Goal: Task Accomplishment & Management: Complete application form

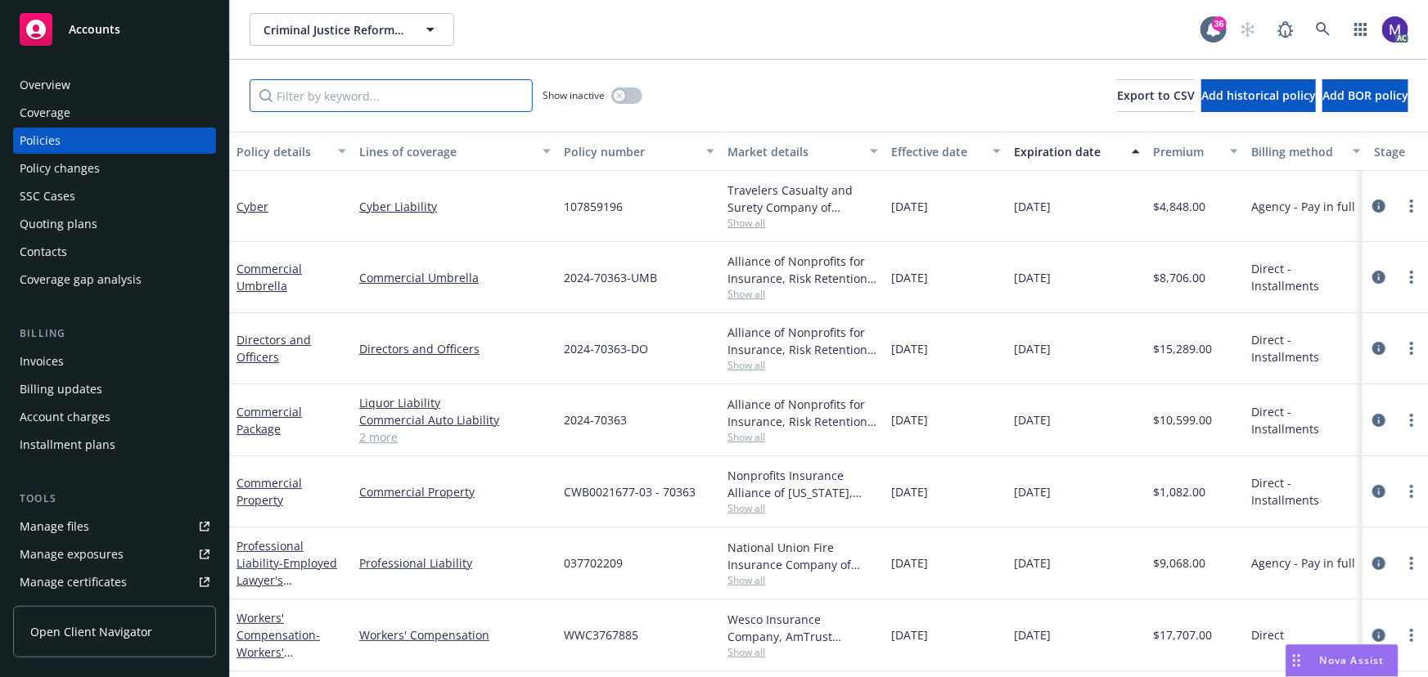
click at [307, 97] on input "Filter by keyword..." at bounding box center [391, 95] width 283 height 33
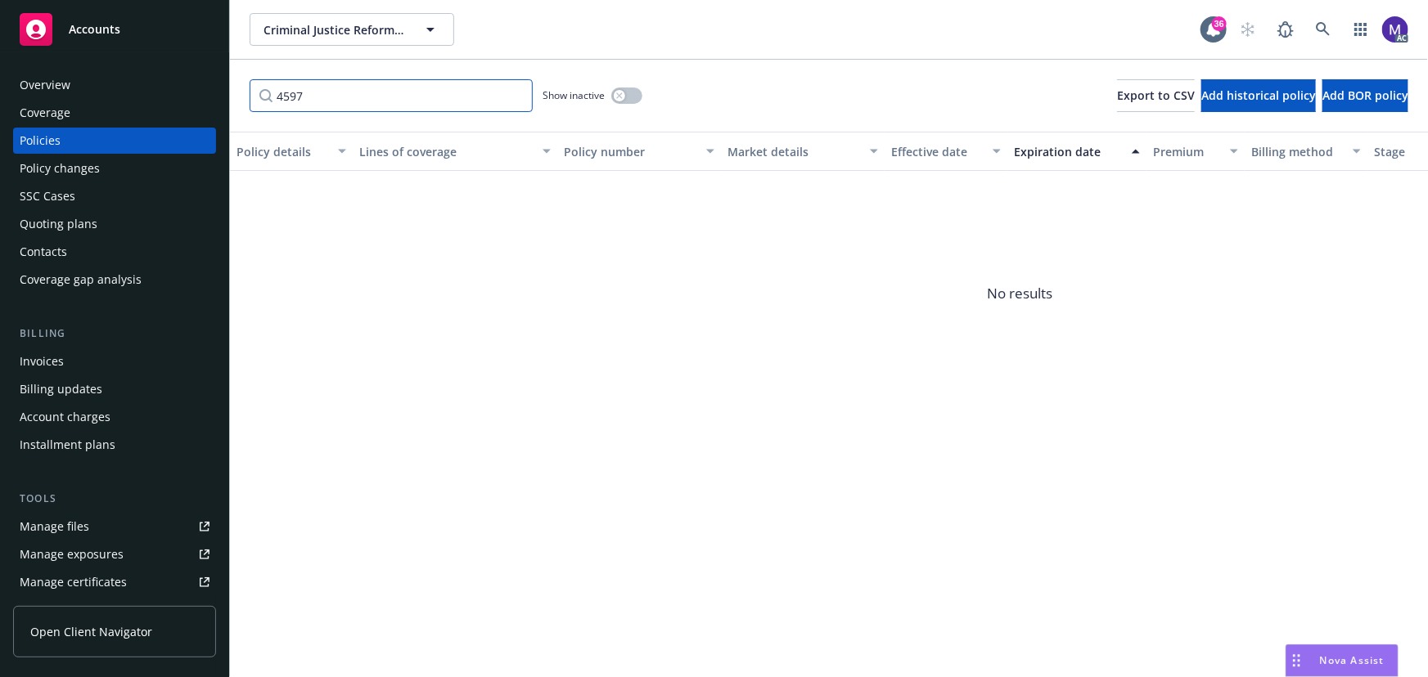
type input "4597"
click at [631, 96] on button "button" at bounding box center [626, 96] width 31 height 16
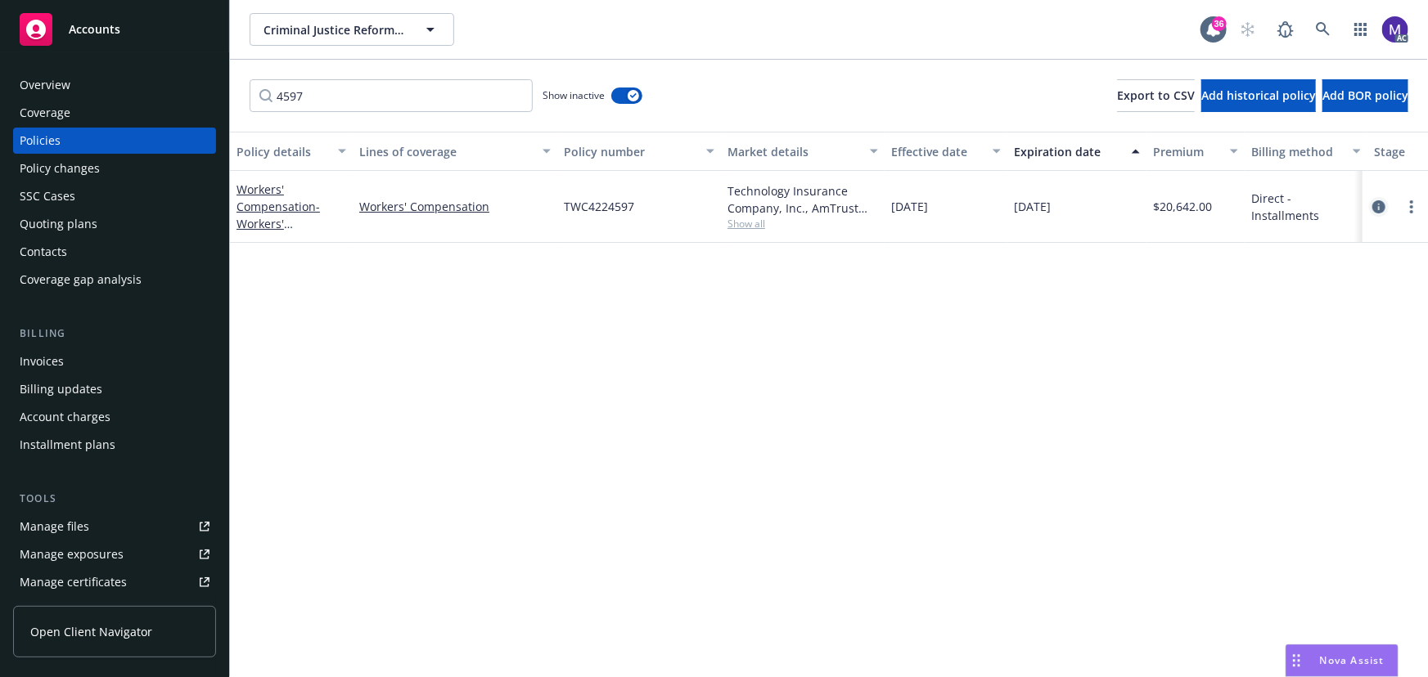
click at [1382, 207] on icon "circleInformation" at bounding box center [1378, 206] width 13 height 13
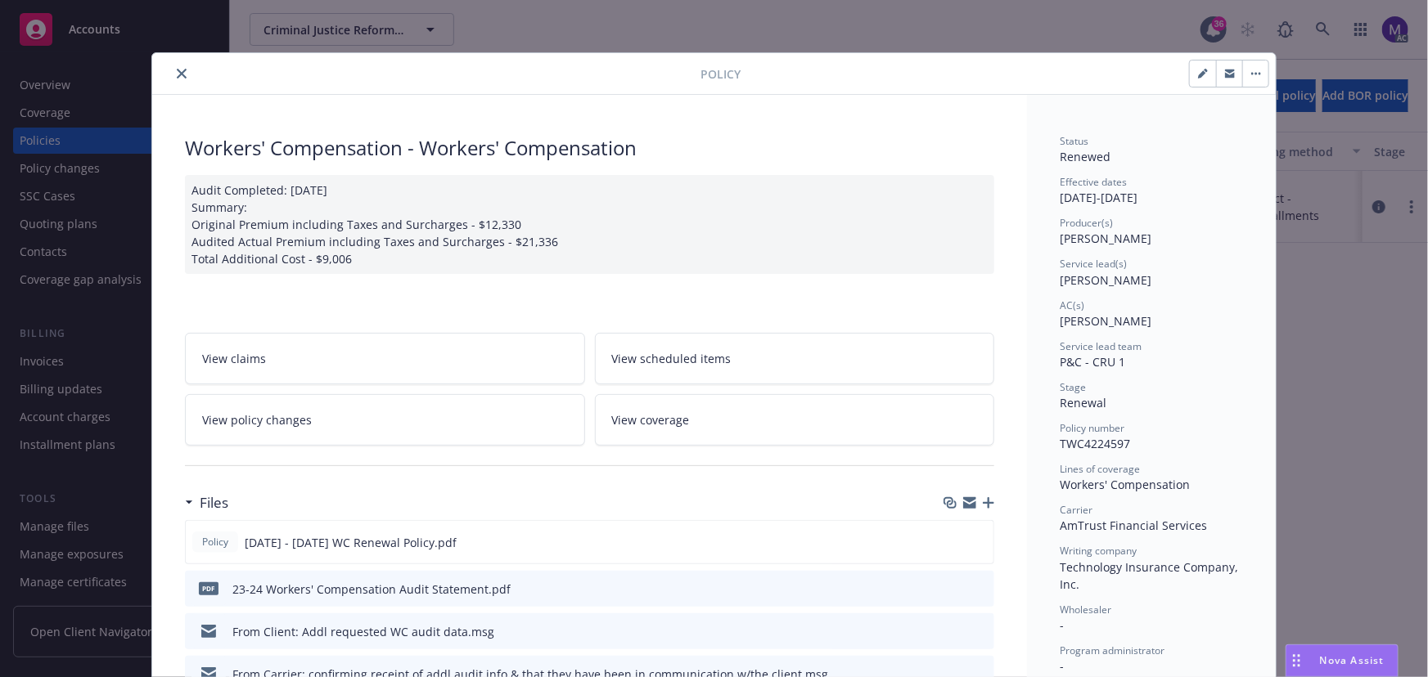
click at [283, 421] on span "View policy changes" at bounding box center [257, 420] width 110 height 17
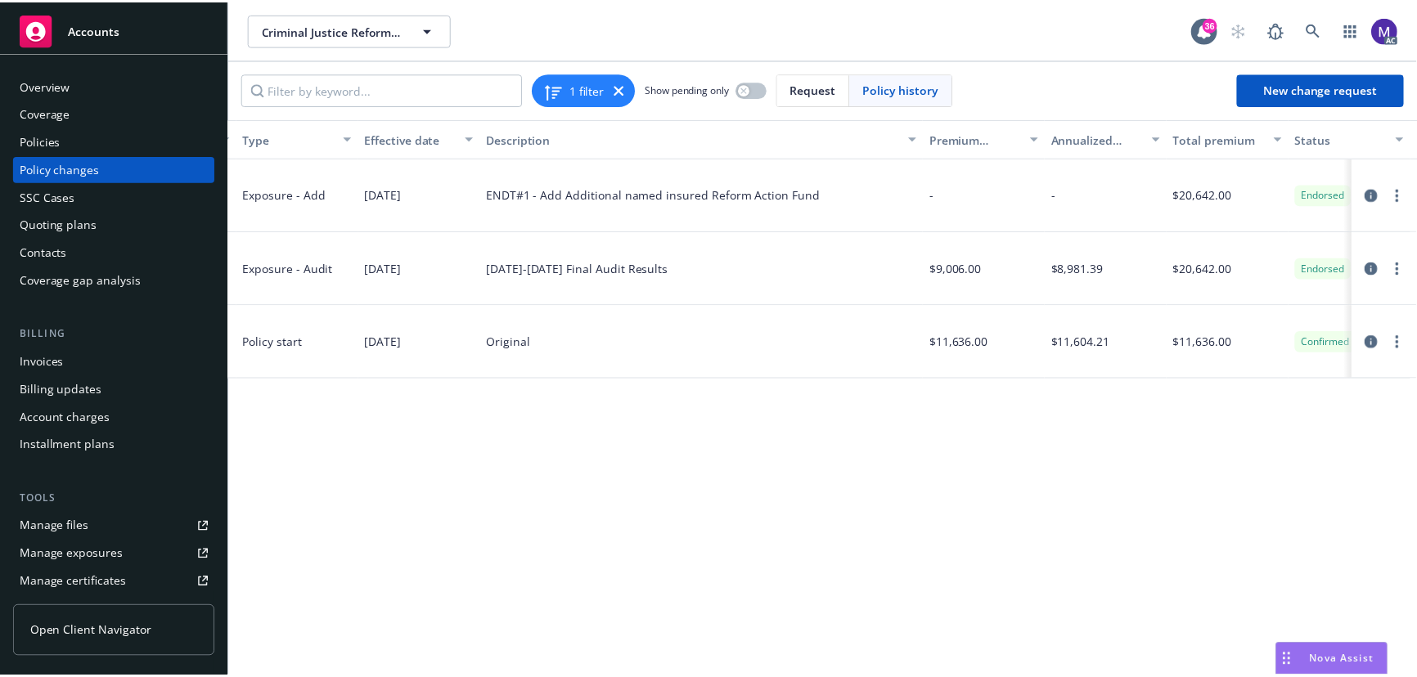
scroll to position [0, 385]
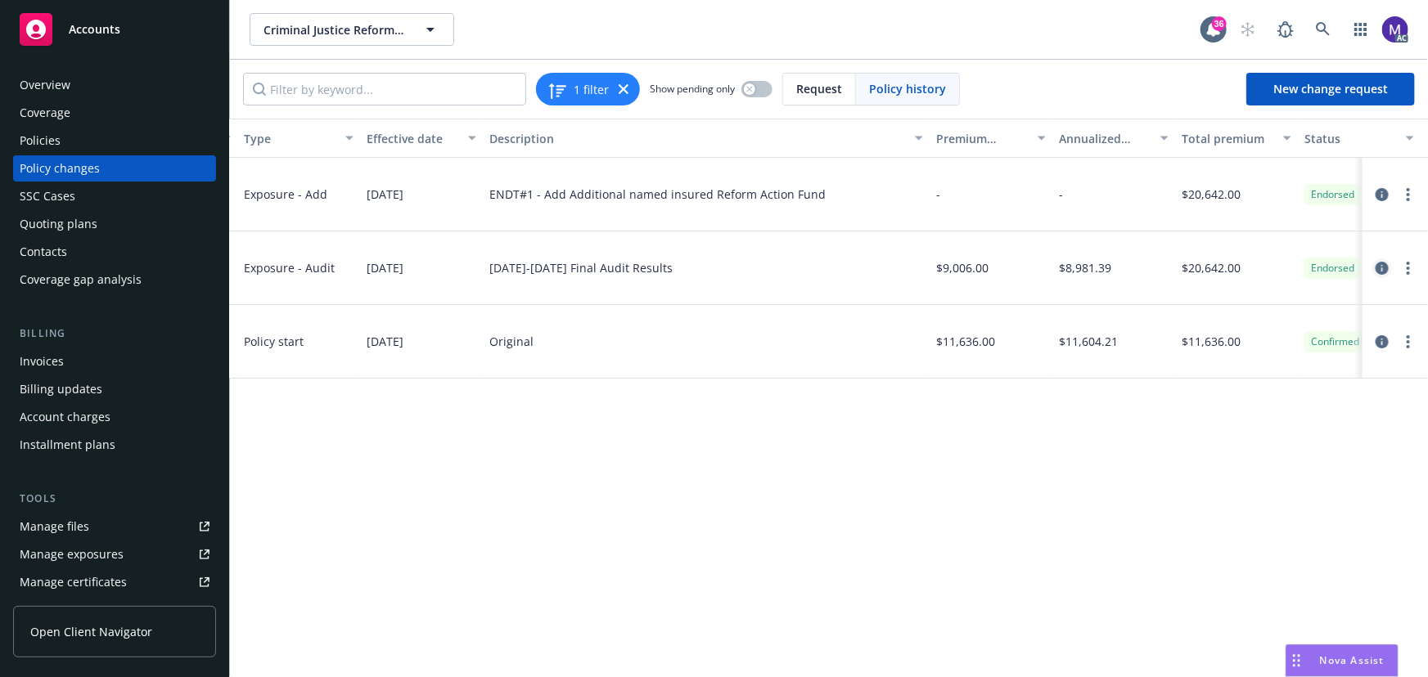
click at [1379, 268] on icon "circleInformation" at bounding box center [1381, 268] width 13 height 13
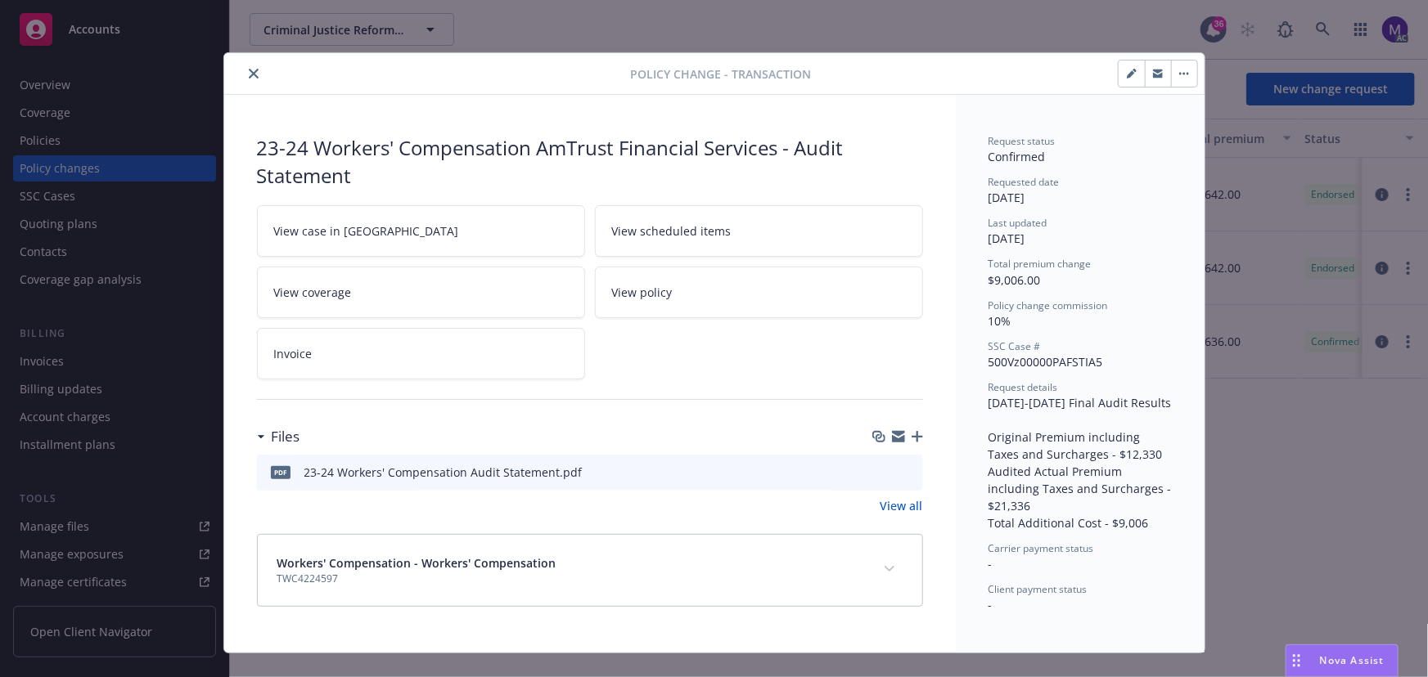
click at [906, 472] on icon "preview file" at bounding box center [907, 471] width 15 height 11
click at [244, 71] on button "close" at bounding box center [254, 74] width 20 height 20
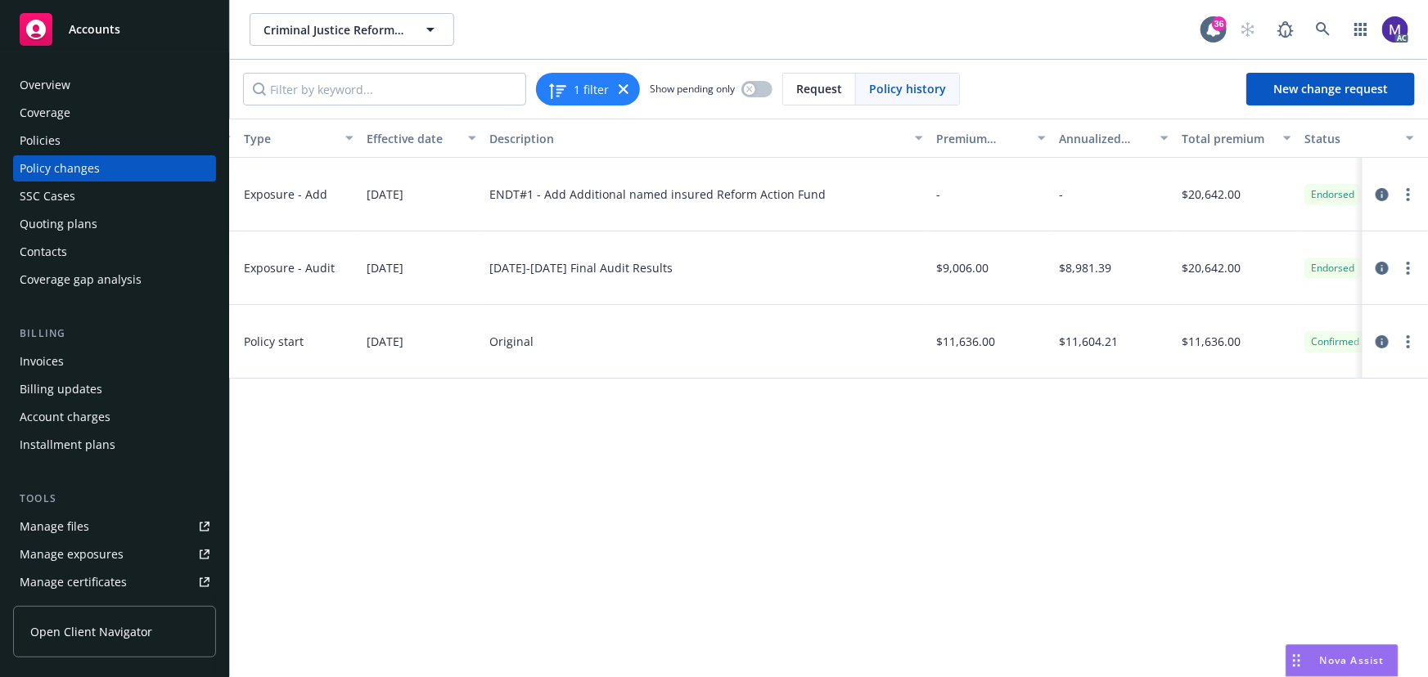
click at [120, 165] on div "Policy changes" at bounding box center [115, 168] width 190 height 26
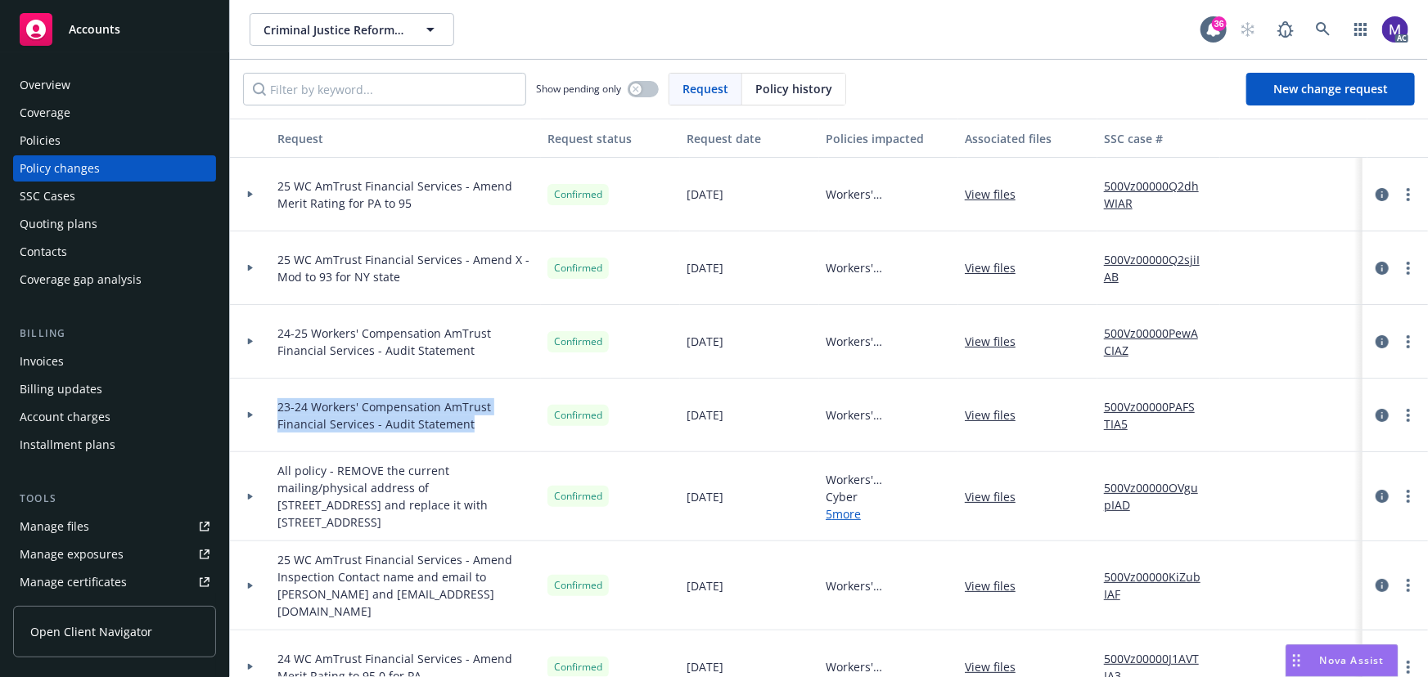
drag, startPoint x: 473, startPoint y: 423, endPoint x: 260, endPoint y: 409, distance: 213.2
click at [260, 409] on div "23-24 Workers' Compensation AmTrust Financial Services - Audit Statement Confir…" at bounding box center [1077, 416] width 1694 height 74
copy div "23-24 Workers' Compensation AmTrust Financial Services - Audit Statement"
click at [1359, 101] on link "New change request" at bounding box center [1330, 89] width 169 height 33
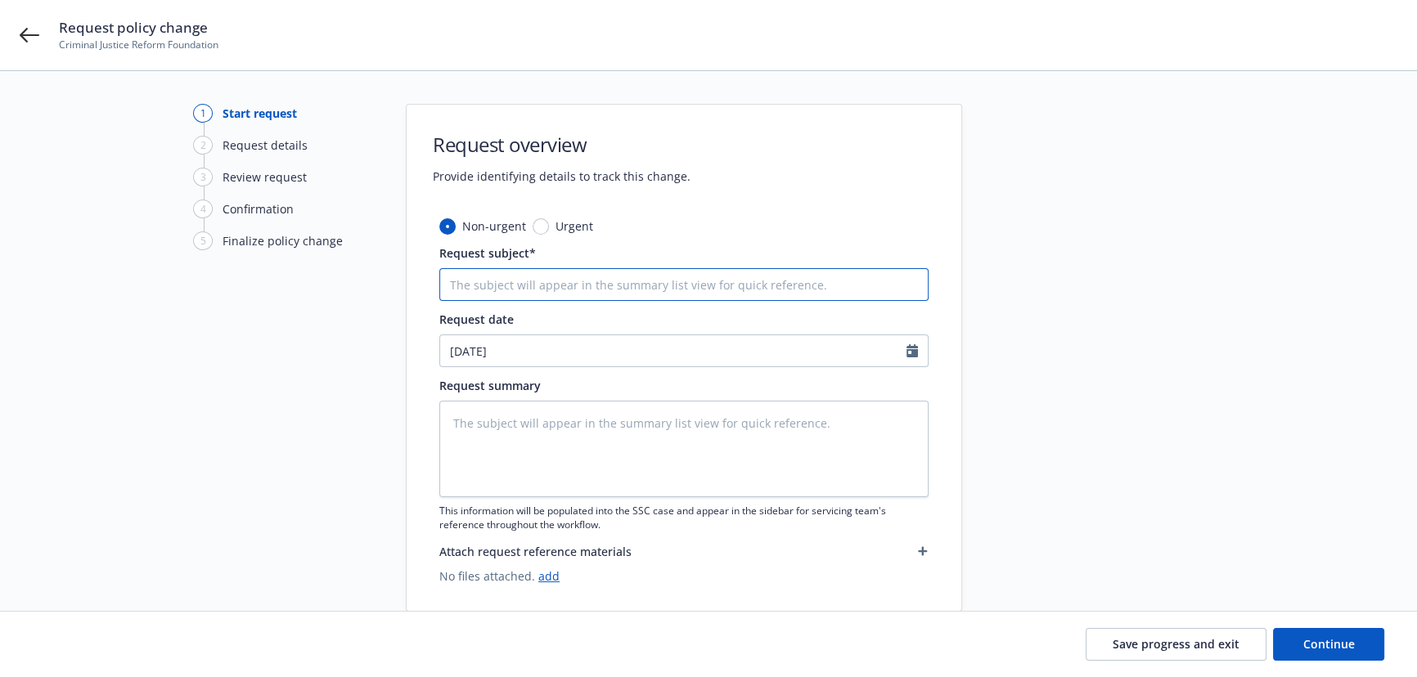
click at [486, 278] on input "Request subject*" at bounding box center [683, 284] width 489 height 33
paste input "23-24 Workers' Compensation AmTrust Financial Services - Audit Statement"
type textarea "x"
type input "23-24 Workers' Compensation AmTrust Financial Services - Audit Statement"
click at [514, 434] on textarea at bounding box center [683, 449] width 489 height 97
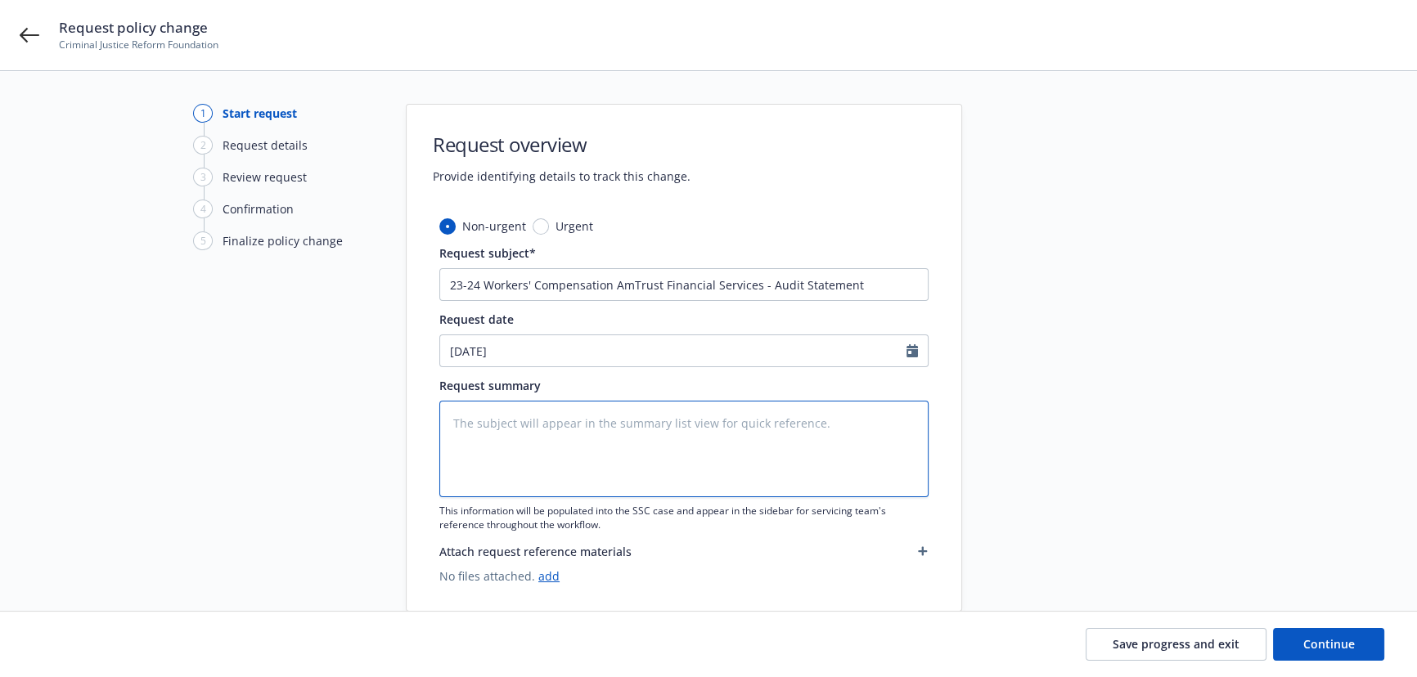
click at [581, 420] on textarea at bounding box center [683, 449] width 489 height 97
paste textarea "[DATE]-[DATE] Final Audit Results Original Premium including Taxes and Surcharg…"
type textarea "x"
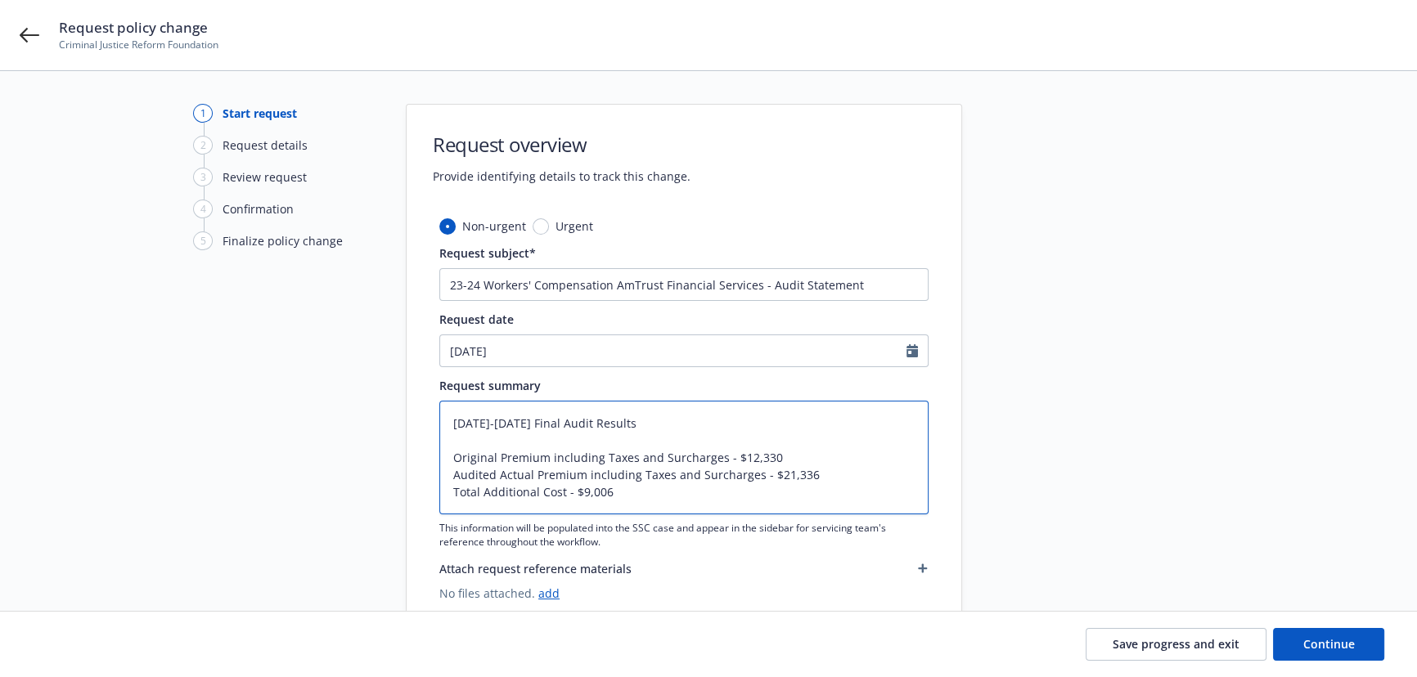
type textarea "[DATE]-[DATE] Final Audit Results Original Premium including Taxes and Surcharg…"
click at [565, 461] on textarea "[DATE]-[DATE] Final Audit Results Original Premium including Taxes and Surcharg…" at bounding box center [683, 458] width 489 height 114
drag, startPoint x: 735, startPoint y: 456, endPoint x: 809, endPoint y: 459, distance: 74.5
click at [809, 459] on textarea "[DATE]-[DATE] Final Audit Results Original Premium including Taxes and Surcharg…" at bounding box center [683, 458] width 489 height 114
type textarea "x"
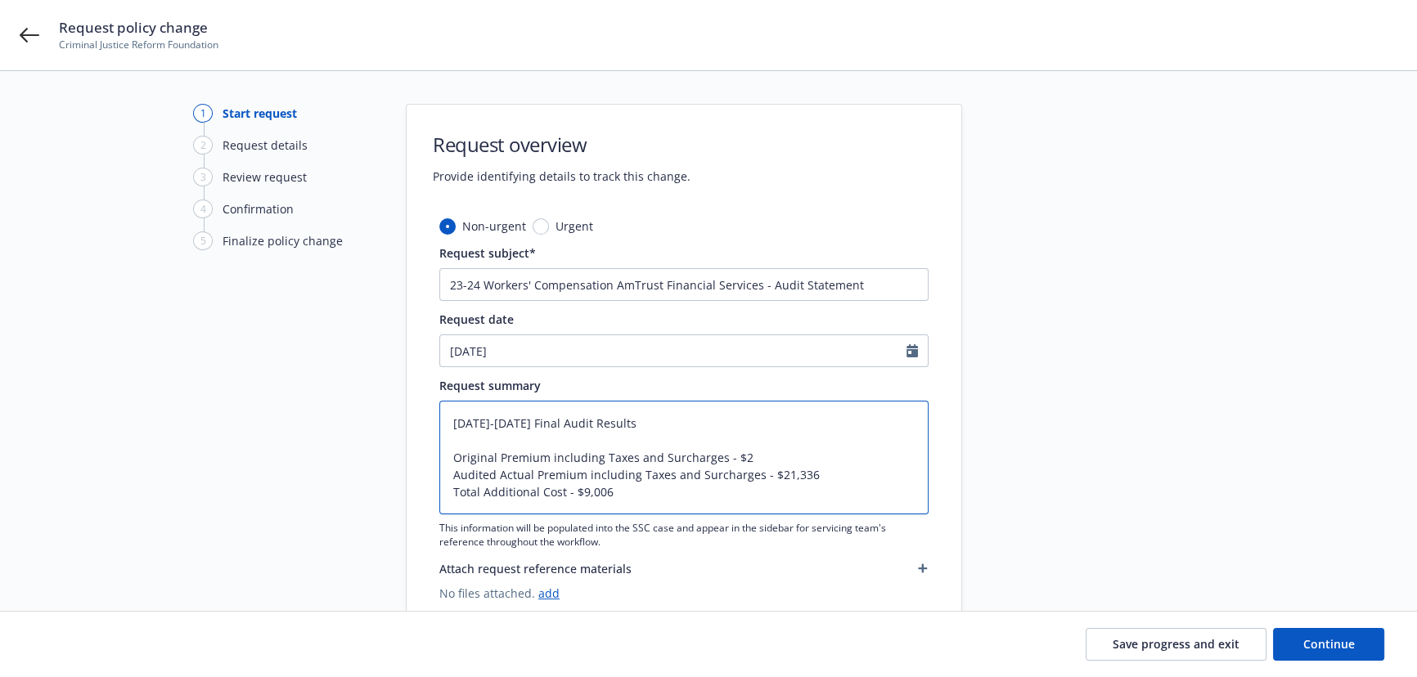
type textarea "[DATE]-[DATE] Final Audit Results Original Premium including Taxes and Surcharg…"
type textarea "x"
type textarea "[DATE]-[DATE] Final Audit Results Original Premium including Taxes and Surcharg…"
type textarea "x"
type textarea "[DATE]-[DATE] Final Audit Results Original Premium including Taxes and Surcharg…"
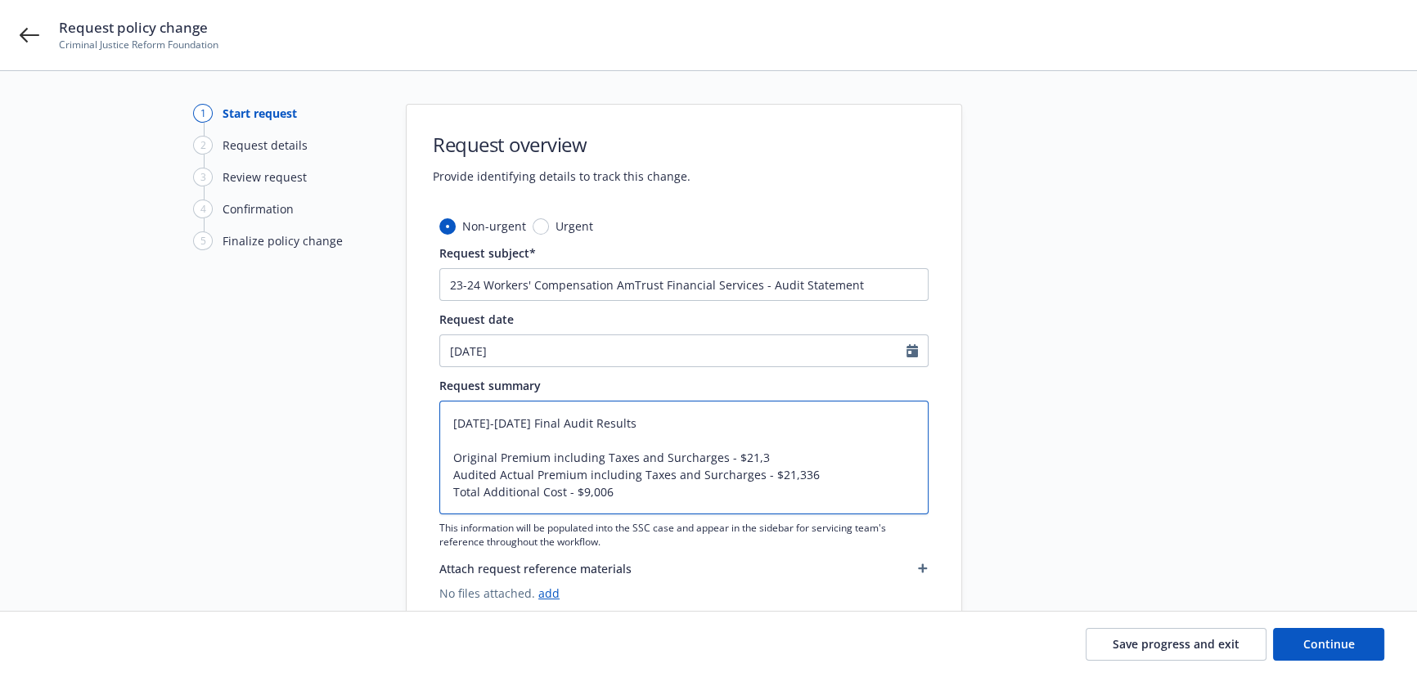
type textarea "x"
type textarea "[DATE]-[DATE] Final Audit Results Original Premium including Taxes and Surcharg…"
type textarea "x"
drag, startPoint x: 810, startPoint y: 471, endPoint x: 792, endPoint y: 475, distance: 18.5
click at [792, 475] on textarea "[DATE]-[DATE] Final Audit Results Original Premium including Taxes and Surcharg…" at bounding box center [683, 458] width 489 height 114
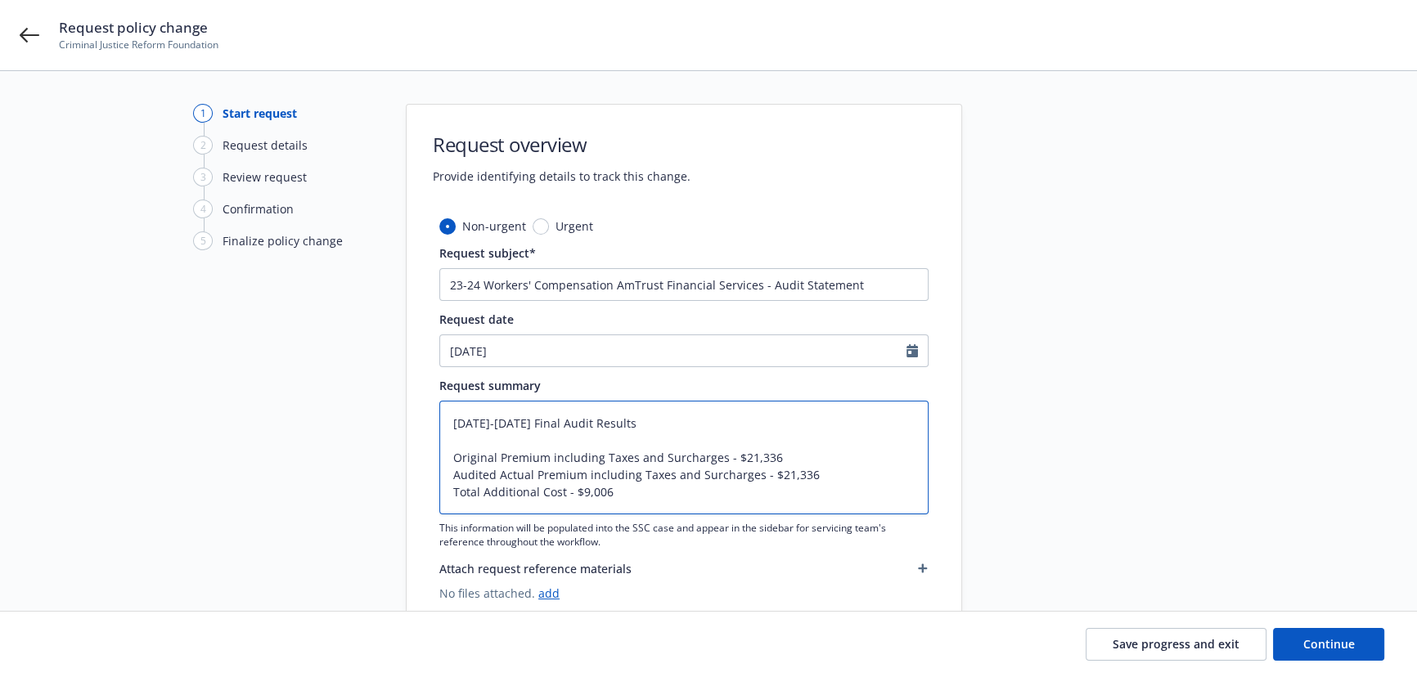
type textarea "[DATE]-[DATE] Final Audit Results Original Premium including Taxes and Surcharg…"
type textarea "x"
type textarea "[DATE]-[DATE] Final Audit Results Original Premium including Taxes and Surcharg…"
type textarea "x"
drag, startPoint x: 628, startPoint y: 499, endPoint x: 483, endPoint y: 494, distance: 144.9
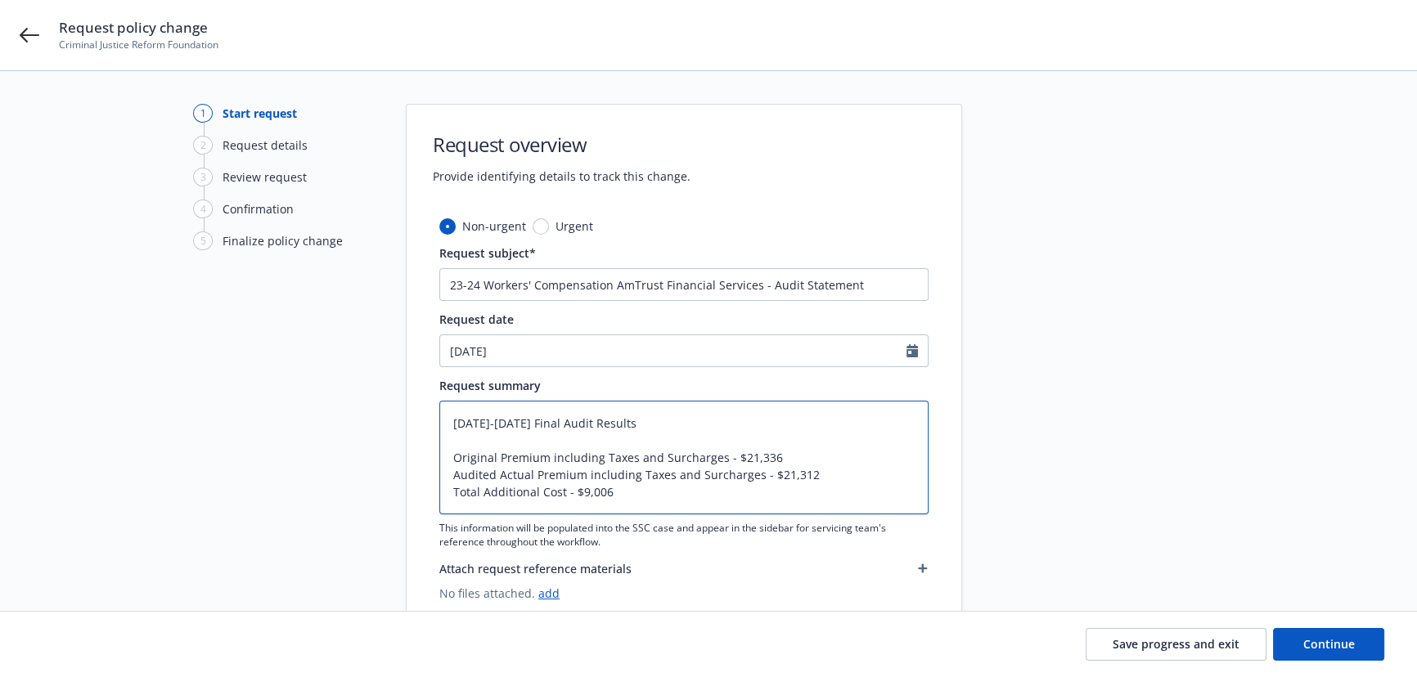
click at [483, 494] on textarea "[DATE]-[DATE] Final Audit Results Original Premium including Taxes and Surcharg…" at bounding box center [683, 458] width 489 height 114
type textarea "[DATE]-[DATE] Final Audit Results Original Premium including Taxes and Surcharg…"
type textarea "x"
type textarea "[DATE]-[DATE] Final Audit Results Original Premium including Taxes and Surcharg…"
type textarea "x"
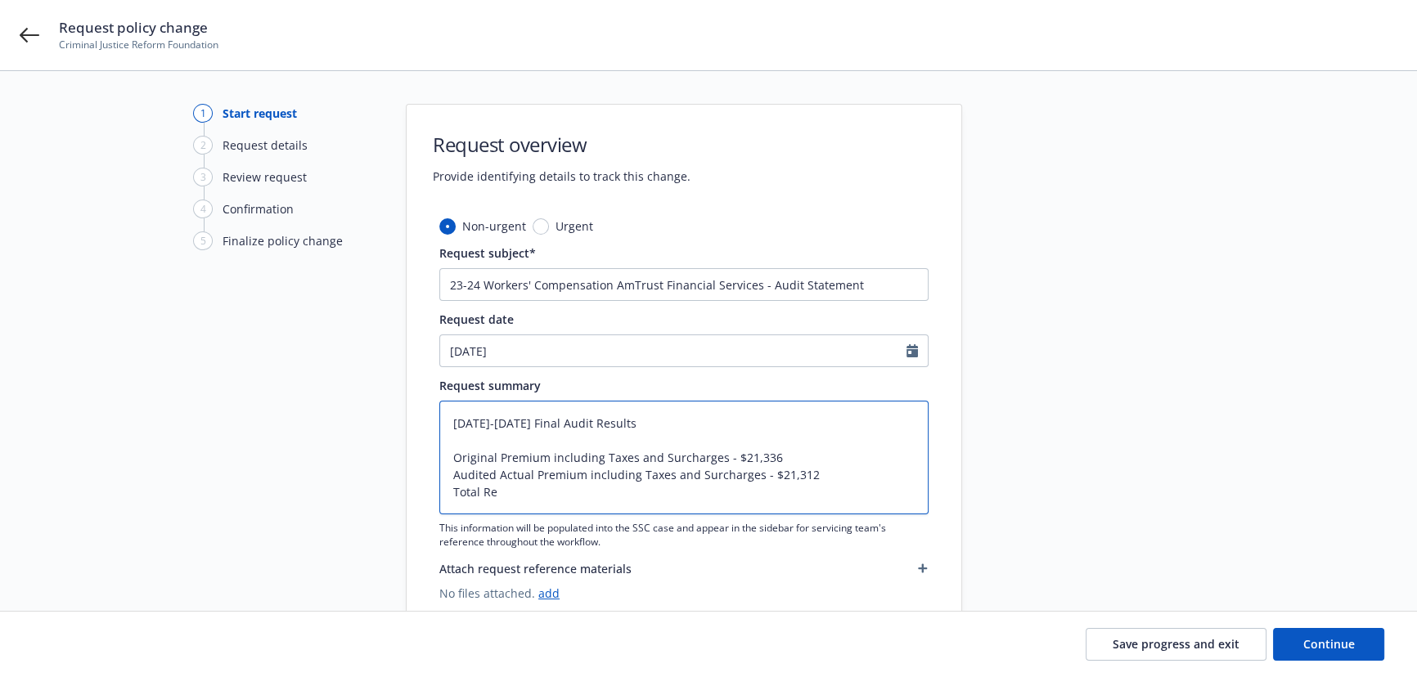
type textarea "[DATE]-[DATE] Final Audit Results Original Premium including Taxes and Surcharg…"
type textarea "x"
type textarea "[DATE]-[DATE] Final Audit Results Original Premium including Taxes and Surcharg…"
type textarea "x"
type textarea "[DATE]-[DATE] Final Audit Results Original Premium including Taxes and Surcharg…"
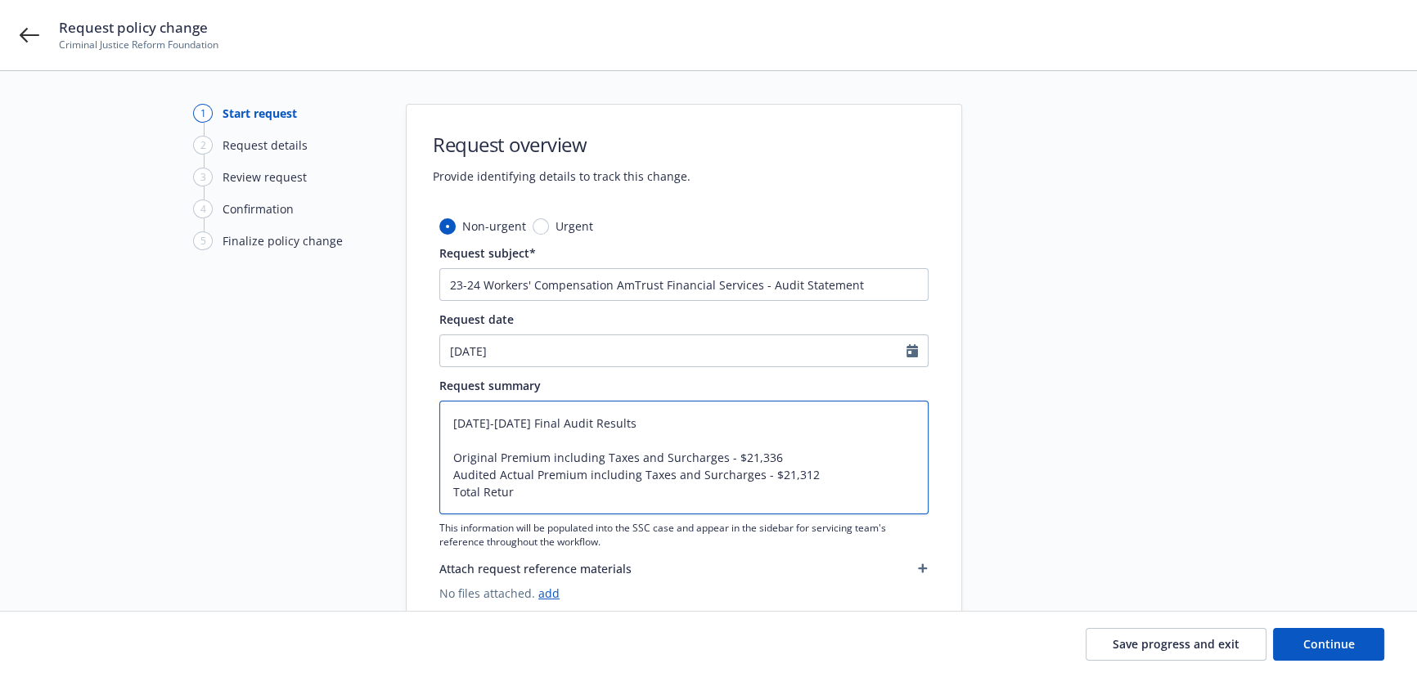
type textarea "x"
type textarea "[DATE]-[DATE] Final Audit Results Original Premium including Taxes and Surcharg…"
type textarea "x"
type textarea "[DATE]-[DATE] Final Audit Results Original Premium including Taxes and Surcharg…"
type textarea "x"
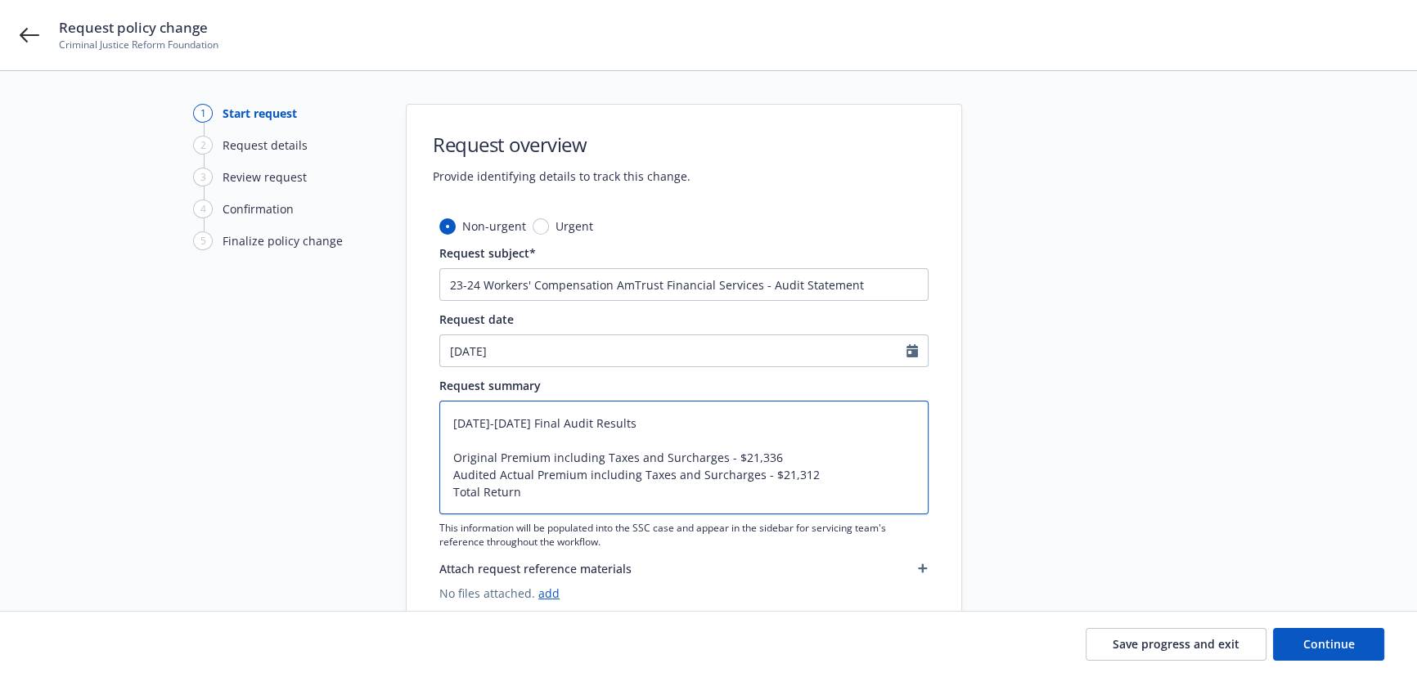
type textarea "[DATE]-[DATE] Final Audit Results Original Premium including Taxes and Surcharg…"
type textarea "x"
type textarea "[DATE]-[DATE] Final Audit Results Original Premium including Taxes and Surcharg…"
type textarea "x"
type textarea "[DATE]-[DATE] Final Audit Results Original Premium including Taxes and Surcharg…"
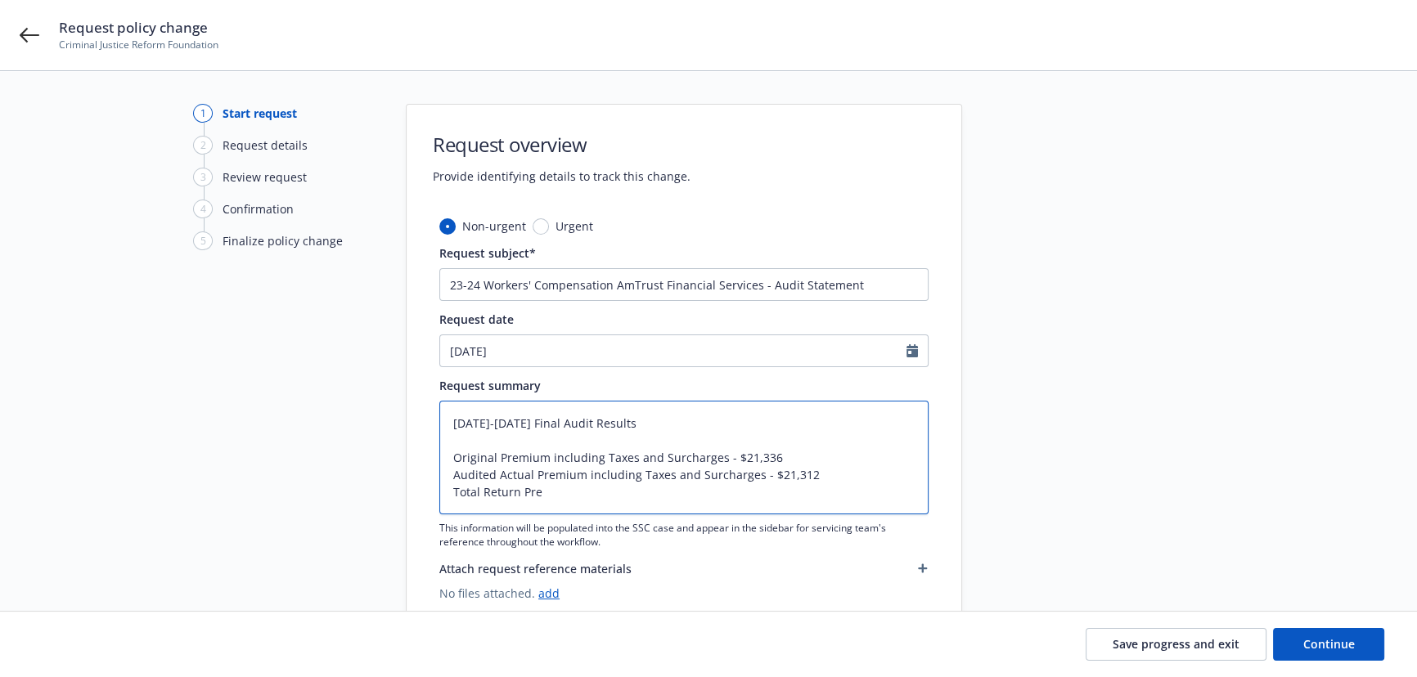
type textarea "x"
type textarea "[DATE]-[DATE] Final Audit Results Original Premium including Taxes and Surcharg…"
type textarea "x"
type textarea "[DATE]-[DATE] Final Audit Results Original Premium including Taxes and Surcharg…"
type textarea "x"
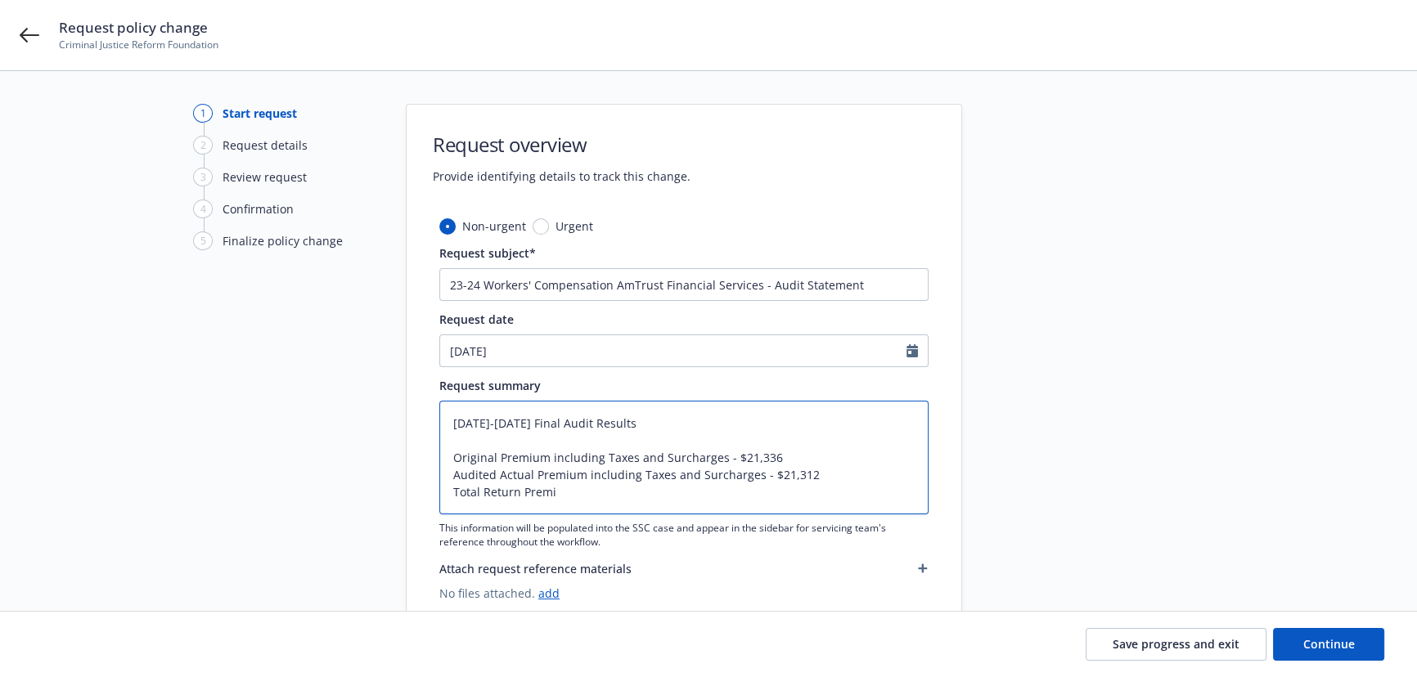
type textarea "[DATE]-[DATE] Final Audit Results Original Premium including Taxes and Surcharg…"
type textarea "x"
type textarea "[DATE]-[DATE] Final Audit Results Original Premium including Taxes and Surcharg…"
type textarea "x"
type textarea "[DATE]-[DATE] Final Audit Results Original Premium including Taxes and Surcharg…"
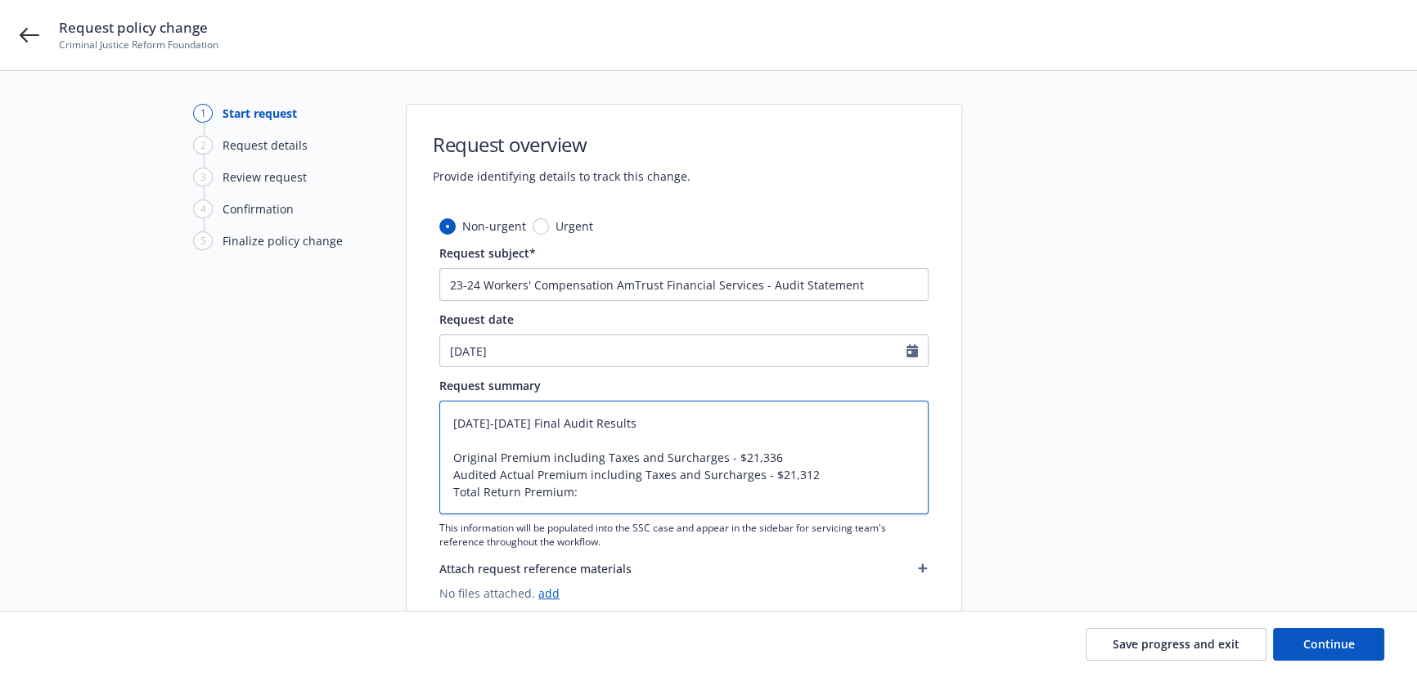
type textarea "x"
type textarea "[DATE]-[DATE] Final Audit Results Original Premium including Taxes and Surcharg…"
type textarea "x"
type textarea "[DATE]-[DATE] Final Audit Results Original Premium including Taxes and Surcharg…"
type textarea "x"
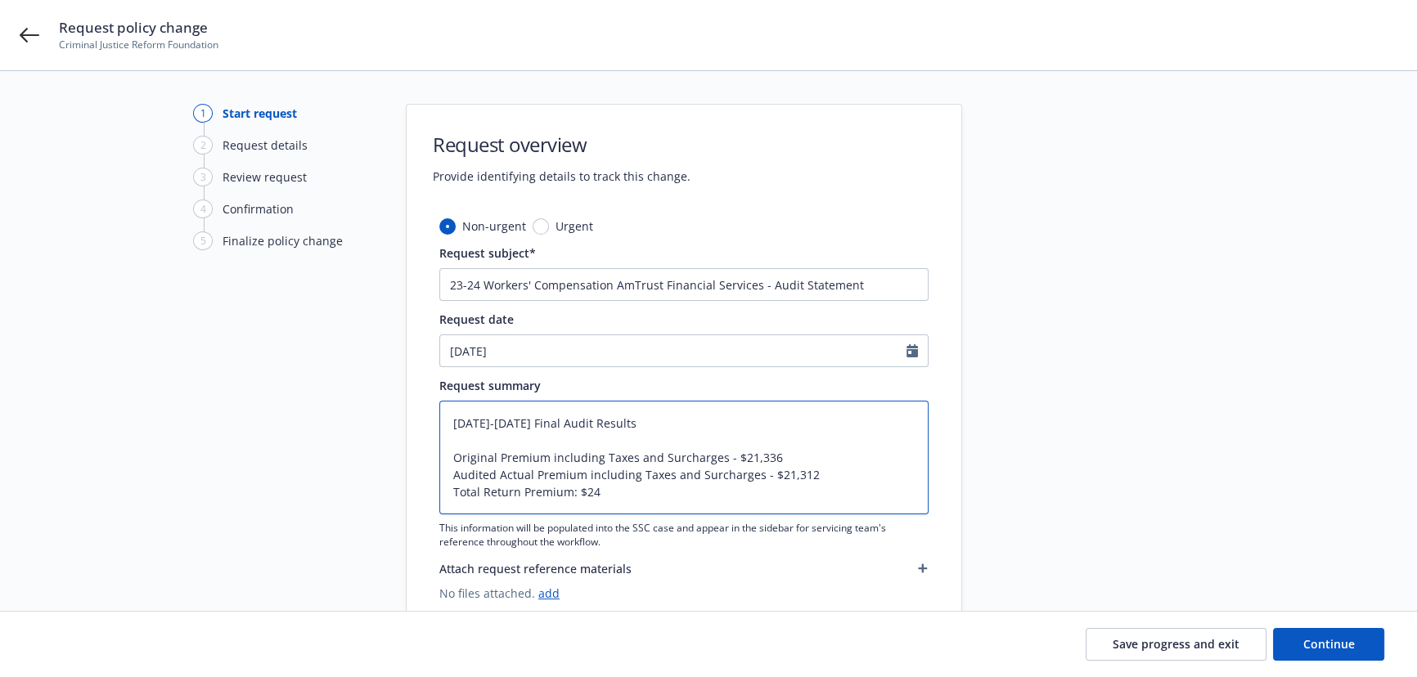
type textarea "[DATE]-[DATE] Final Audit Results Original Premium including Taxes and Surcharg…"
click at [579, 488] on textarea "[DATE]-[DATE] Final Audit Results Original Premium including Taxes and Surcharg…" at bounding box center [683, 458] width 489 height 114
type textarea "x"
type textarea "[DATE]-[DATE] Final Audit Results Original Premium including Taxes and Surcharg…"
type textarea "x"
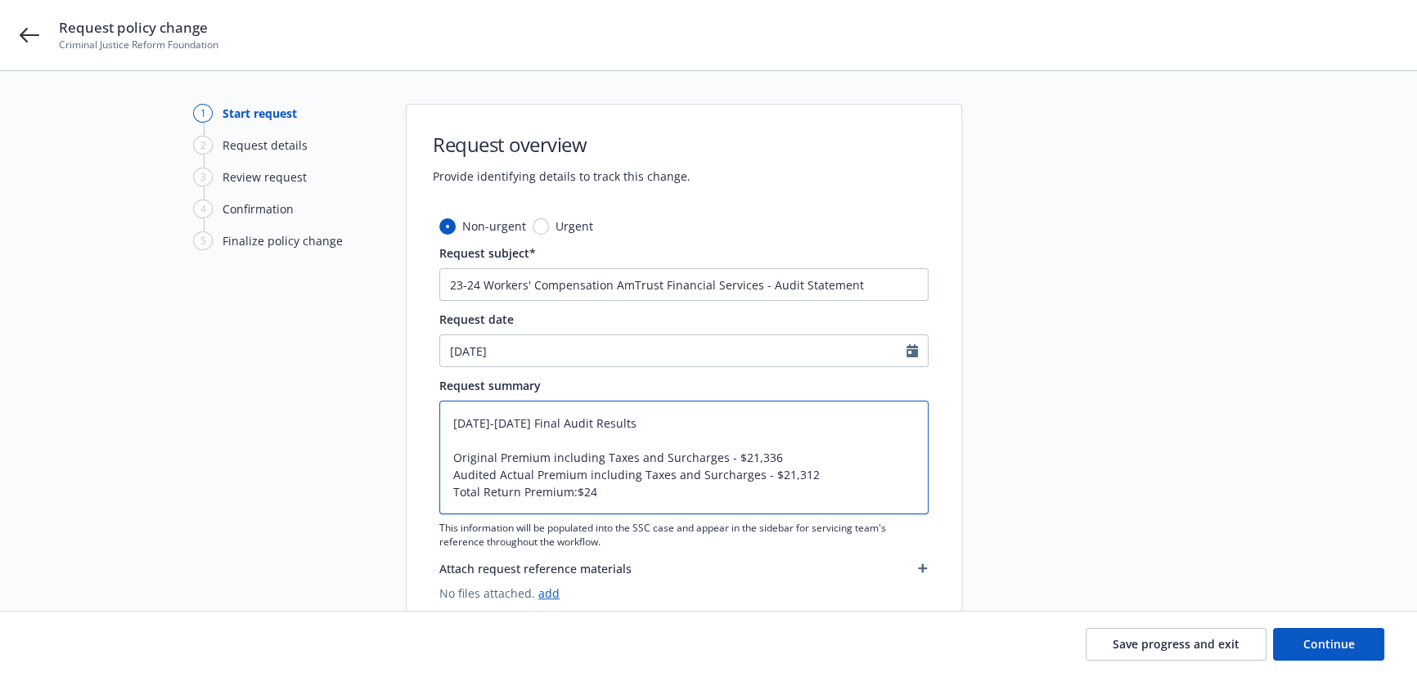
type textarea "[DATE]-[DATE] Final Audit Results Original Premium including Taxes and Surcharg…"
type textarea "x"
type textarea "[DATE]-[DATE] Final Audit Results Original Premium including Taxes and Surcharg…"
type textarea "x"
type textarea "[DATE]-[DATE] Final Audit Results Original Premium including Taxes and Surcharg…"
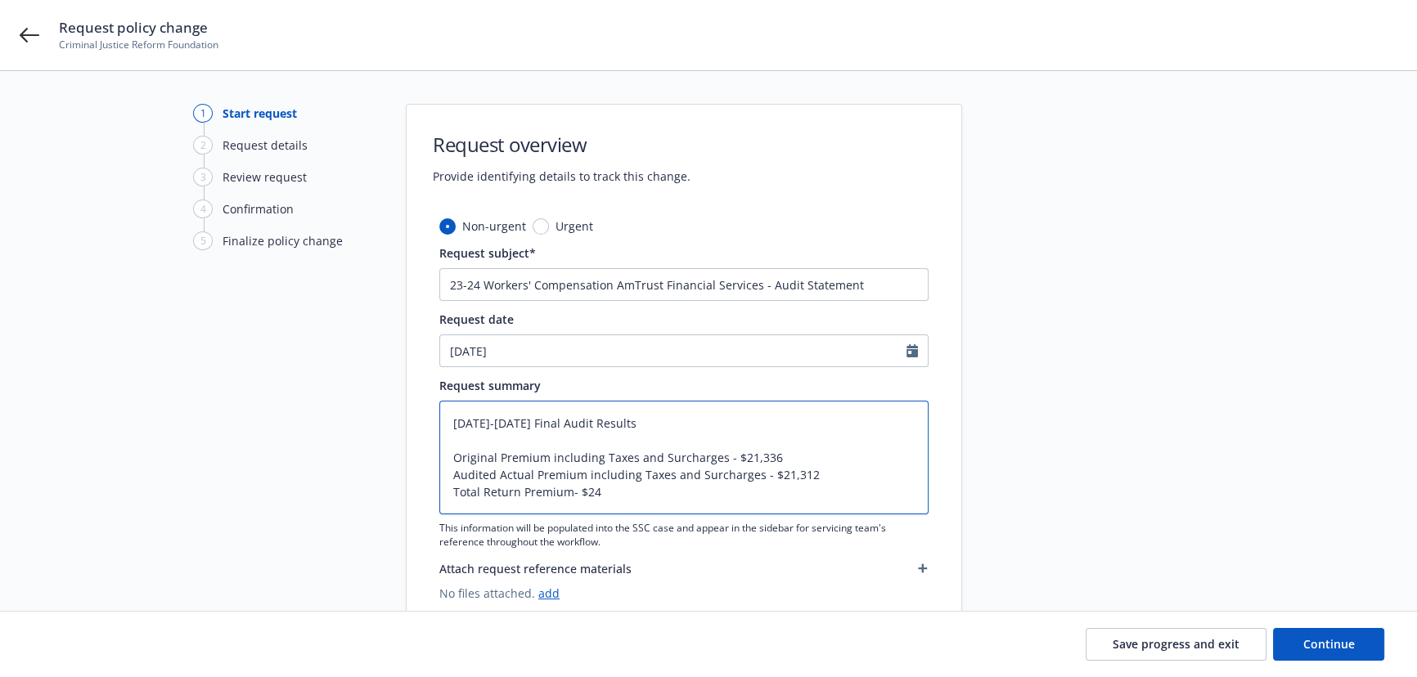
type textarea "x"
type textarea "[DATE]-[DATE] Final Audit Results Original Premium including Taxes and Surcharg…"
click at [447, 282] on input "23-24 Workers' Compensation AmTrust Financial Services - Audit Statement" at bounding box center [683, 284] width 489 height 33
type textarea "x"
type input "R 23-24 Workers' Compensation AmTrust Financial Services - Audit Statement"
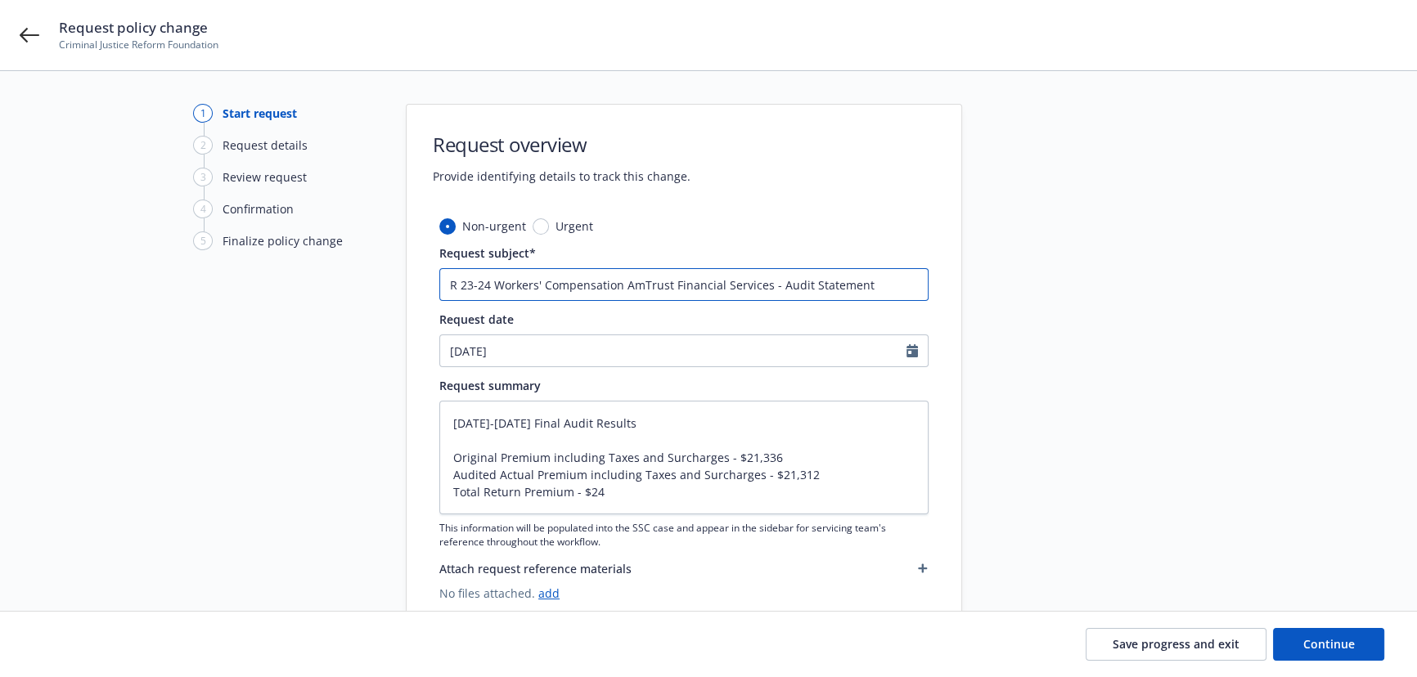
type textarea "x"
type input "Re 23-24 Workers' Compensation AmTrust Financial Services - Audit Statement"
type textarea "x"
type input "Rev 23-24 Workers' Compensation AmTrust Financial Services - Audit Statement"
type textarea "x"
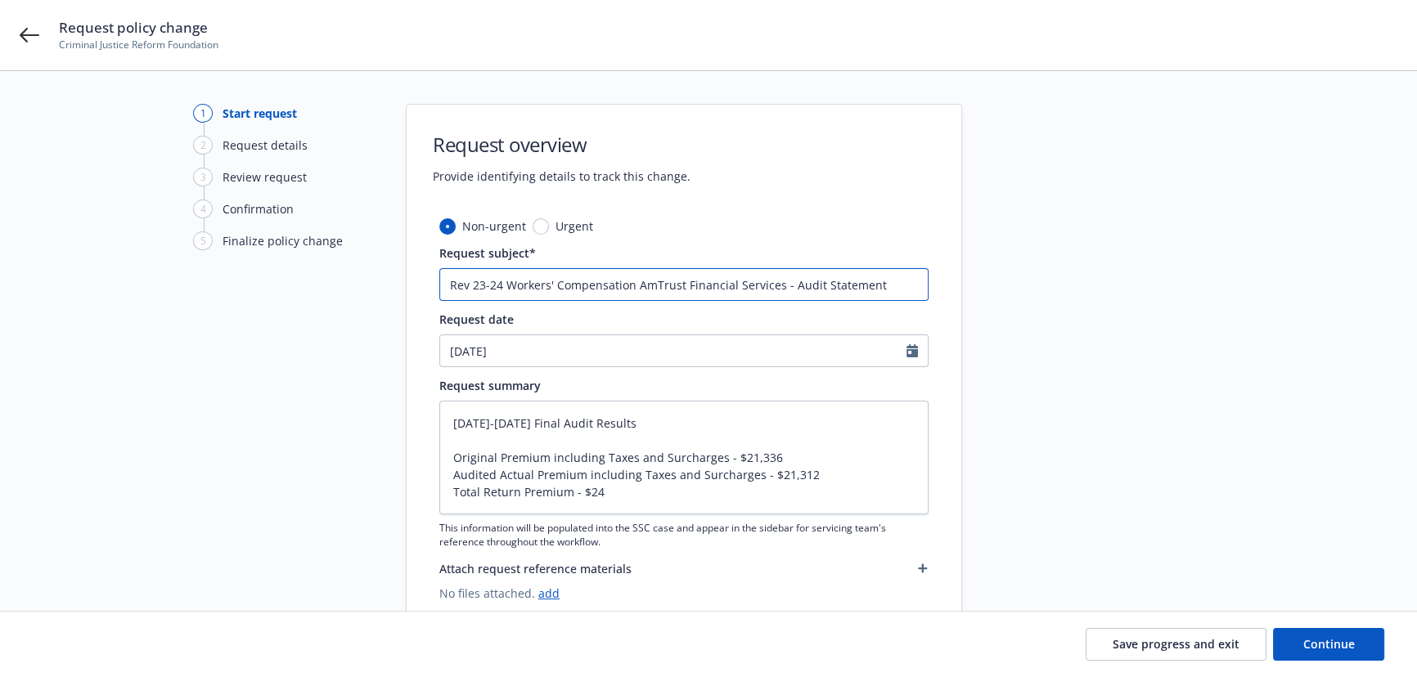
type input "Revi 23-24 Workers' Compensation AmTrust Financial Services - Audit Statement"
type textarea "x"
type input "[DEMOGRAPHIC_DATA] 23-24 Workers' Compensation AmTrust Financial Services - Aud…"
type textarea "x"
type input "Revise 23-24 Workers' Compensation AmTrust Financial Services - Audit Statement"
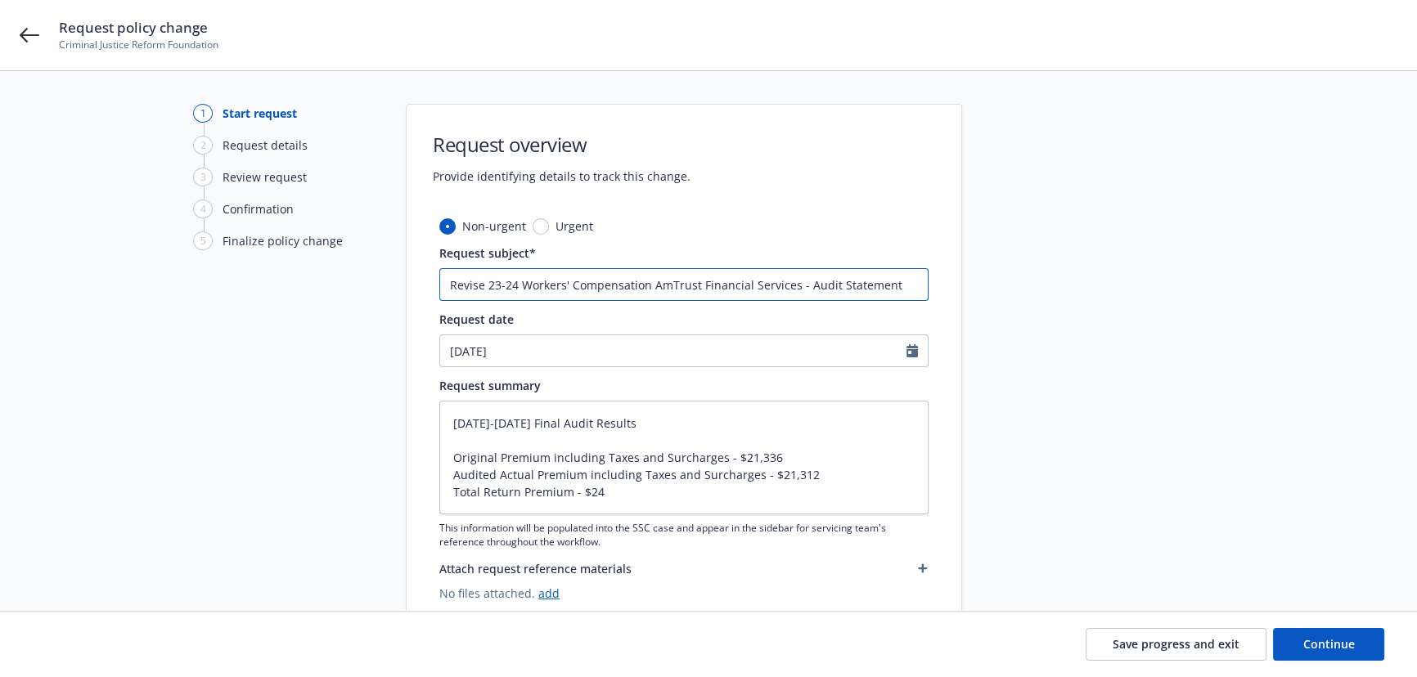
type textarea "x"
type input "Revised 23-24 Workers' Compensation AmTrust Financial Services - Audit Statement"
type textarea "x"
type input "Revised 23-24 Workers' Compensation AmTrust Financial Services - Audit Statement"
click at [452, 421] on textarea "[DATE]-[DATE] Final Audit Results Original Premium including Taxes and Surcharg…" at bounding box center [683, 458] width 489 height 114
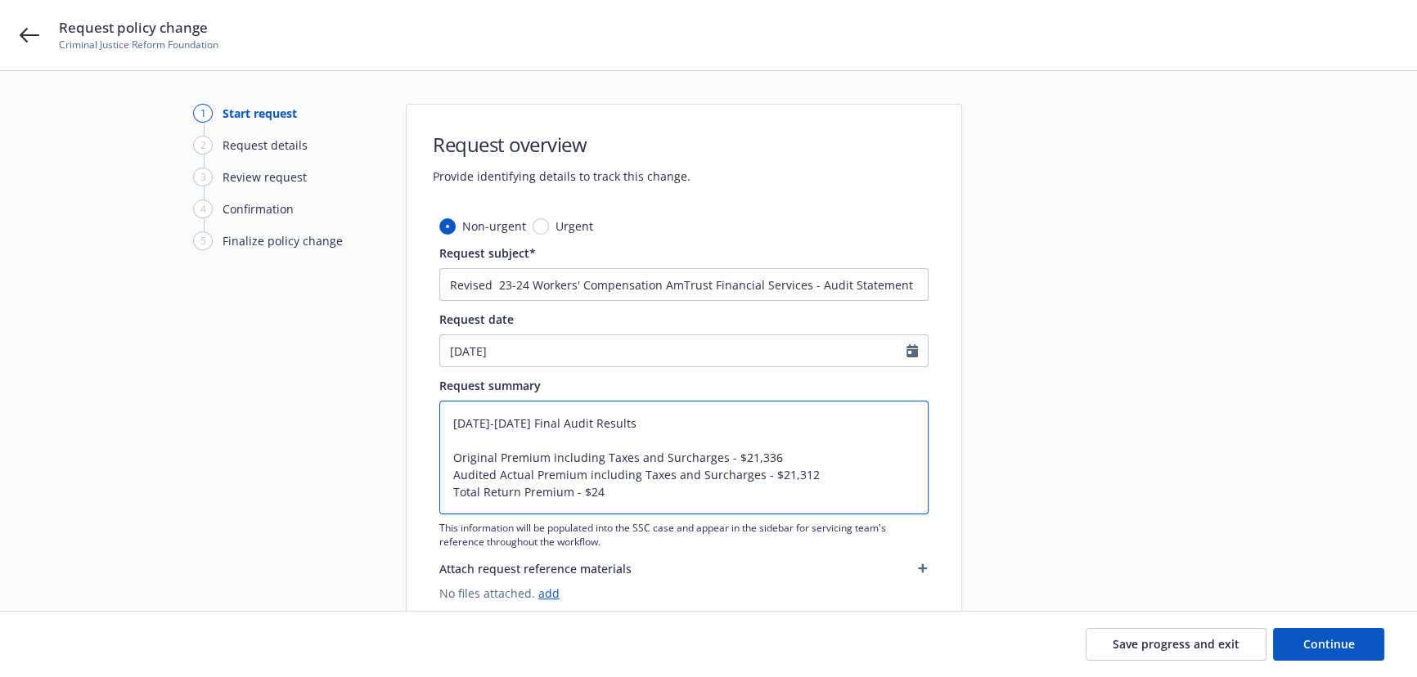
type textarea "x"
type textarea "R2023-2024 Final Audit Results Original Premium including Taxes and Surcharges …"
type textarea "x"
type textarea "Re2023-2024 Final Audit Results Original Premium including Taxes and Surcharges…"
type textarea "x"
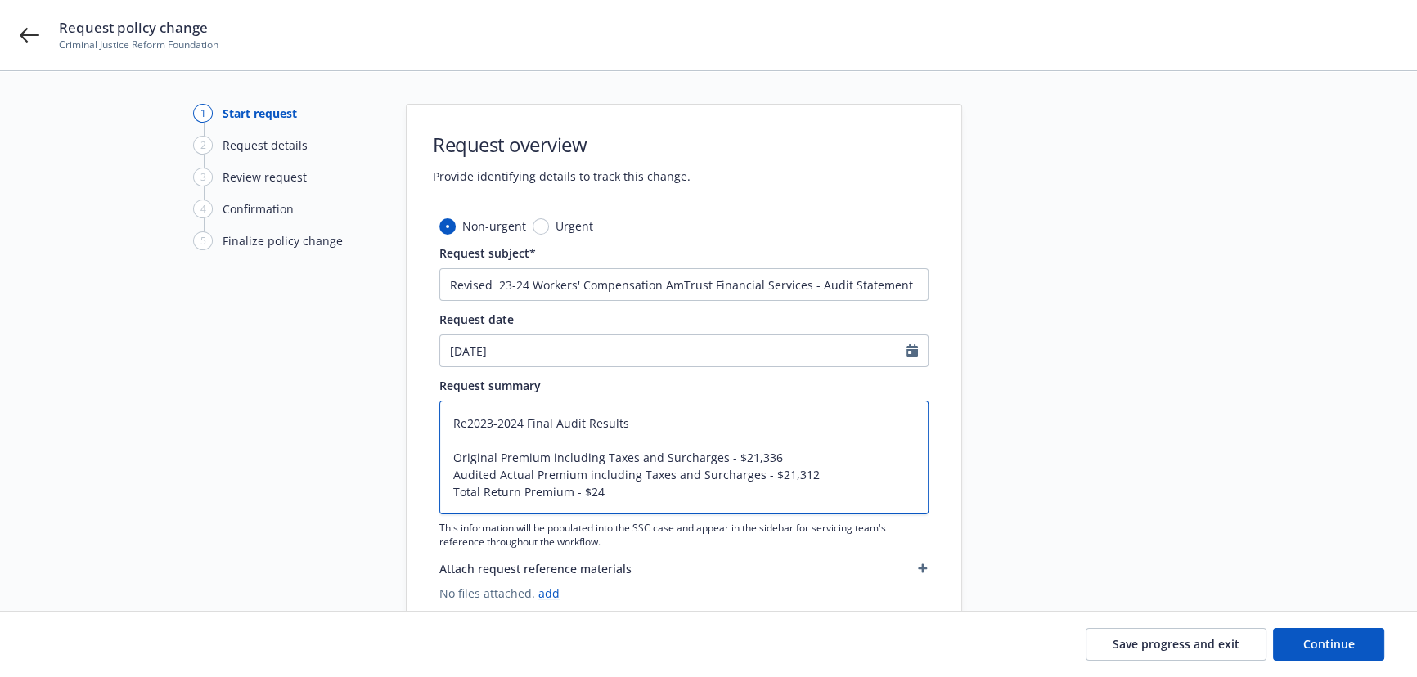
type textarea "Rev2023-2024 Final Audit Results Original Premium including Taxes and Surcharge…"
type textarea "x"
type textarea "Revi2023-2024 Final Audit Results Original Premium including Taxes and Surcharg…"
type textarea "x"
type textarea "Revis2023-2024 Final Audit Results Original Premium including Taxes and Surchar…"
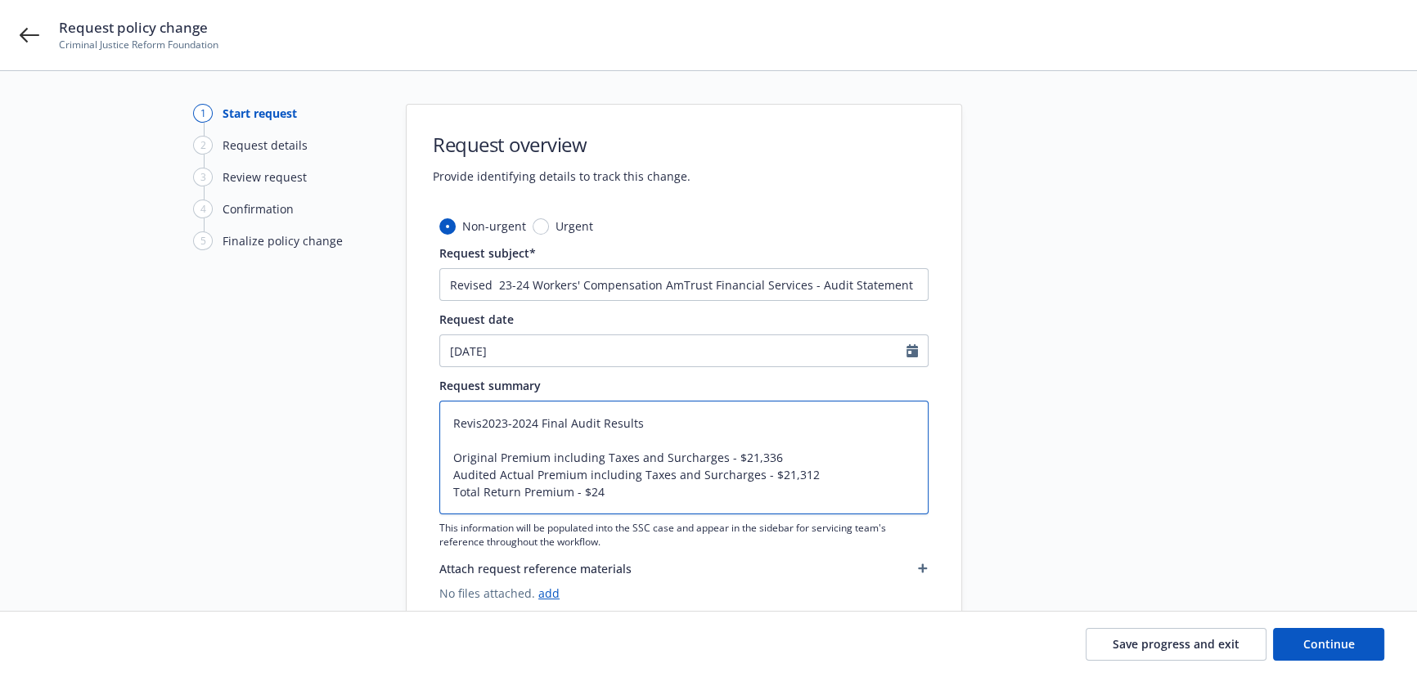
type textarea "x"
type textarea "Revise2023-2024 Final Audit Results Original Premium including Taxes and Surcha…"
type textarea "x"
type textarea "Revised2023-2024 Final Audit Results Original Premium including Taxes and Surch…"
type textarea "x"
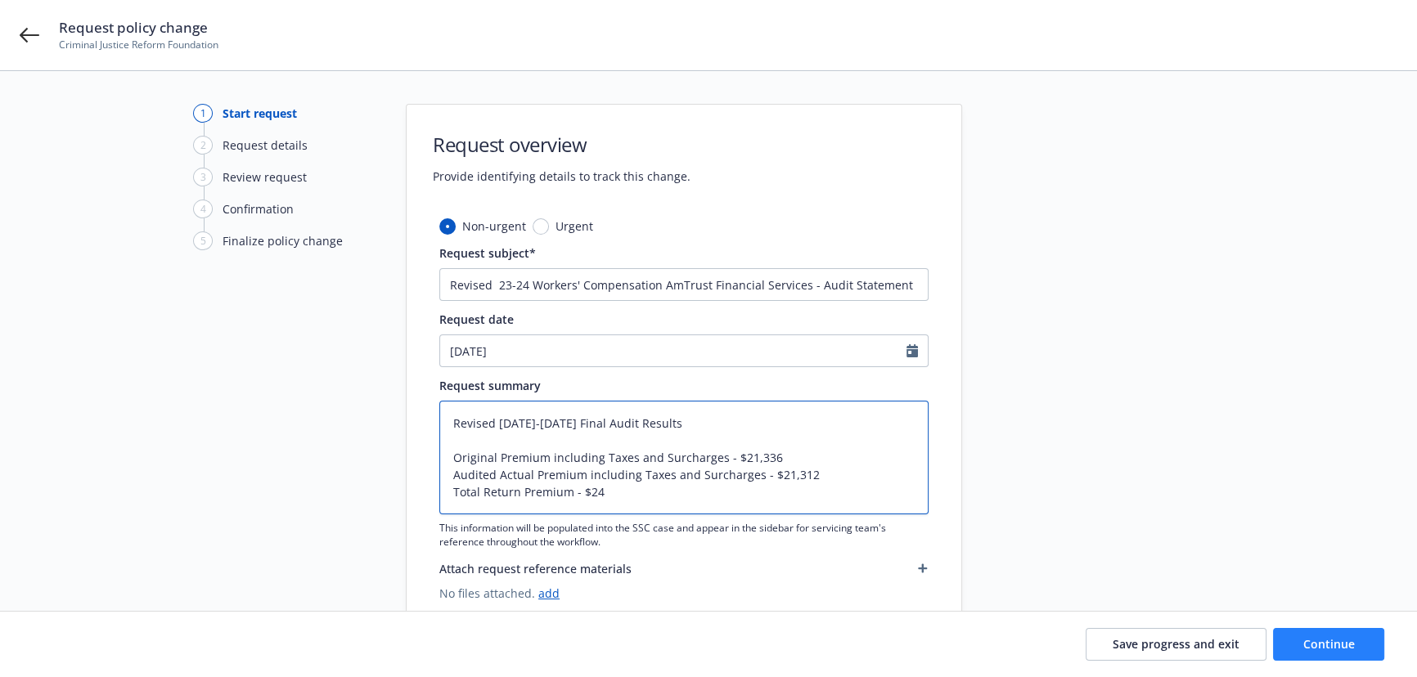
type textarea "Revised [DATE]-[DATE] Final Audit Results Original Premium including Taxes and …"
click at [1348, 641] on span "Continue" at bounding box center [1329, 645] width 52 height 16
type textarea "x"
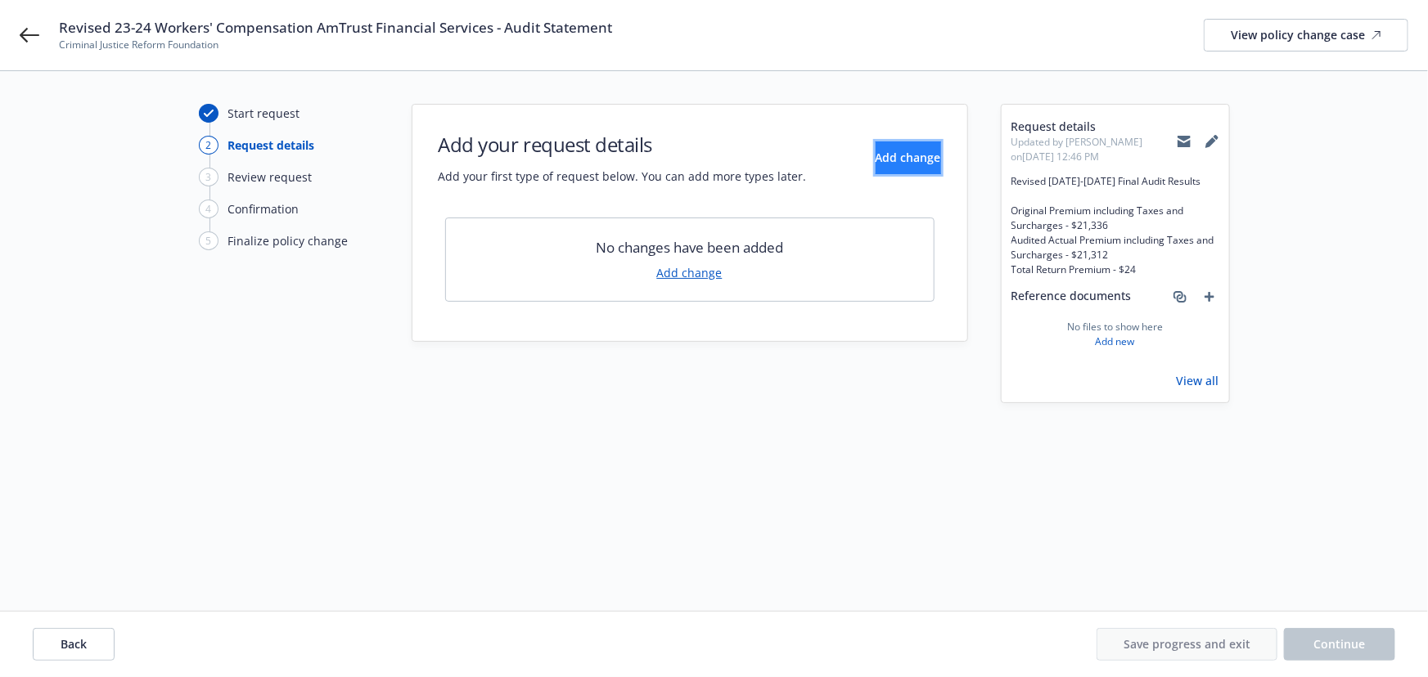
click at [875, 170] on button "Add change" at bounding box center [907, 158] width 65 height 33
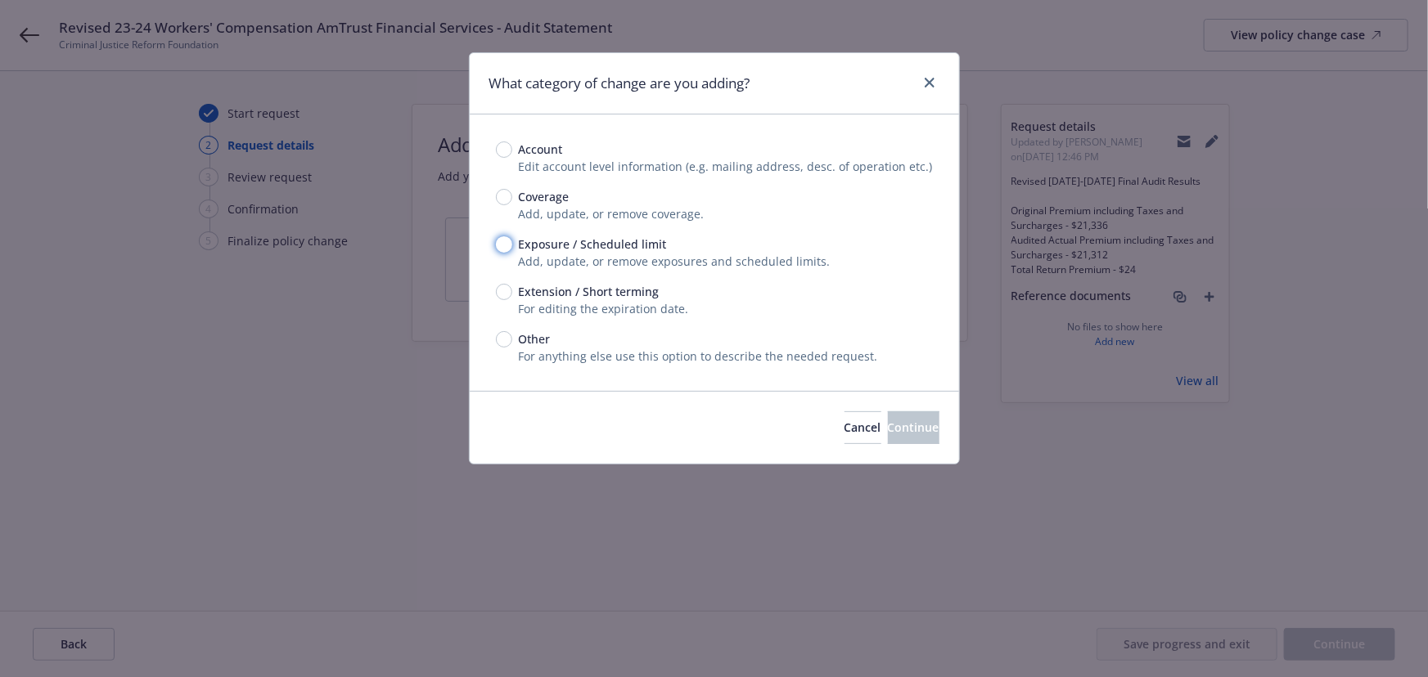
click at [506, 242] on input "Exposure / Scheduled limit" at bounding box center [504, 244] width 16 height 16
radio input "true"
click at [888, 416] on button "Continue" at bounding box center [914, 428] width 52 height 33
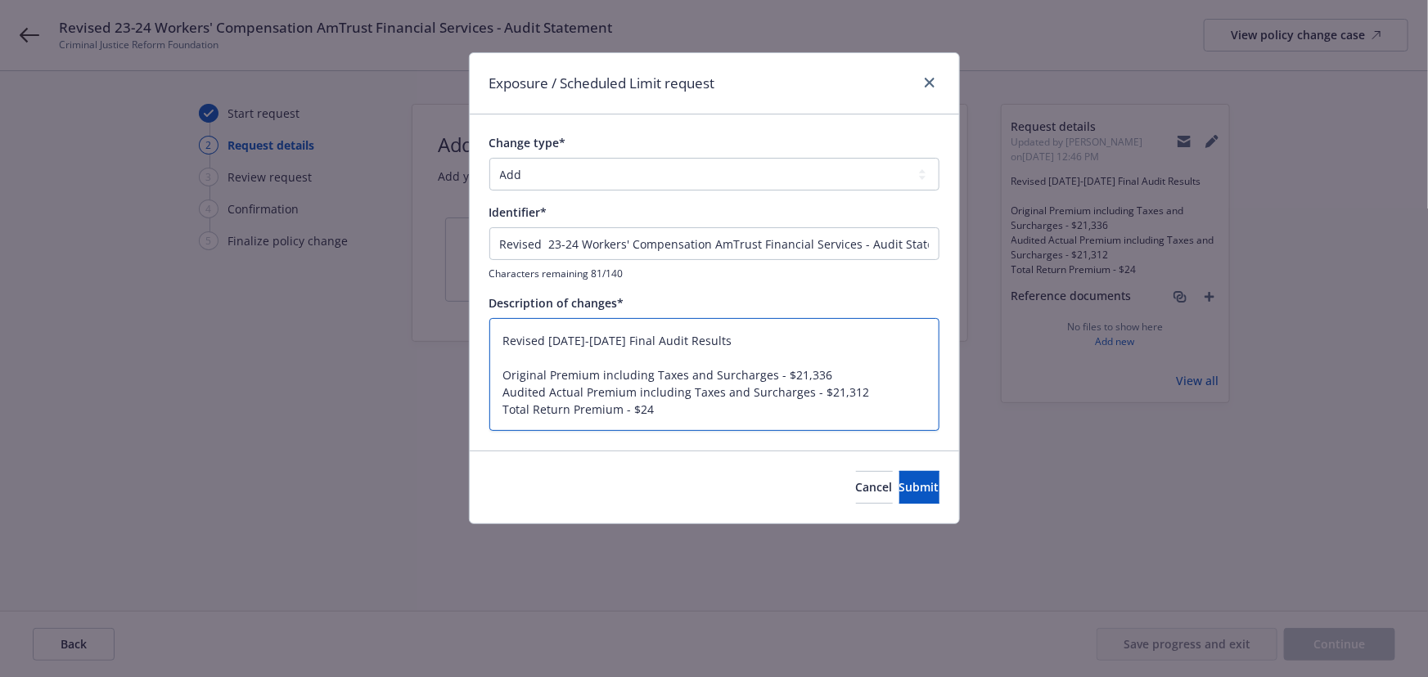
drag, startPoint x: 719, startPoint y: 334, endPoint x: 178, endPoint y: 305, distance: 542.4
click at [184, 313] on div "Exposure / Scheduled Limit request Change type* Add Audit Change Remove Identif…" at bounding box center [714, 338] width 1428 height 677
type textarea "x"
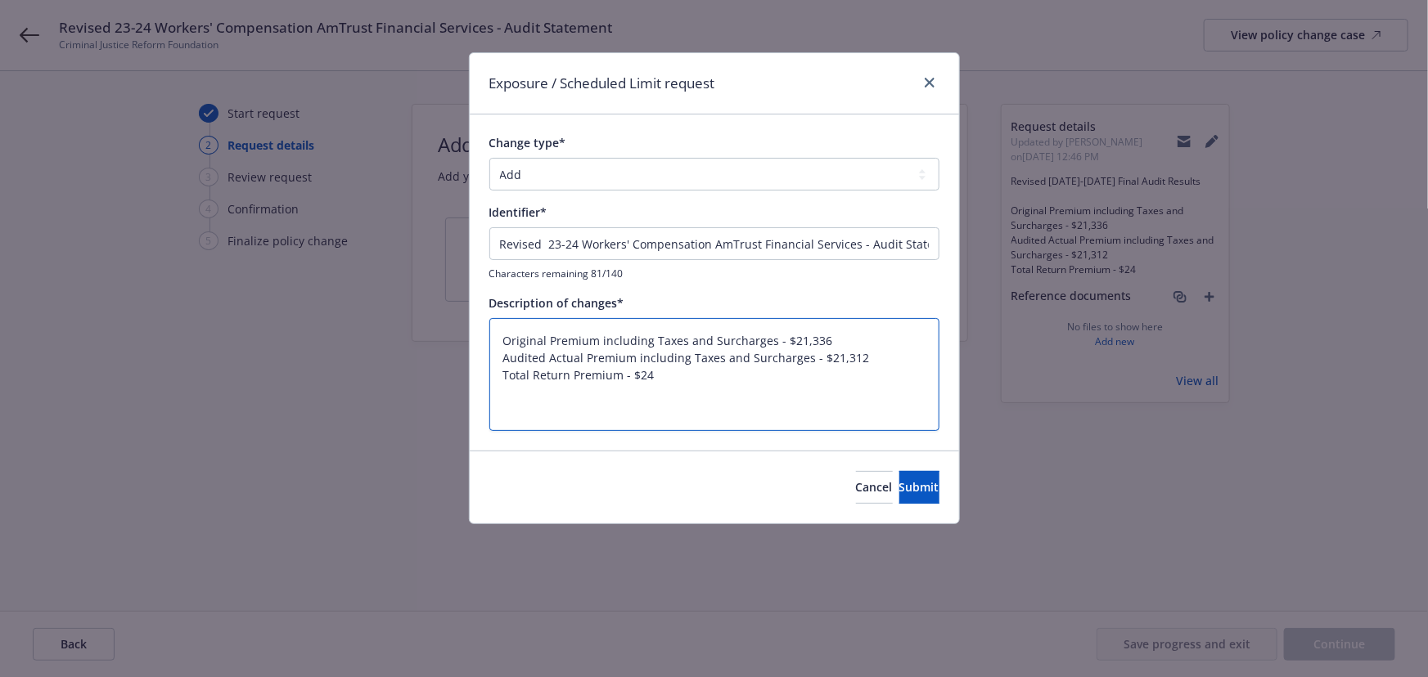
type textarea "Original Premium including Taxes and Surcharges - $21,336 Audited Actual Premiu…"
click at [596, 245] on input "Revised 23-24 Workers' Compensation AmTrust Financial Services - Audit Statement" at bounding box center [714, 243] width 450 height 33
paste input "[DATE]-[DATE] Final Audit Results"
type textarea "x"
type input "Revised [DATE]-[DATE] Final Audit Results"
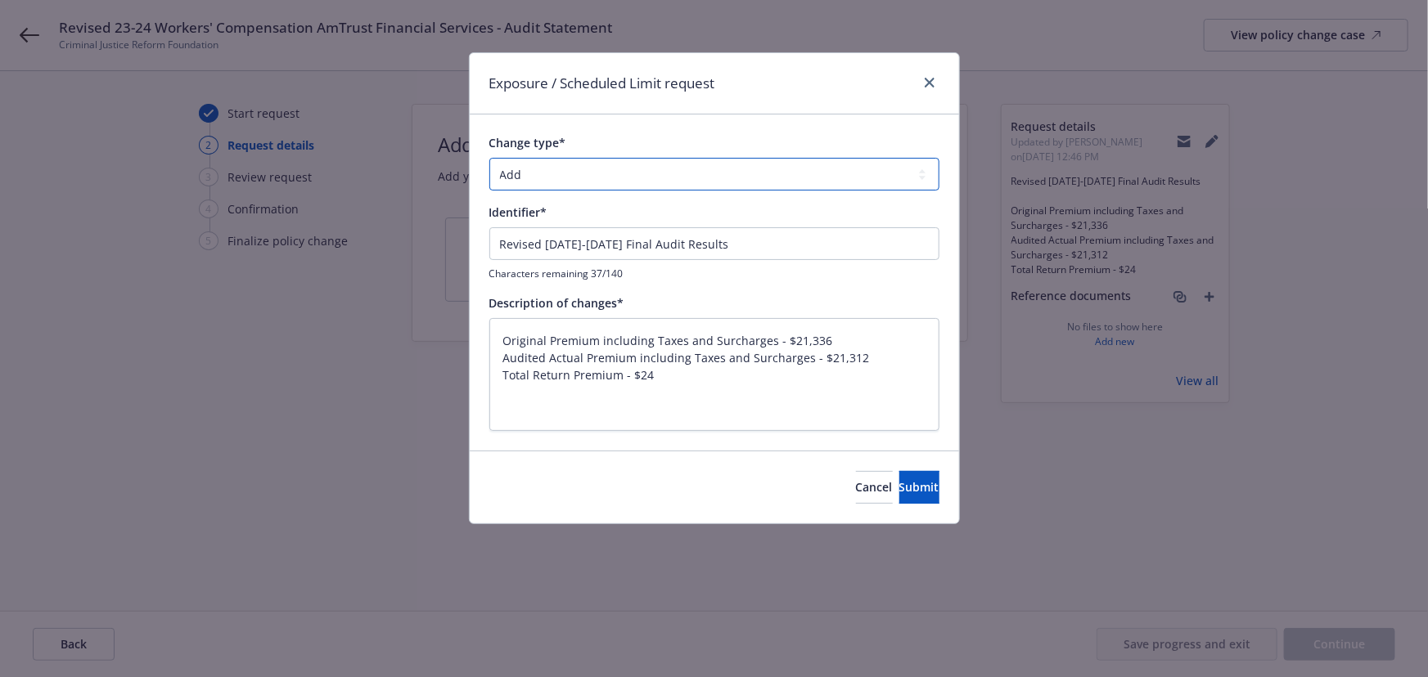
drag, startPoint x: 609, startPoint y: 178, endPoint x: 594, endPoint y: 185, distance: 16.1
click at [609, 178] on select "Add Audit Change Remove" at bounding box center [714, 174] width 450 height 33
select select "AUDIT"
click at [489, 158] on select "Add Audit Change Remove" at bounding box center [714, 174] width 450 height 33
drag, startPoint x: 500, startPoint y: 377, endPoint x: 500, endPoint y: 264, distance: 112.9
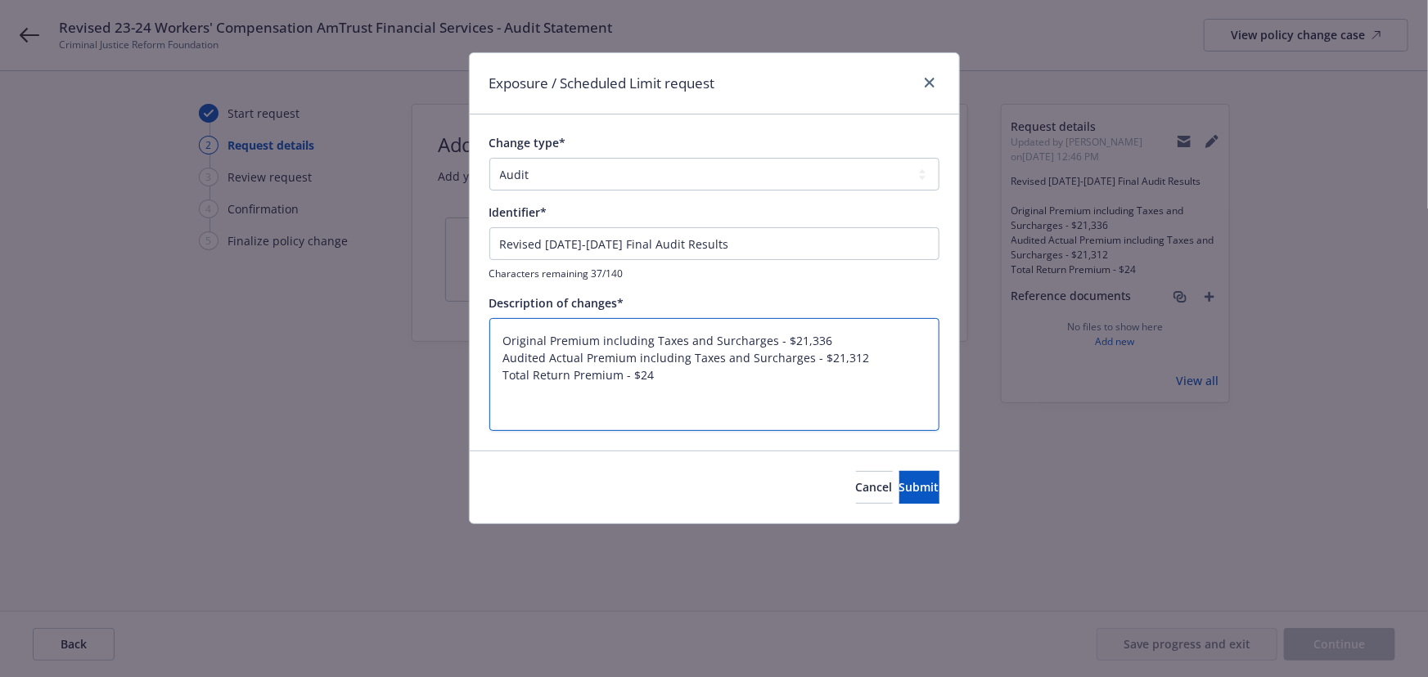
click at [499, 270] on div "Change type* Add Audit Change Remove Identifier* Revised [DATE]-[DATE] Final Au…" at bounding box center [714, 282] width 450 height 297
type textarea "x"
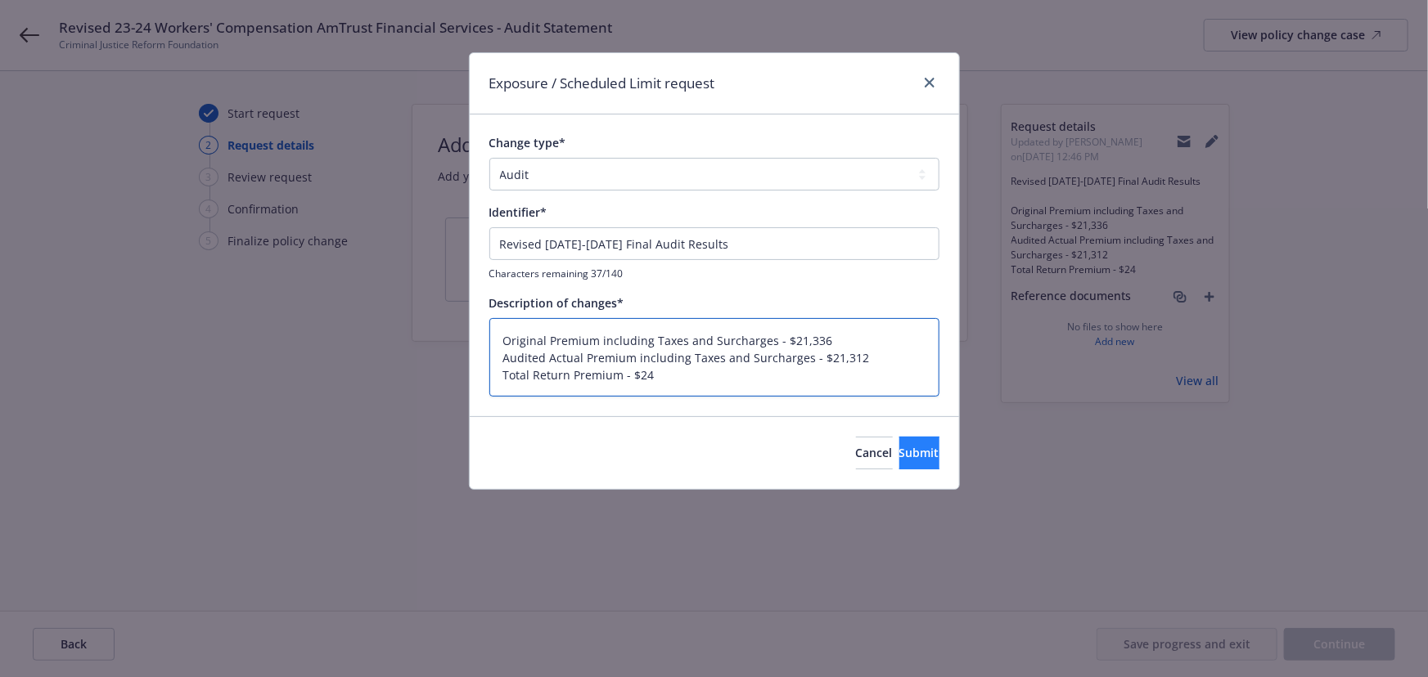
type textarea "Original Premium including Taxes and Surcharges - $21,336 Audited Actual Premiu…"
click at [899, 458] on span "Submit" at bounding box center [919, 453] width 40 height 16
type textarea "x"
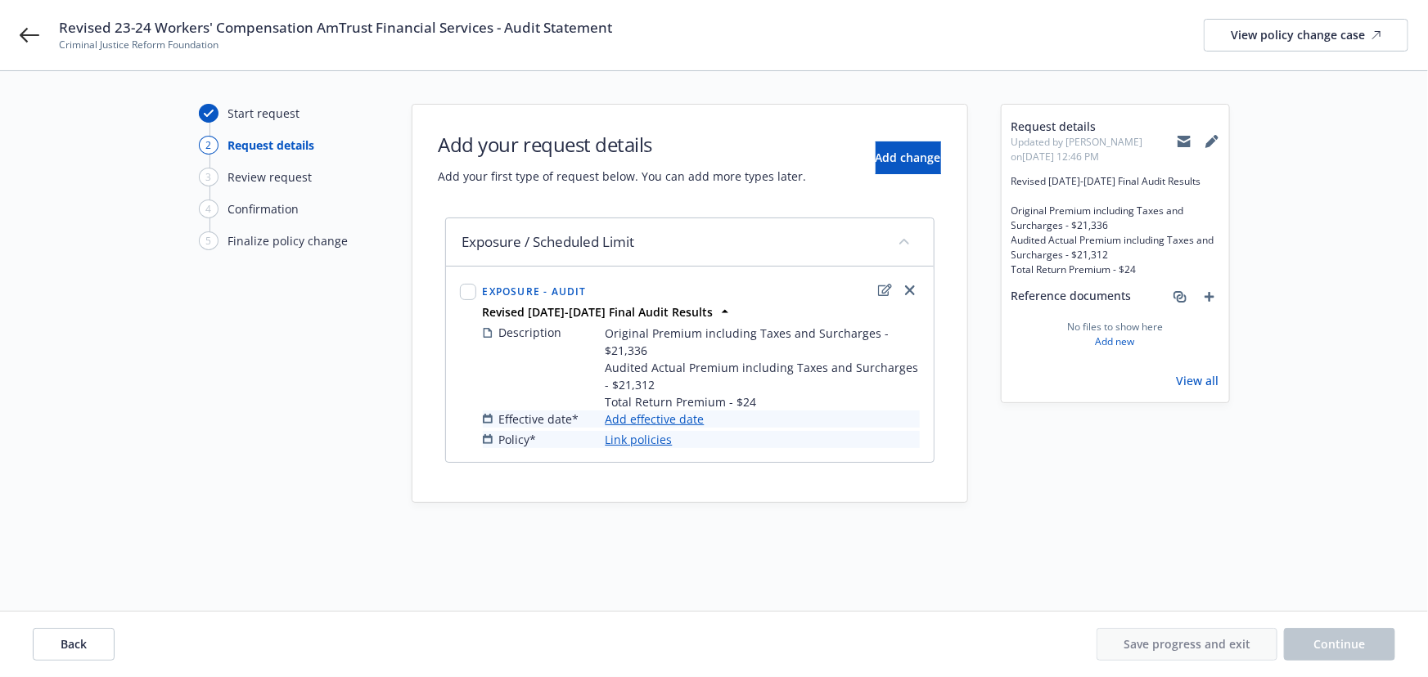
click at [646, 416] on link "Add effective date" at bounding box center [654, 419] width 99 height 17
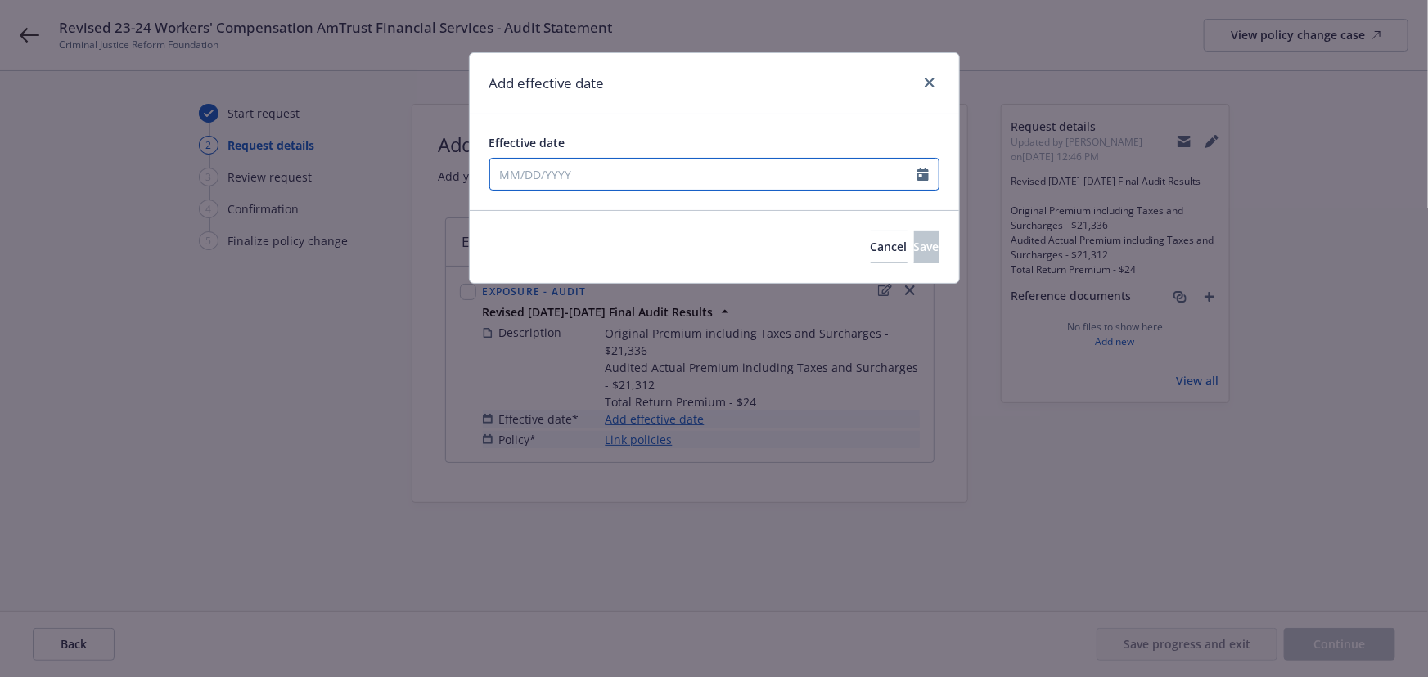
click at [571, 171] on input "Effective date" at bounding box center [703, 174] width 427 height 31
select select "8"
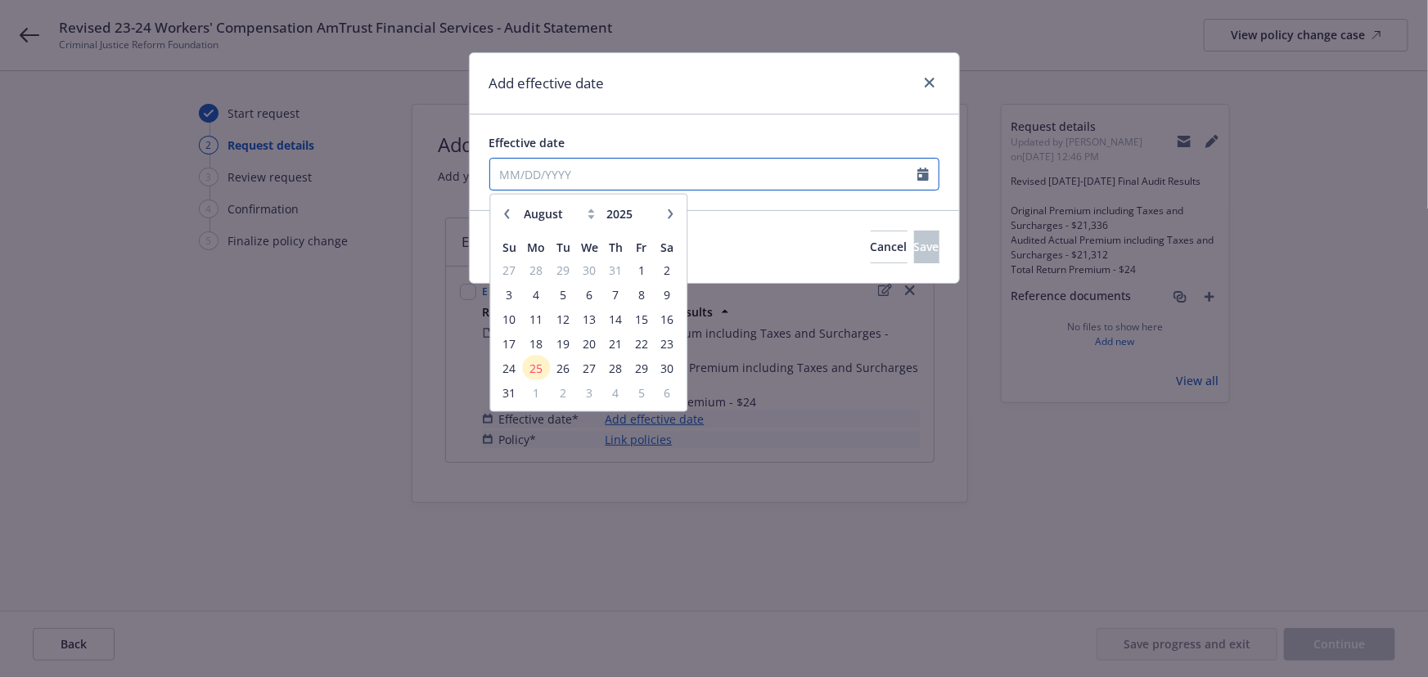
click at [542, 178] on input "Effective date" at bounding box center [703, 174] width 427 height 31
click at [542, 178] on input "3/" at bounding box center [703, 174] width 427 height 31
click at [542, 178] on input "3//" at bounding box center [703, 174] width 427 height 31
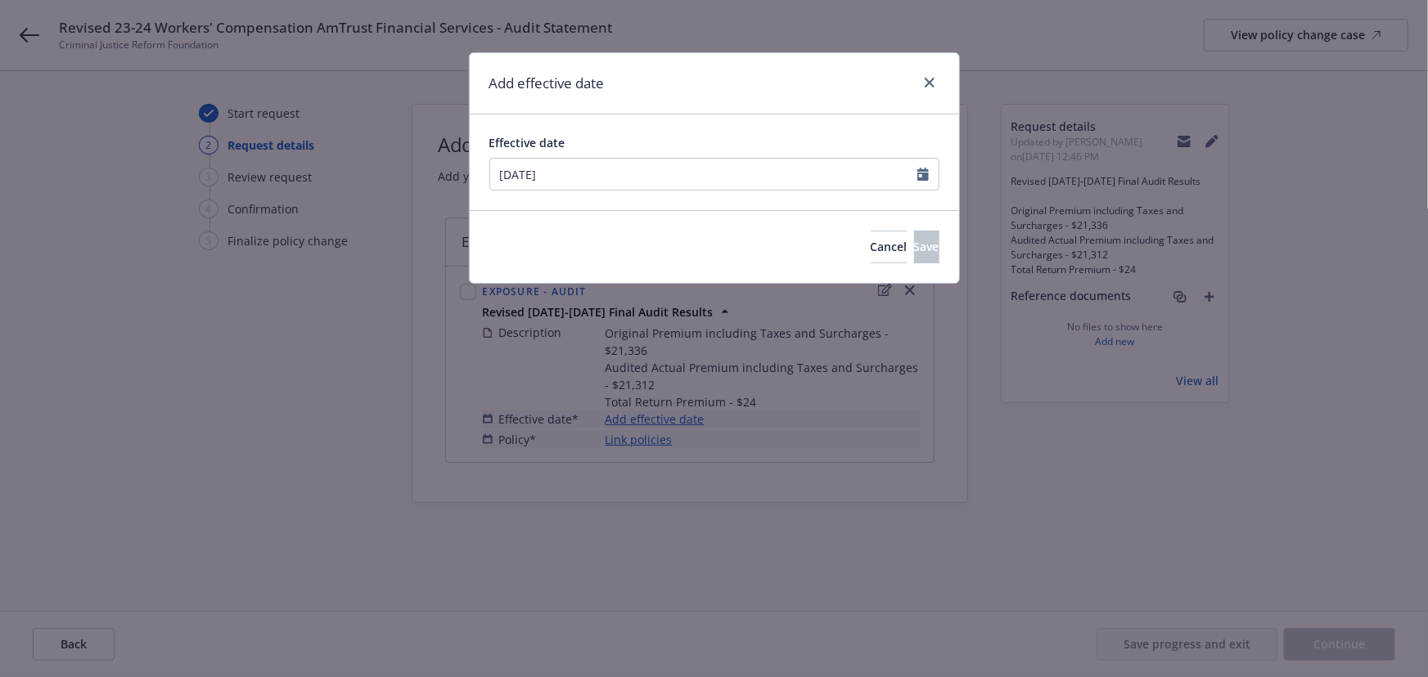
type input "[DATE]"
click at [708, 90] on div "Add effective date" at bounding box center [714, 83] width 489 height 61
click at [914, 251] on span "Save" at bounding box center [926, 247] width 25 height 16
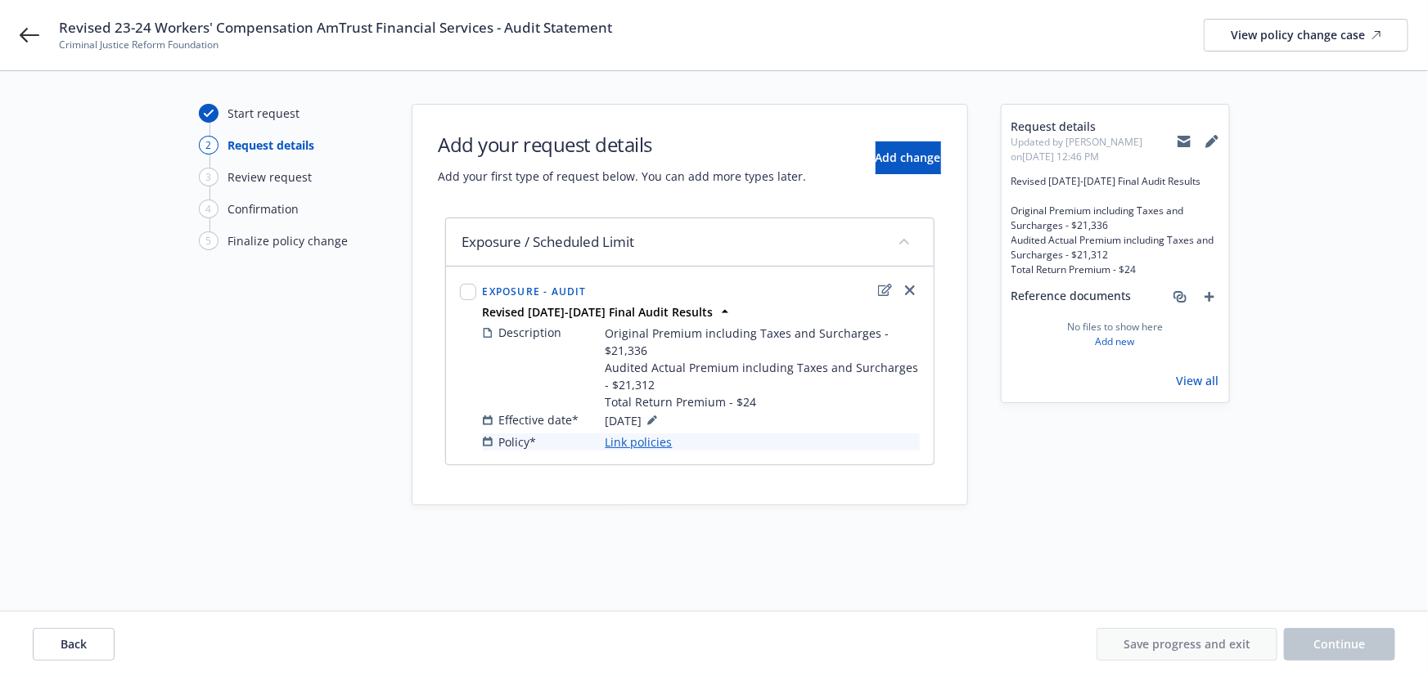
click at [646, 443] on link "Link policies" at bounding box center [638, 442] width 67 height 17
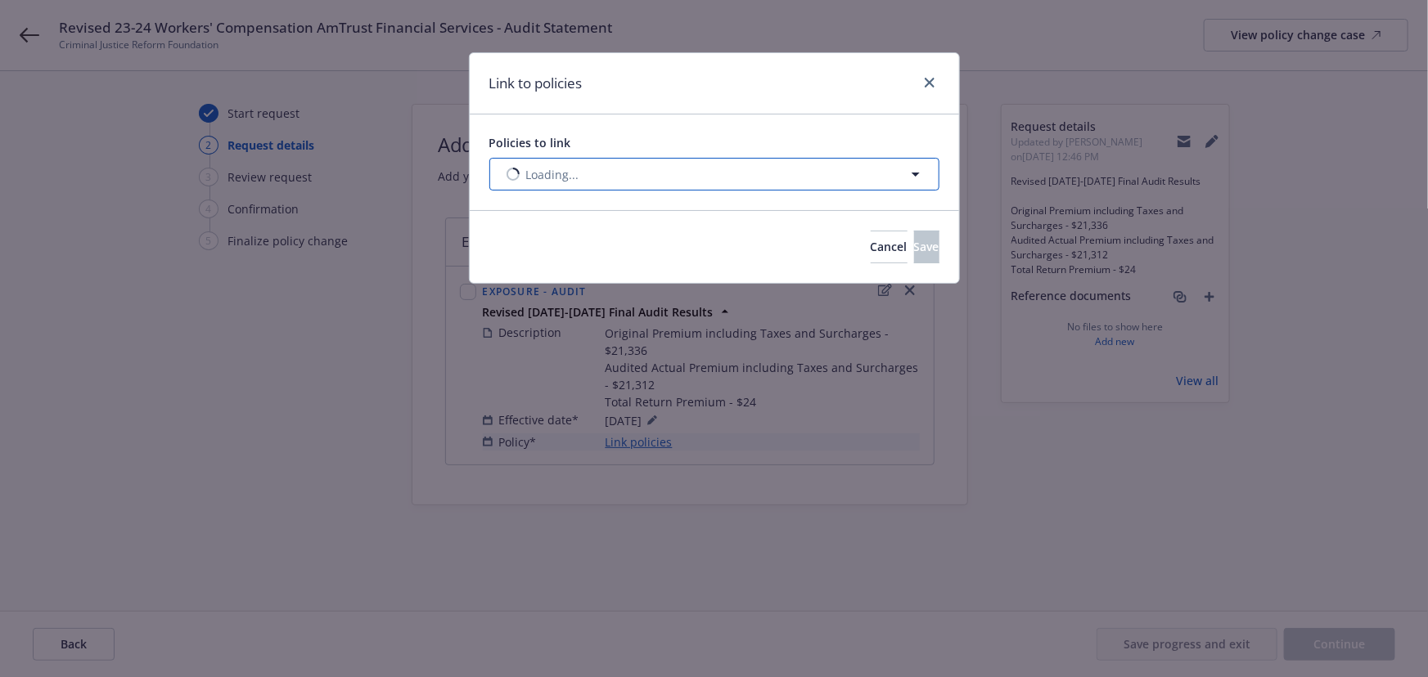
click at [531, 173] on span "Loading..." at bounding box center [552, 174] width 53 height 17
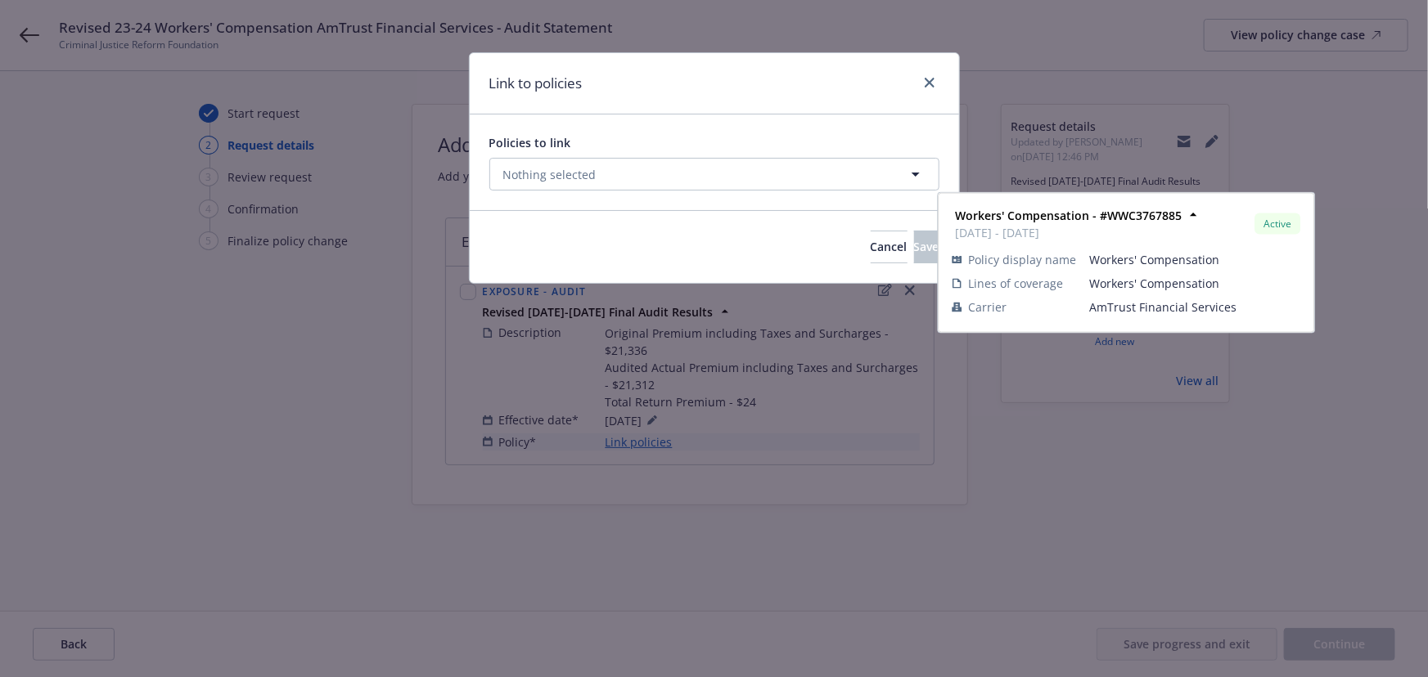
click at [839, 222] on select "All Active Upcoming Expired Cancelled" at bounding box center [858, 215] width 93 height 26
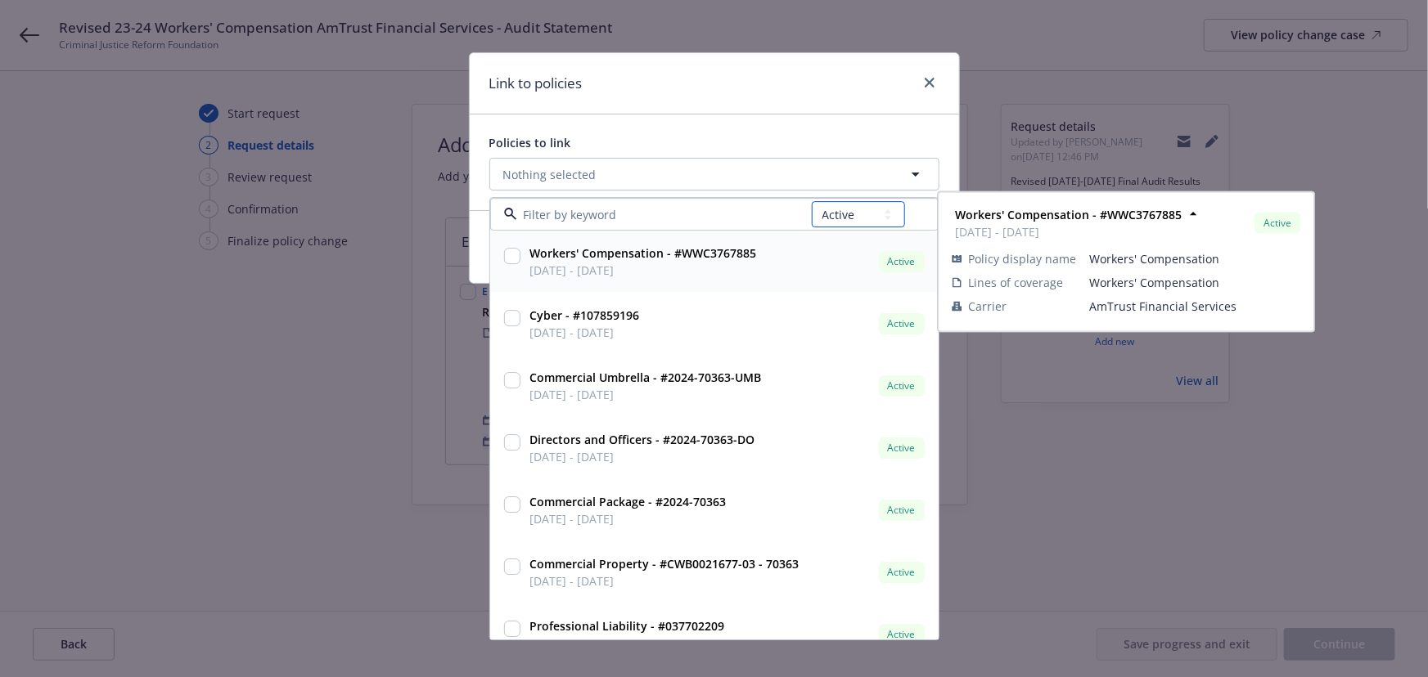
select select "EXPIRED"
click at [812, 202] on select "All Active Upcoming Expired Cancelled" at bounding box center [858, 215] width 93 height 26
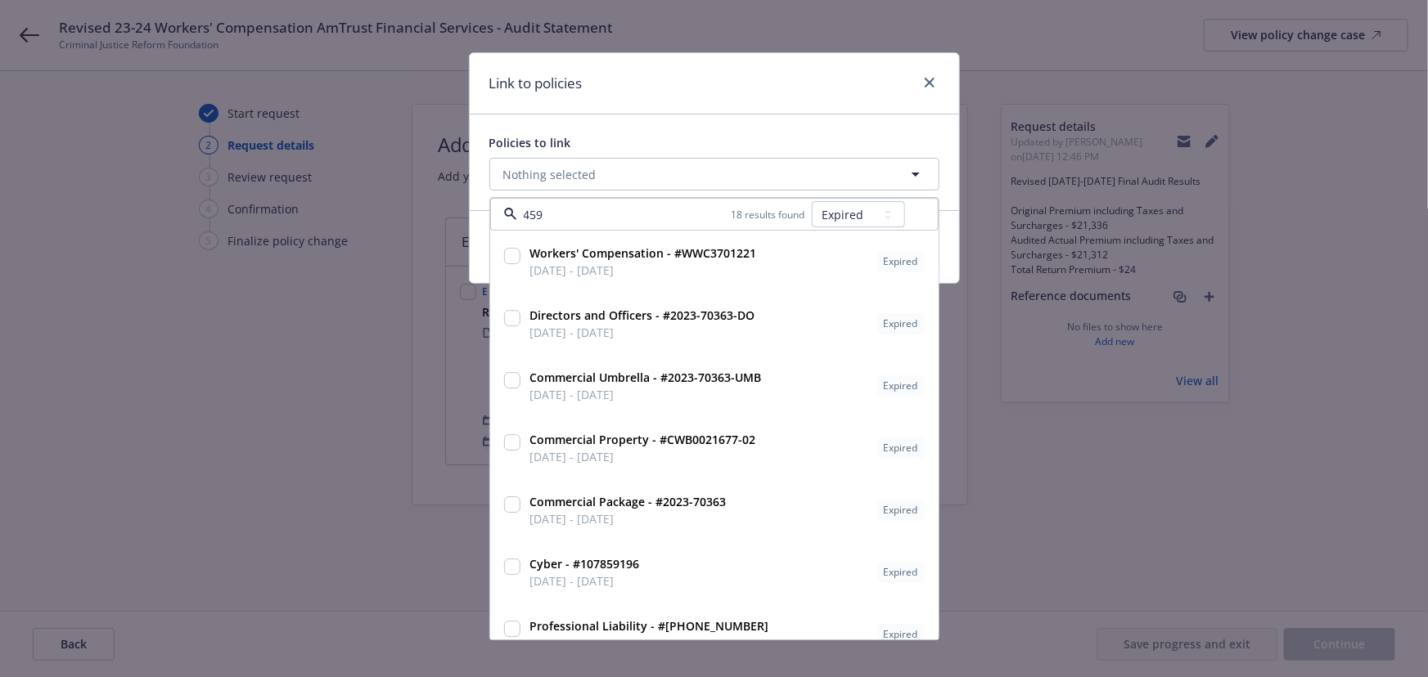
type input "4597"
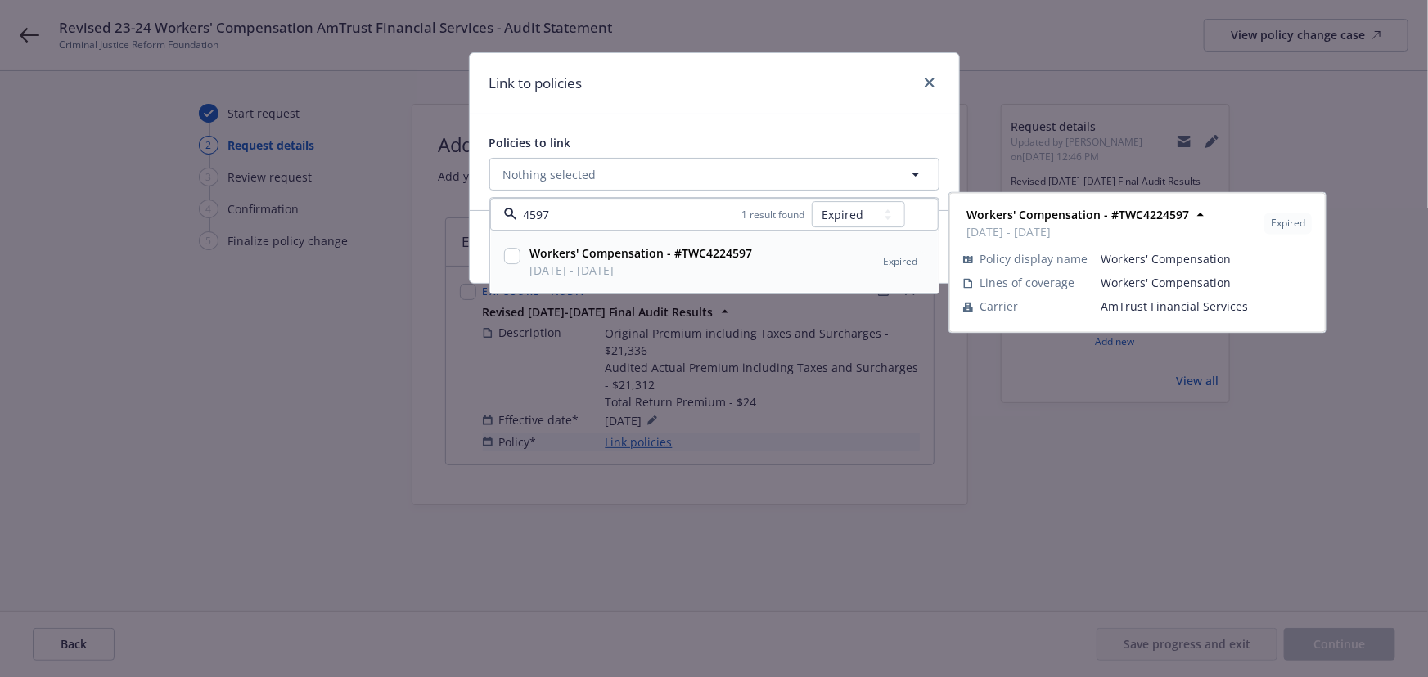
click at [664, 280] on div "Workers' Compensation - #TWC4224597 [DATE] - [DATE]" at bounding box center [640, 262] width 232 height 41
checkbox input "true"
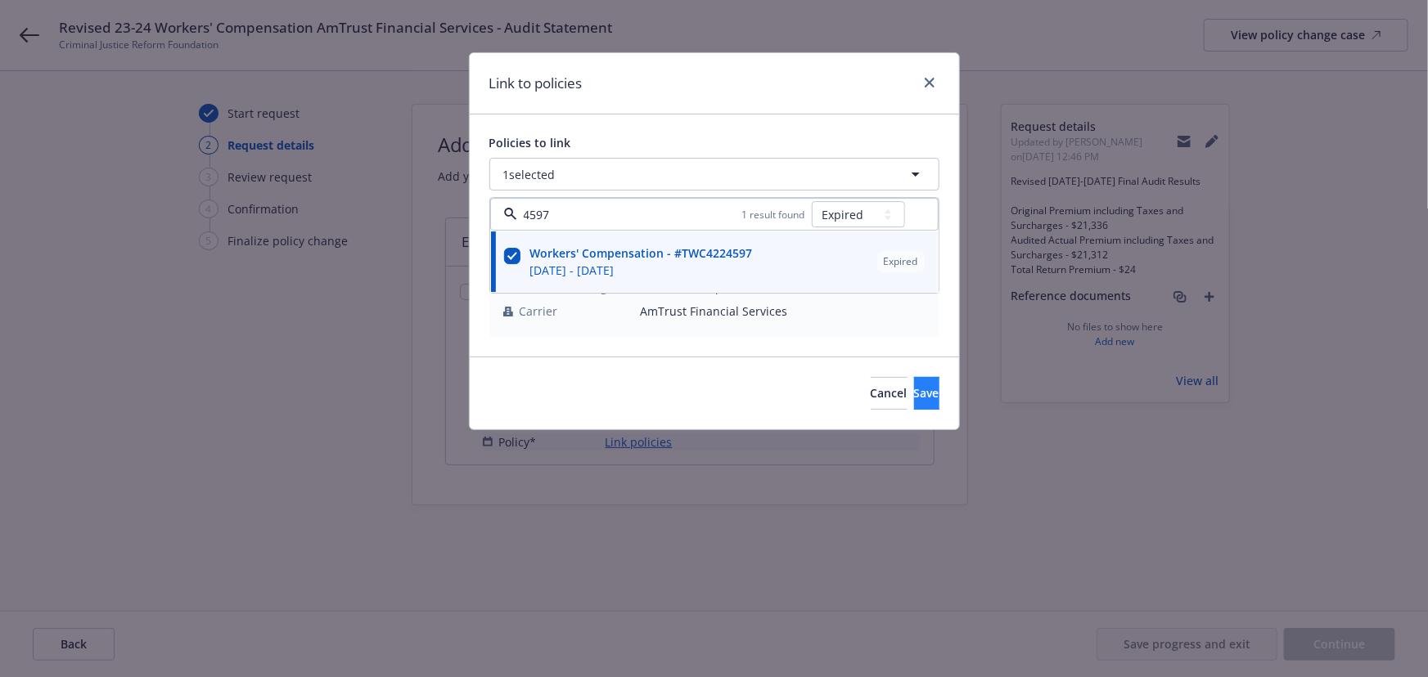
type input "4597"
click at [914, 387] on button "Save" at bounding box center [926, 393] width 25 height 33
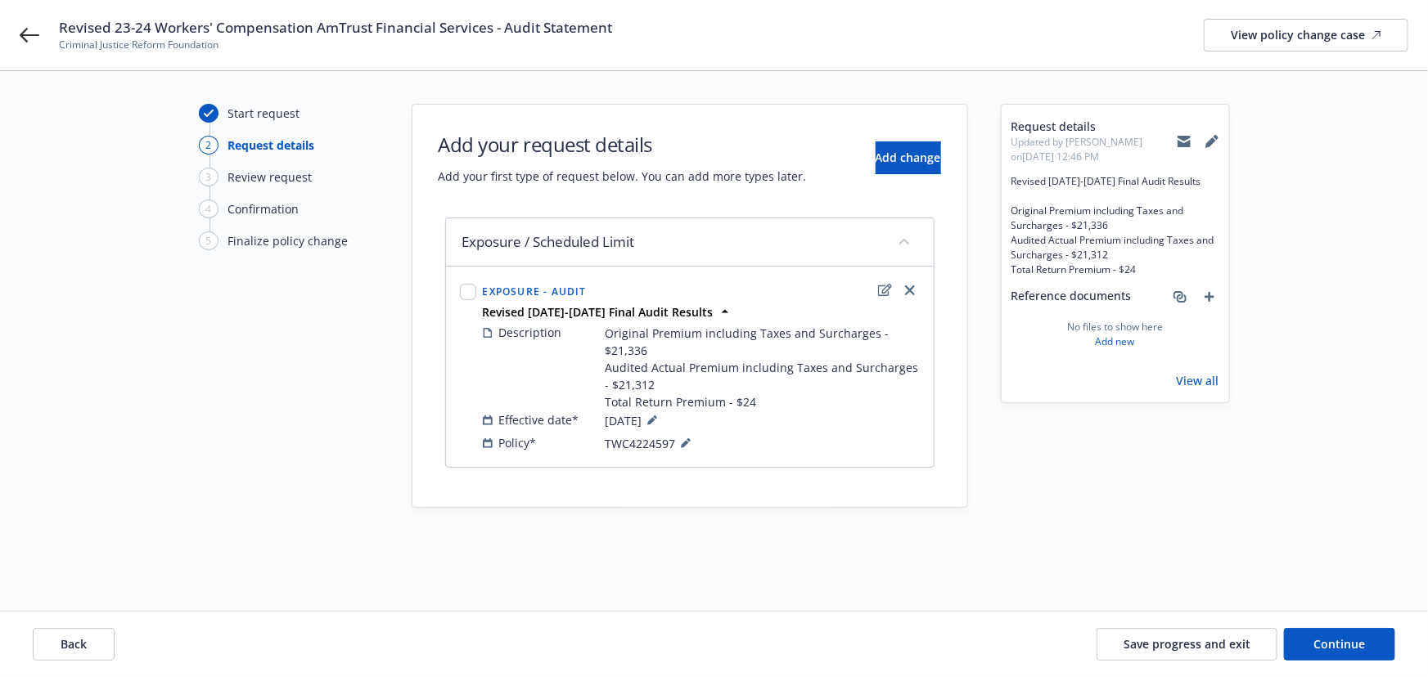
click at [1321, 627] on div "Back Save progress and exit Continue" at bounding box center [714, 644] width 1428 height 65
click at [1321, 642] on span "Continue" at bounding box center [1340, 645] width 52 height 16
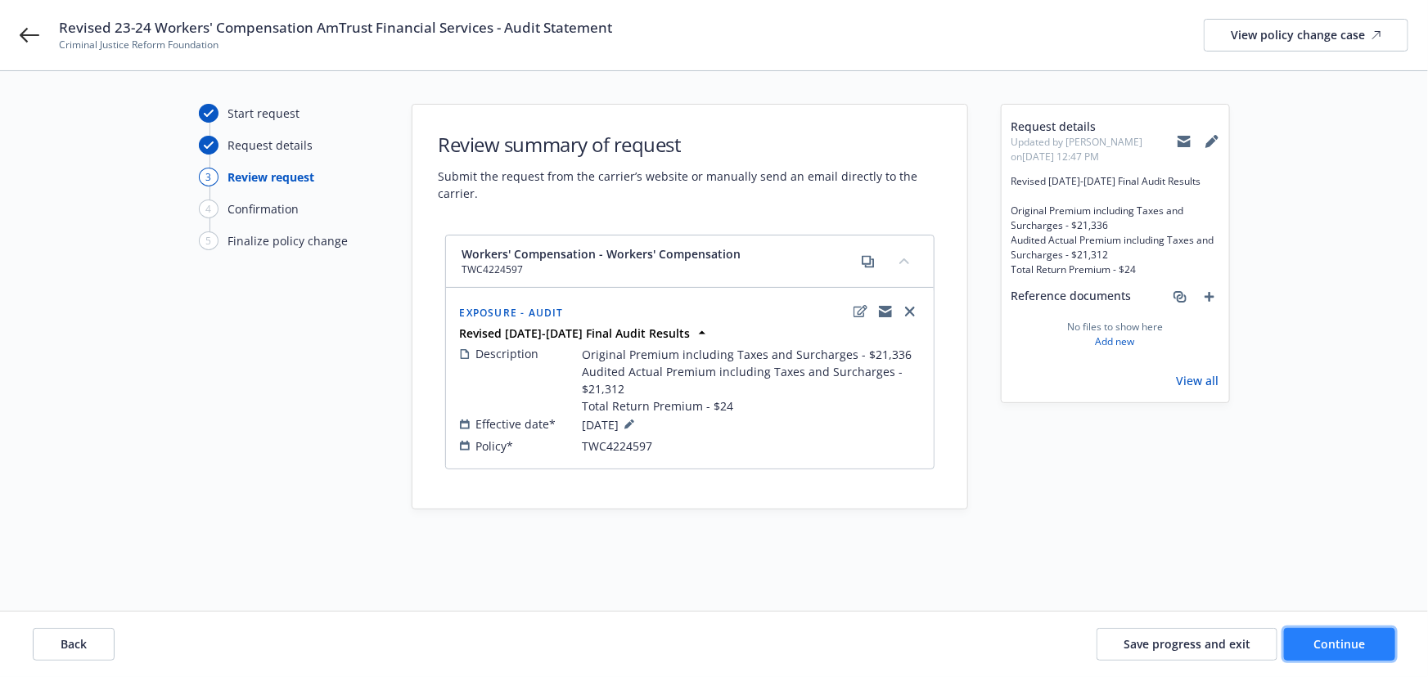
click at [1303, 643] on button "Continue" at bounding box center [1339, 644] width 111 height 33
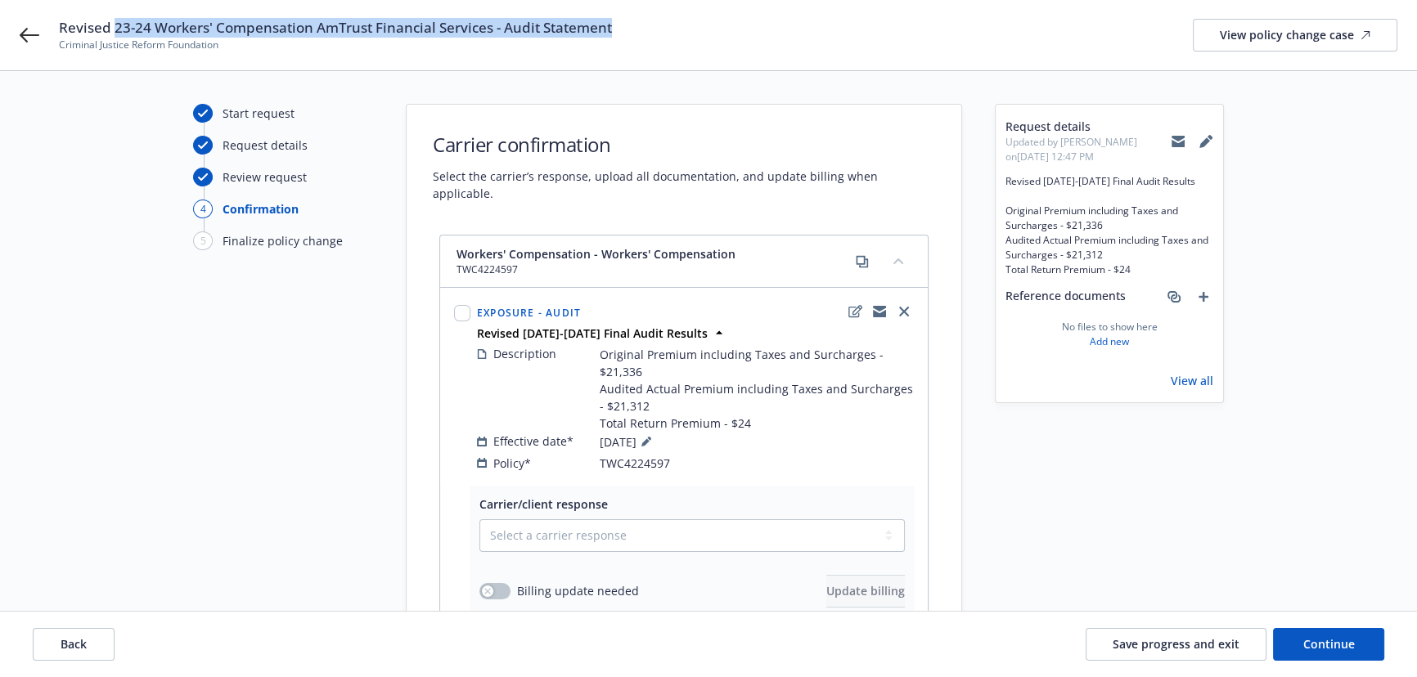
drag, startPoint x: 616, startPoint y: 25, endPoint x: 111, endPoint y: 25, distance: 504.8
click at [111, 25] on div "Revised 23-24 Workers' Compensation AmTrust Financial Services - Audit Statemen…" at bounding box center [728, 35] width 1339 height 34
copy span "23-24 Workers' Compensation AmTrust Financial Services - Audit Statement"
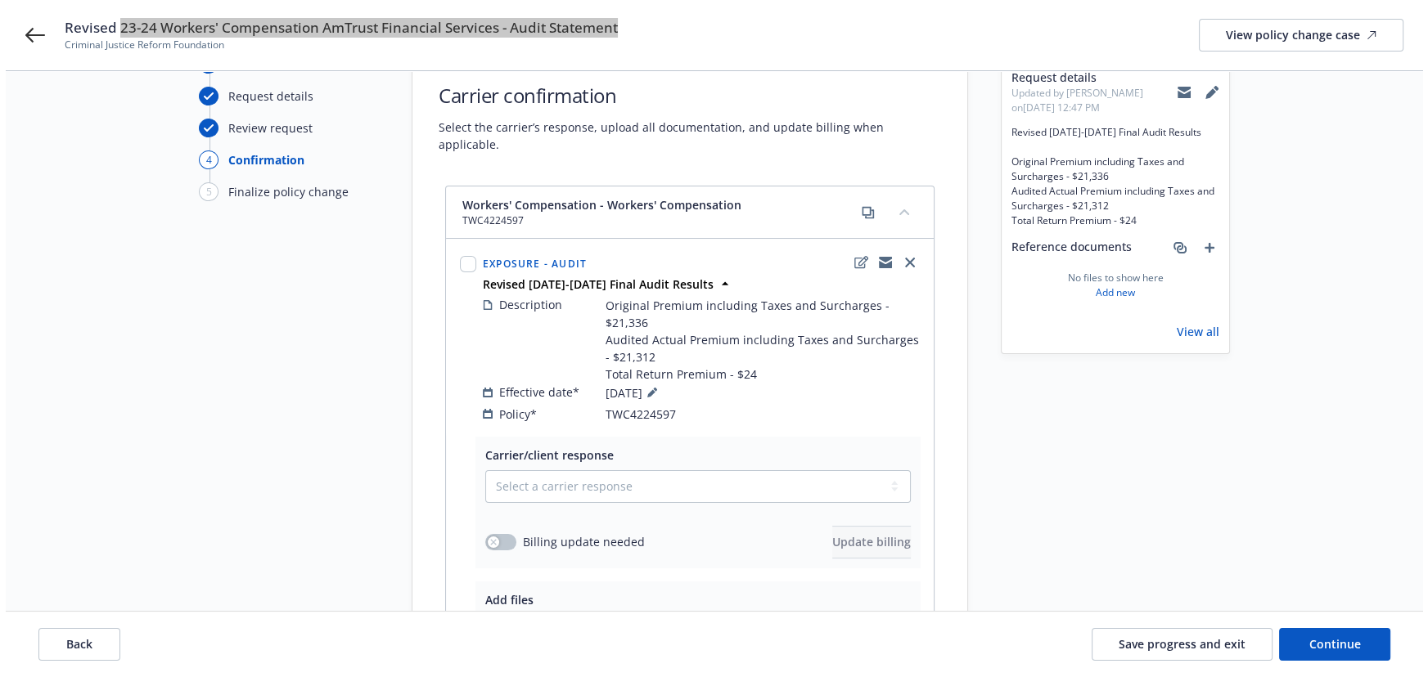
scroll to position [74, 0]
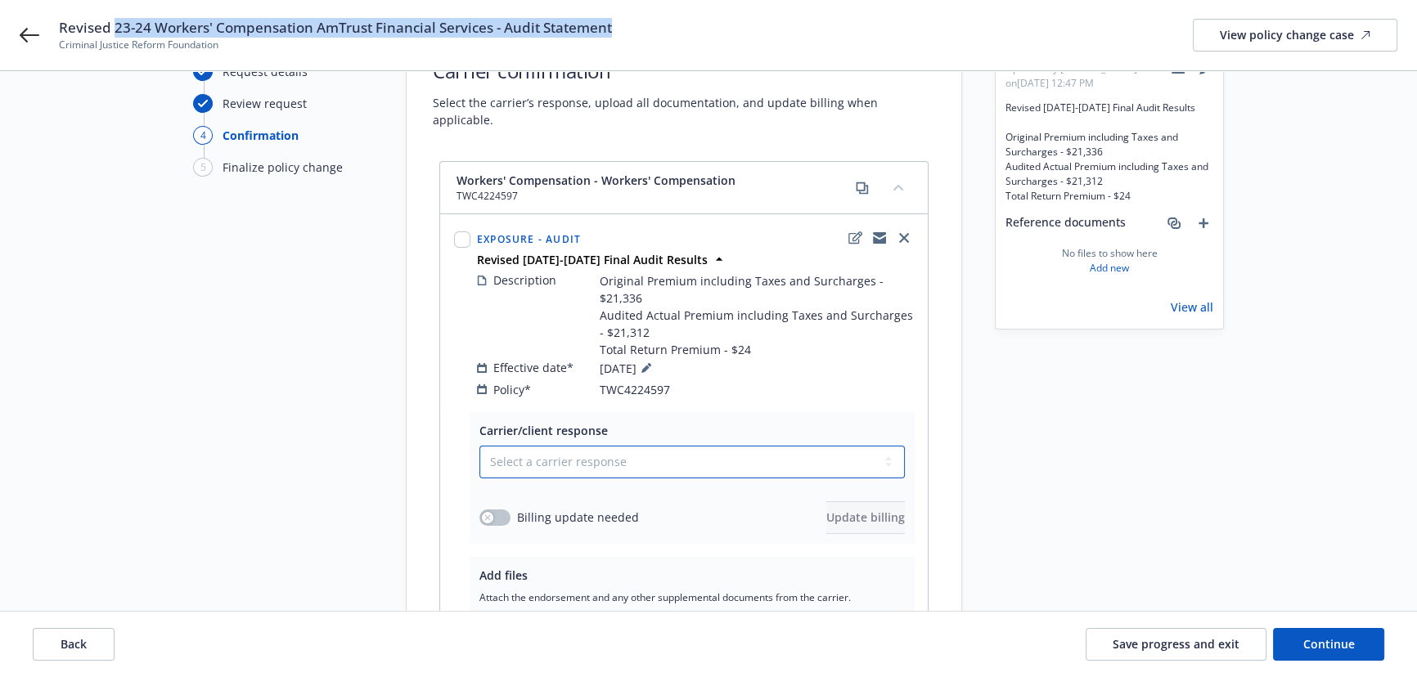
click at [569, 446] on select "Select a carrier response Accepted Accepted with revision No endorsement needed…" at bounding box center [691, 462] width 425 height 33
select select "ACCEPTED"
click at [479, 446] on select "Select a carrier response Accepted Accepted with revision No endorsement needed…" at bounding box center [691, 462] width 425 height 33
drag, startPoint x: 492, startPoint y: 497, endPoint x: 621, endPoint y: 511, distance: 130.0
click at [492, 512] on div "button" at bounding box center [487, 517] width 11 height 11
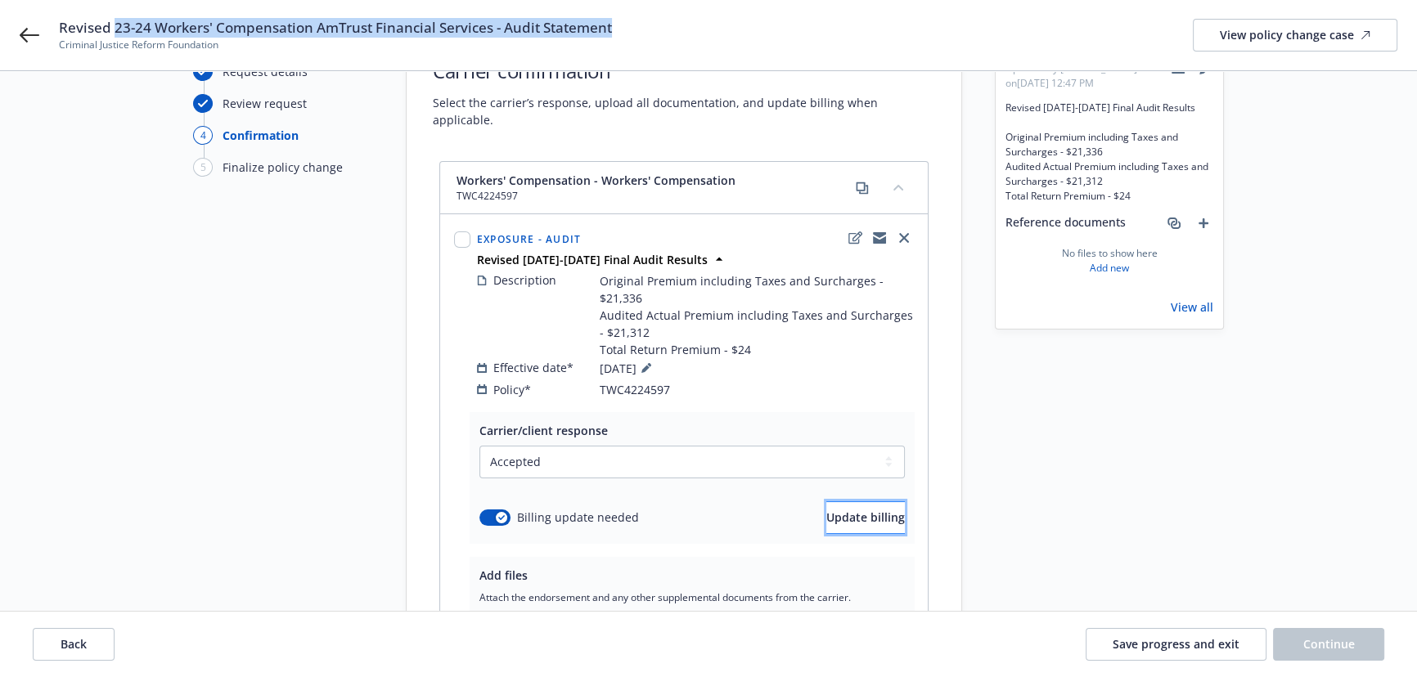
click at [835, 513] on button "Update billing" at bounding box center [865, 518] width 79 height 33
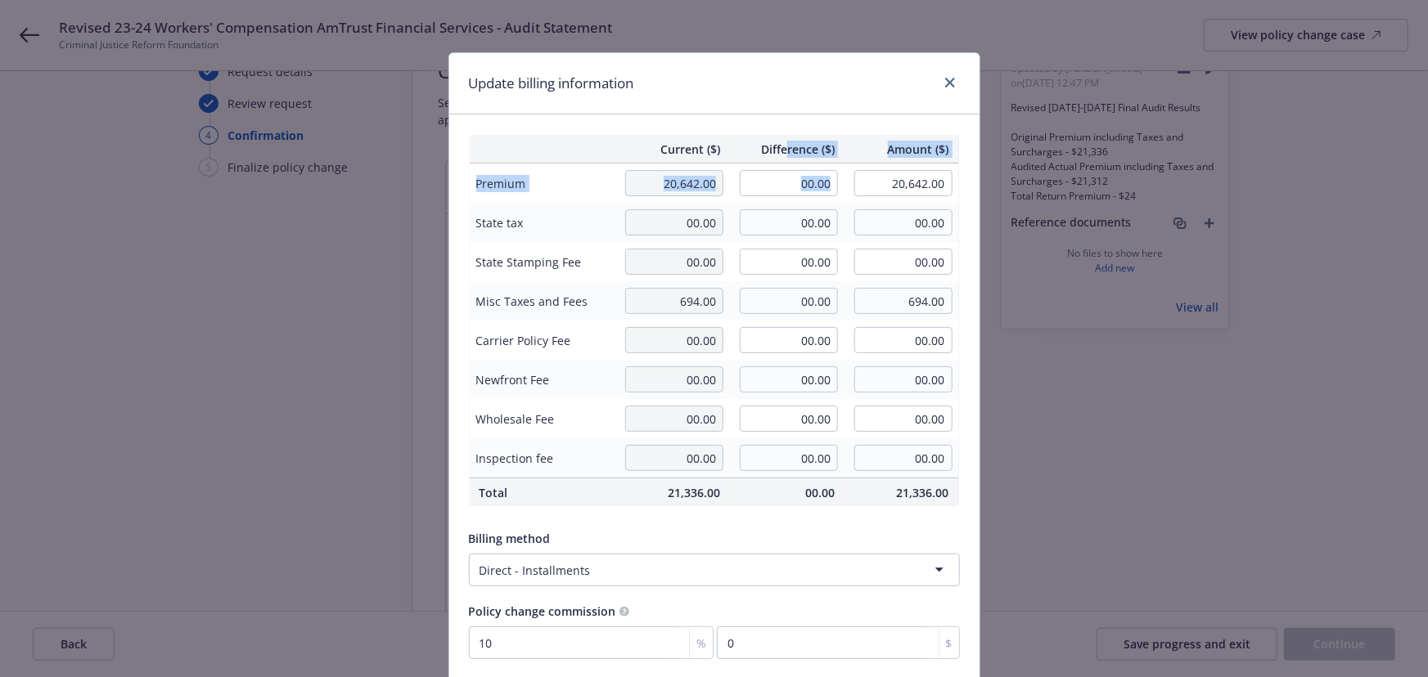
drag, startPoint x: 781, startPoint y: 161, endPoint x: 848, endPoint y: 170, distance: 66.9
click at [848, 170] on table "Current ($) Difference ($) Amount ($) Premium 20,642.00 00.00 20,642.00 State t…" at bounding box center [714, 320] width 491 height 373
click at [795, 182] on input "00.00" at bounding box center [789, 183] width 98 height 26
drag, startPoint x: 791, startPoint y: 184, endPoint x: 872, endPoint y: 185, distance: 81.0
click at [872, 185] on tr "Premium 20,642.00 00.00 20,642.00" at bounding box center [714, 184] width 490 height 40
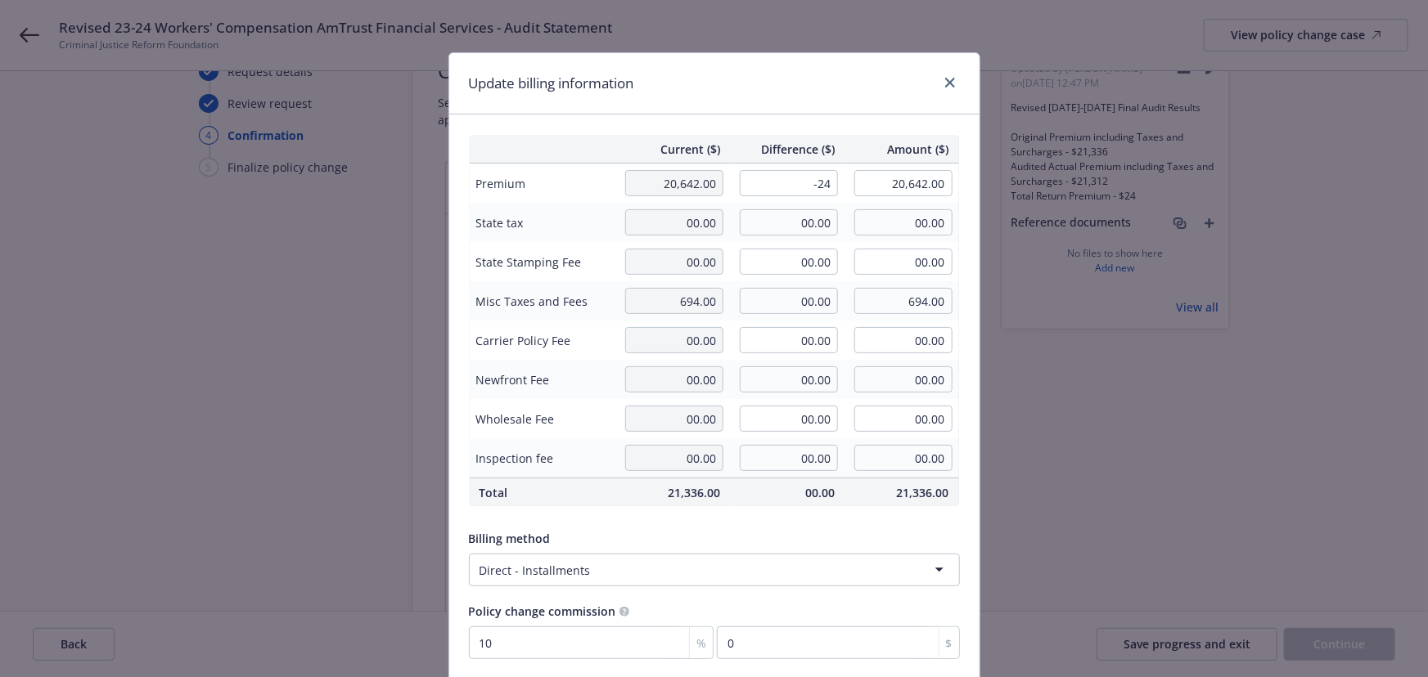
type input "-24.00"
type input "20,618.00"
type input "-2.4"
click at [803, 102] on div "Update billing information" at bounding box center [714, 83] width 530 height 61
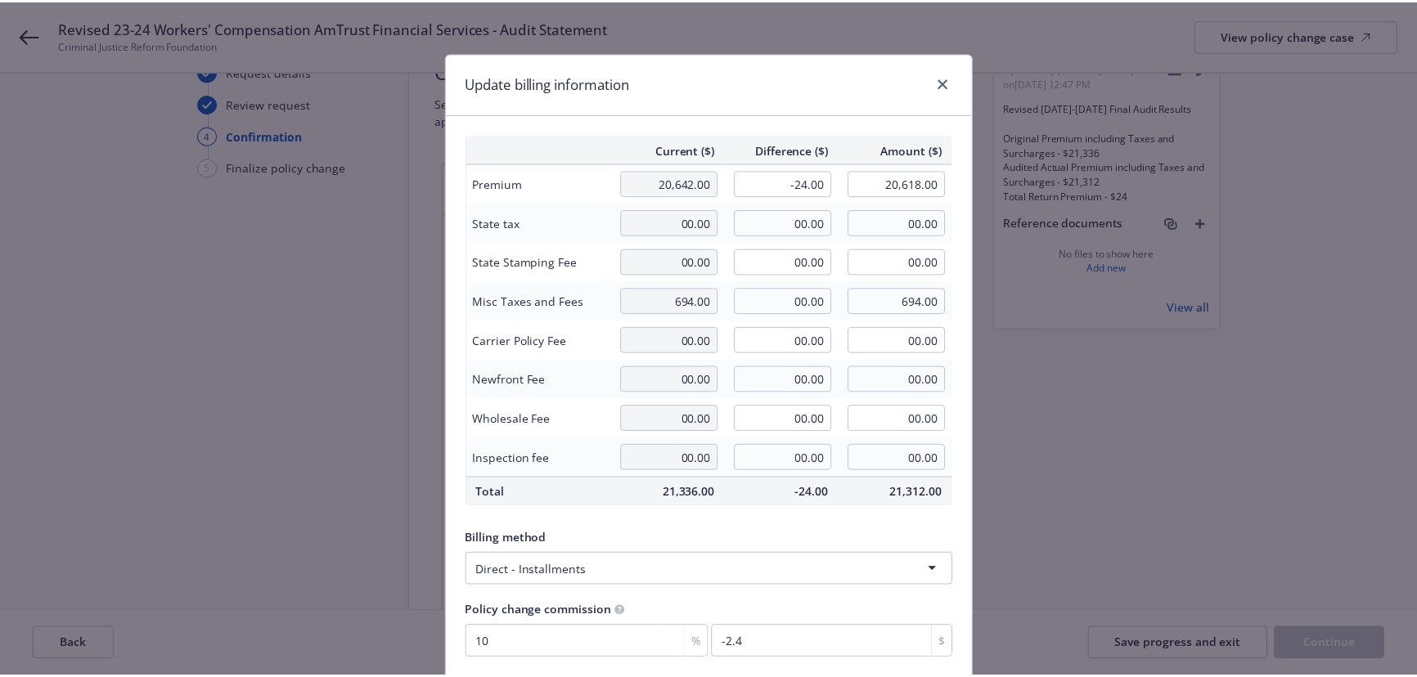
scroll to position [127, 0]
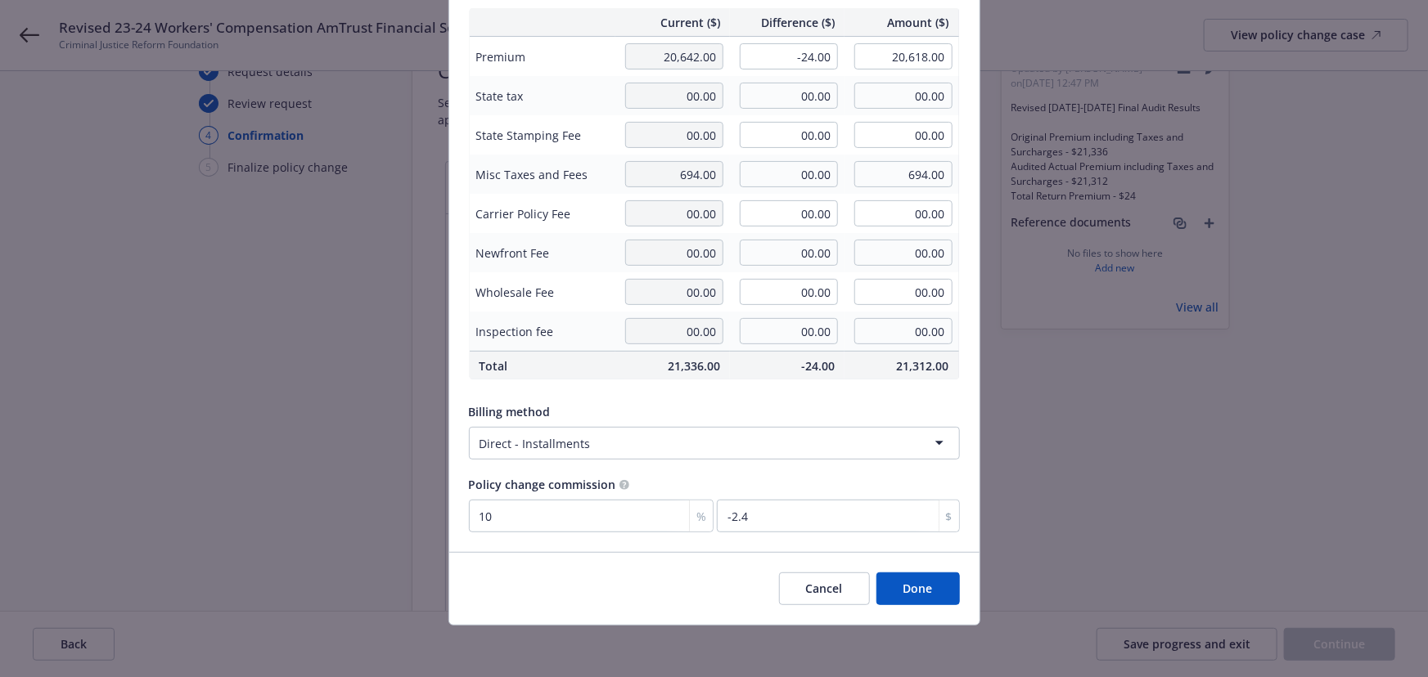
click at [934, 599] on button "Done" at bounding box center [917, 589] width 83 height 33
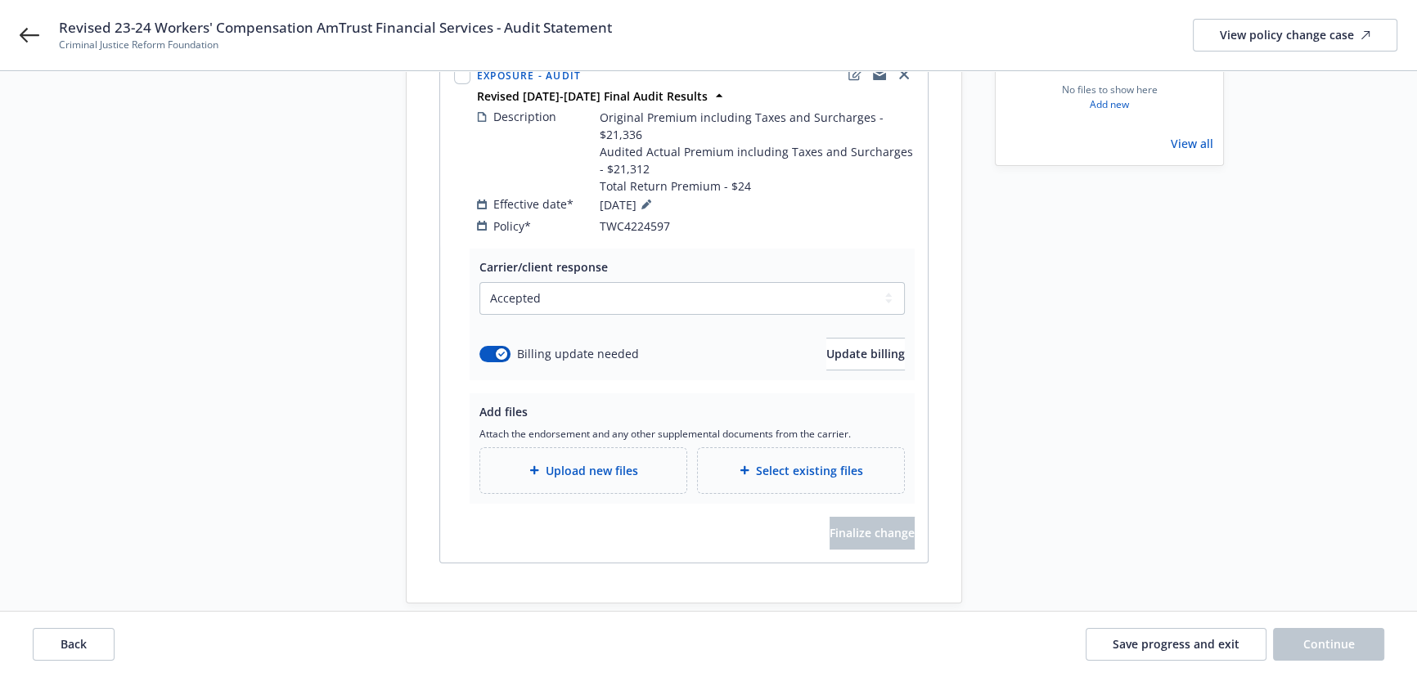
scroll to position [245, 0]
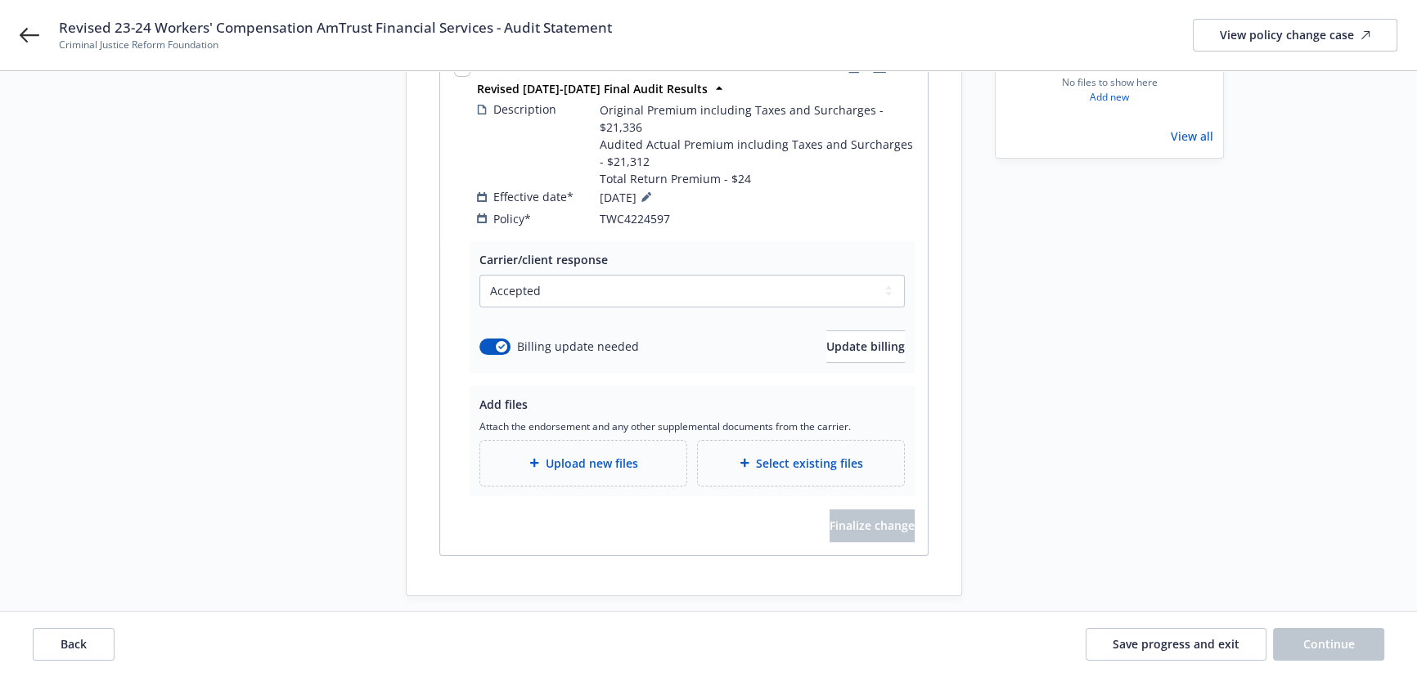
click at [572, 455] on span "Upload new files" at bounding box center [592, 463] width 92 height 17
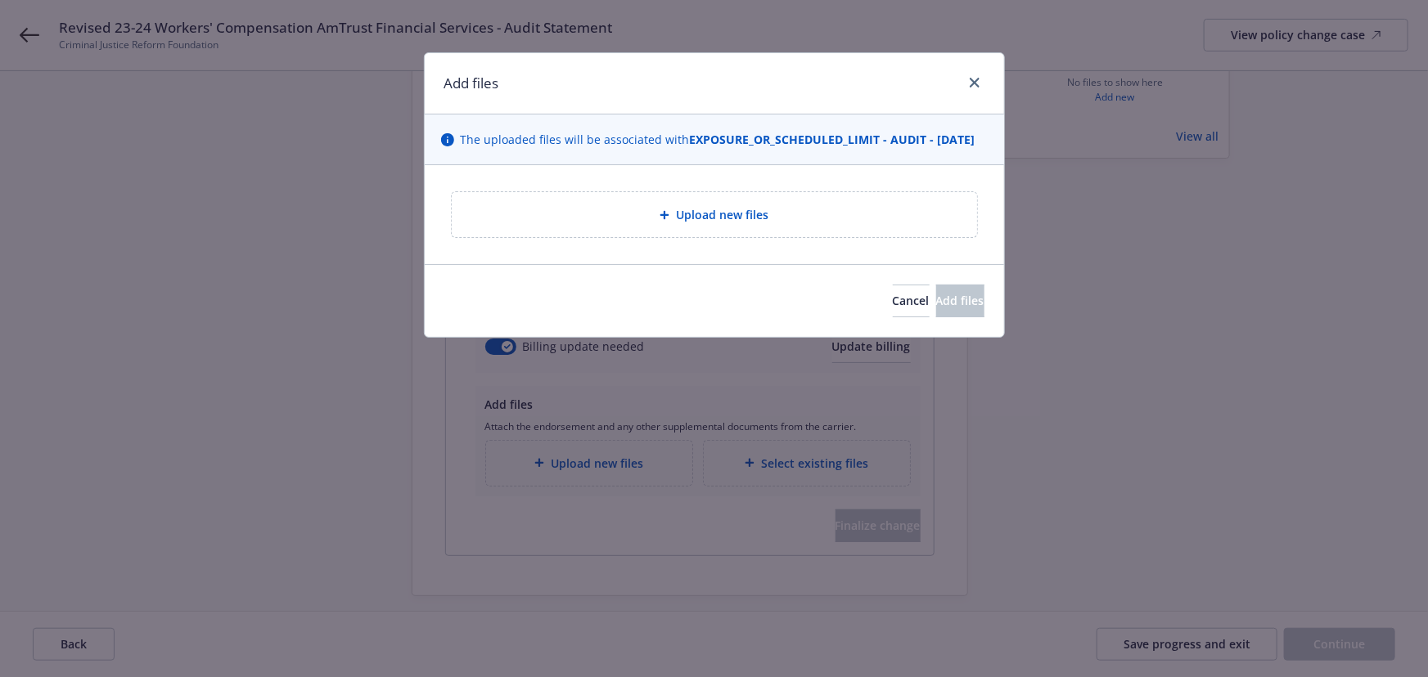
click at [637, 220] on div "Upload new files" at bounding box center [714, 214] width 525 height 45
type textarea "x"
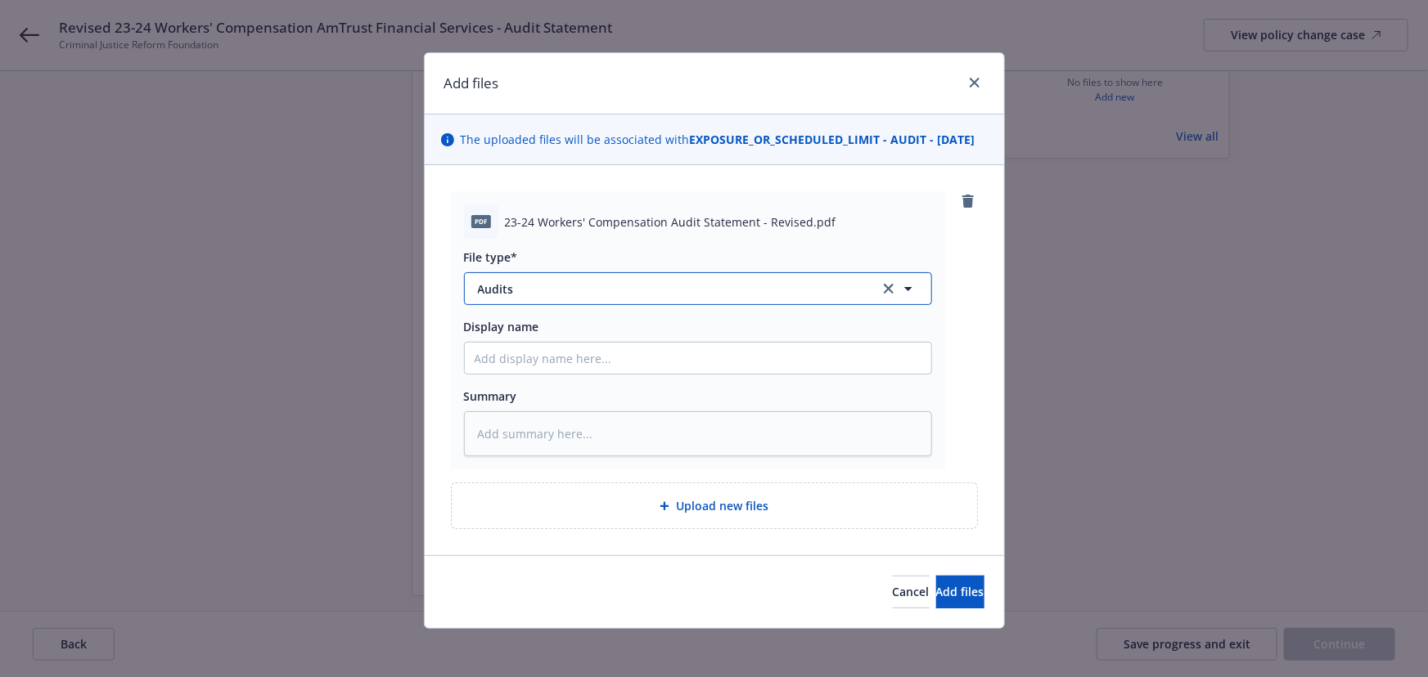
click at [592, 298] on span "Audits" at bounding box center [667, 289] width 379 height 17
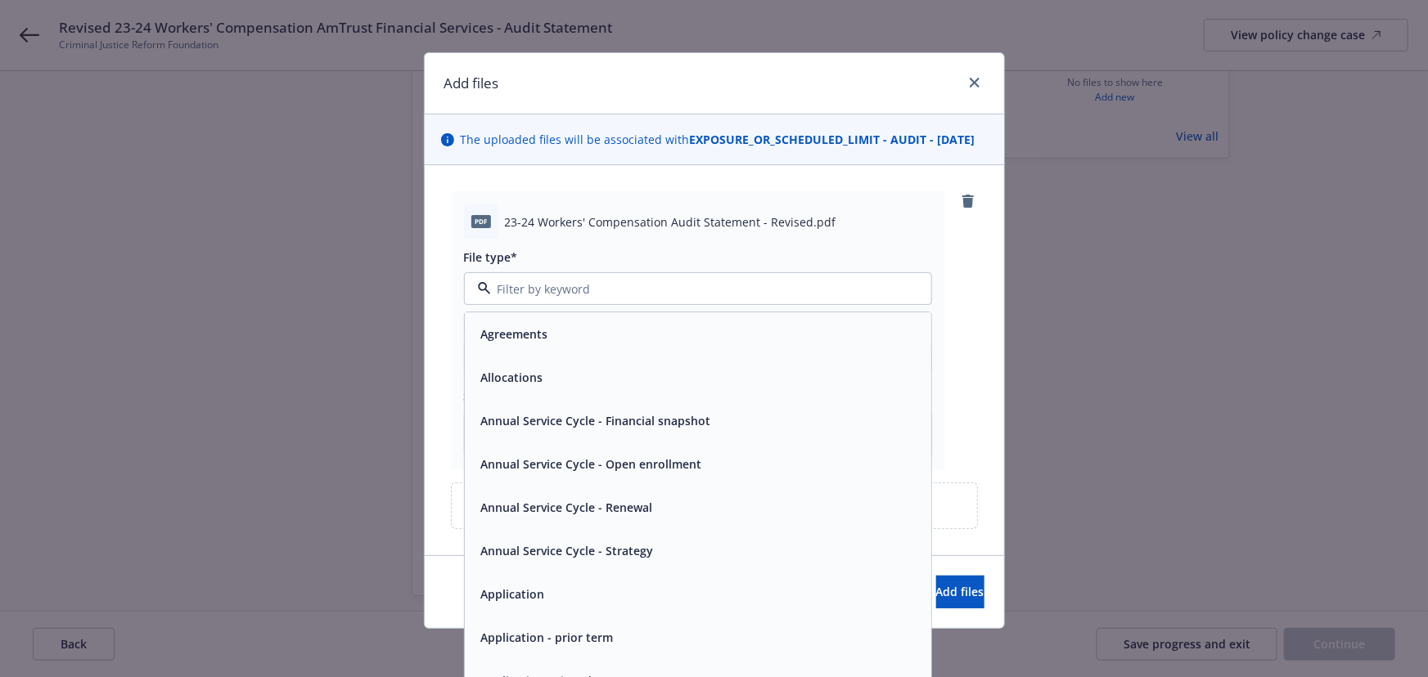
click at [535, 298] on input at bounding box center [694, 289] width 407 height 17
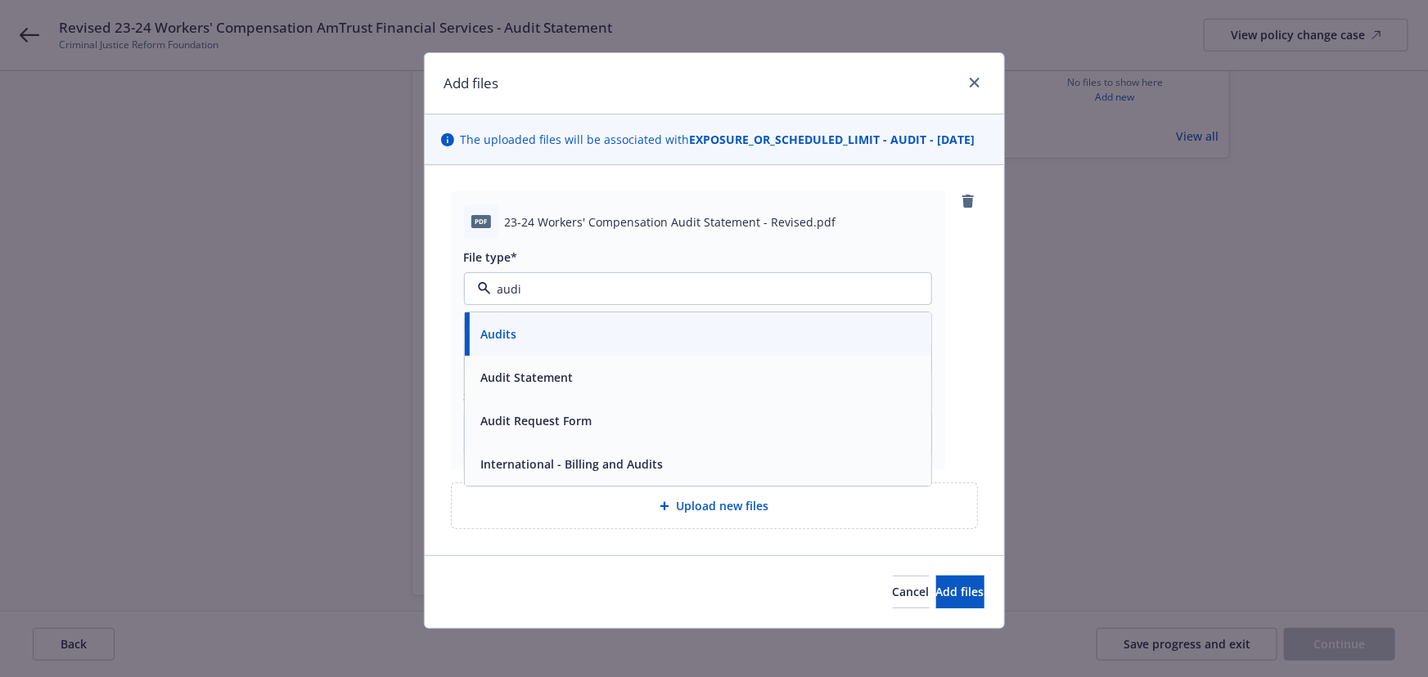
type input "audit"
click at [587, 390] on div "Audit Statement" at bounding box center [698, 379] width 447 height 24
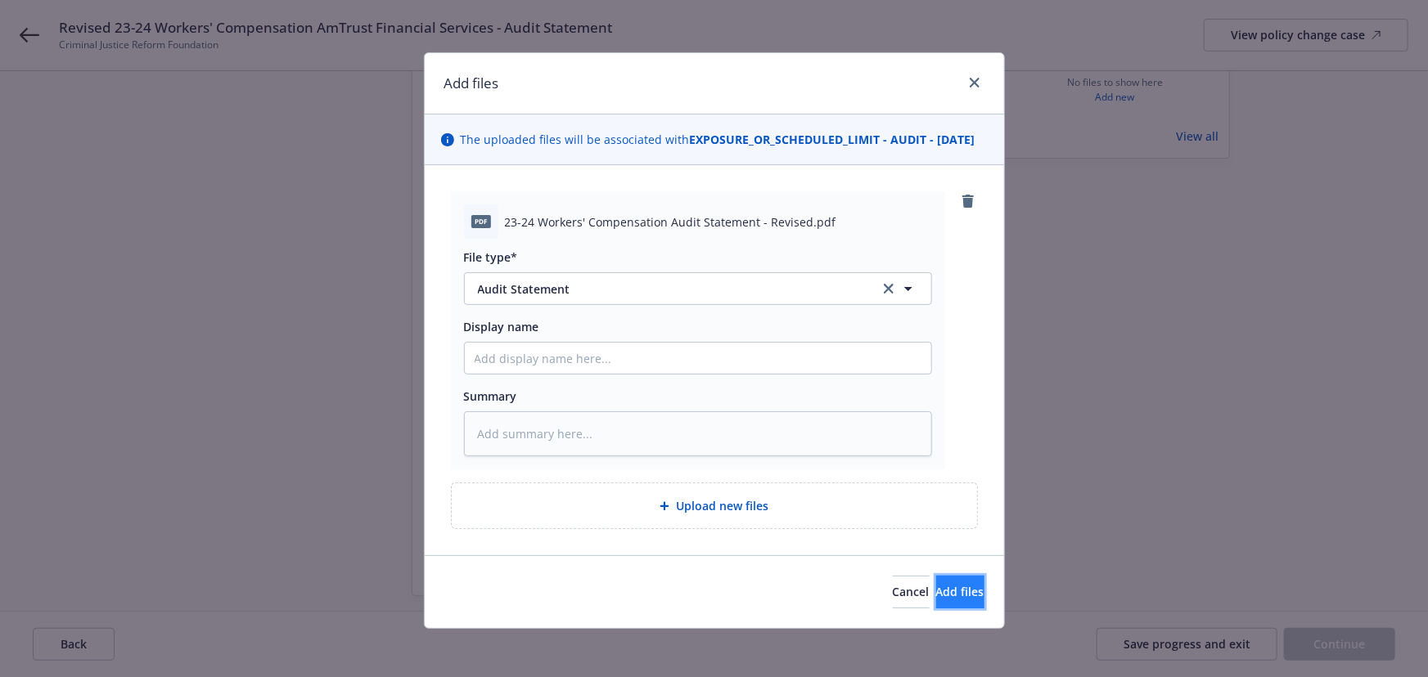
click at [961, 609] on button "Add files" at bounding box center [960, 592] width 48 height 33
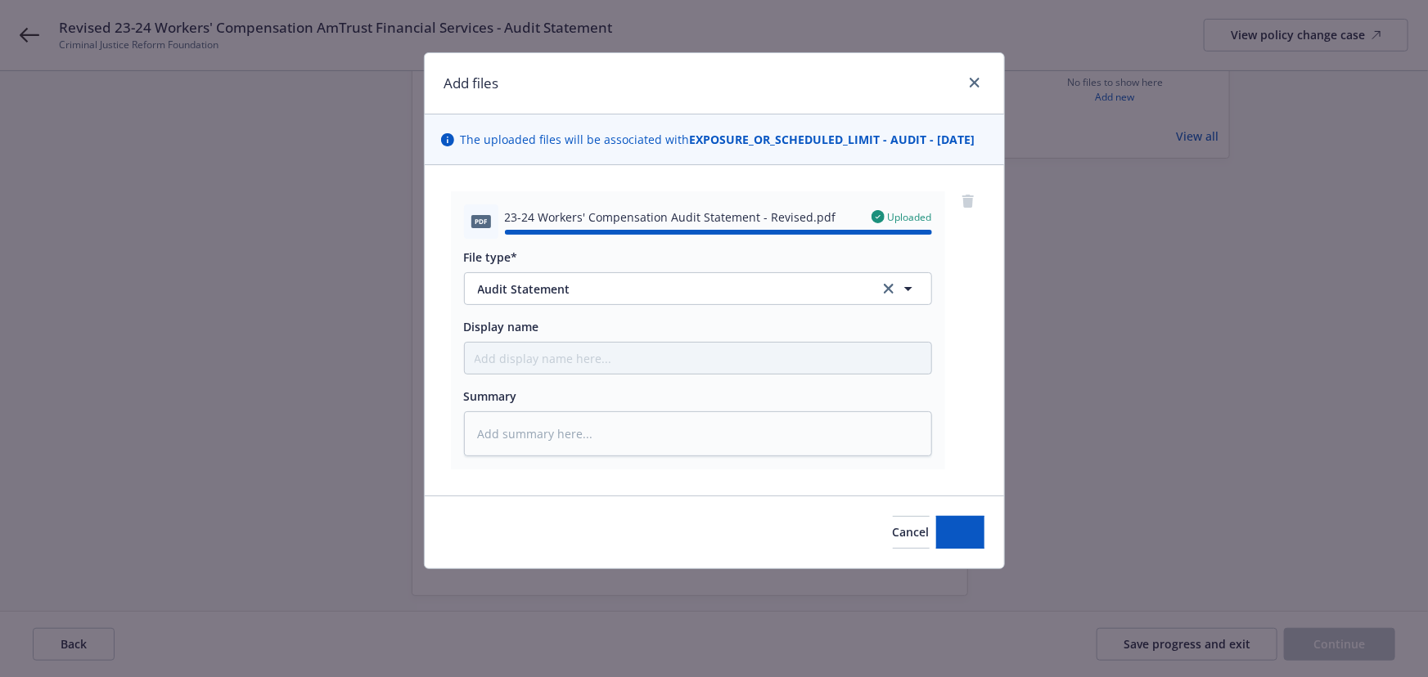
type textarea "x"
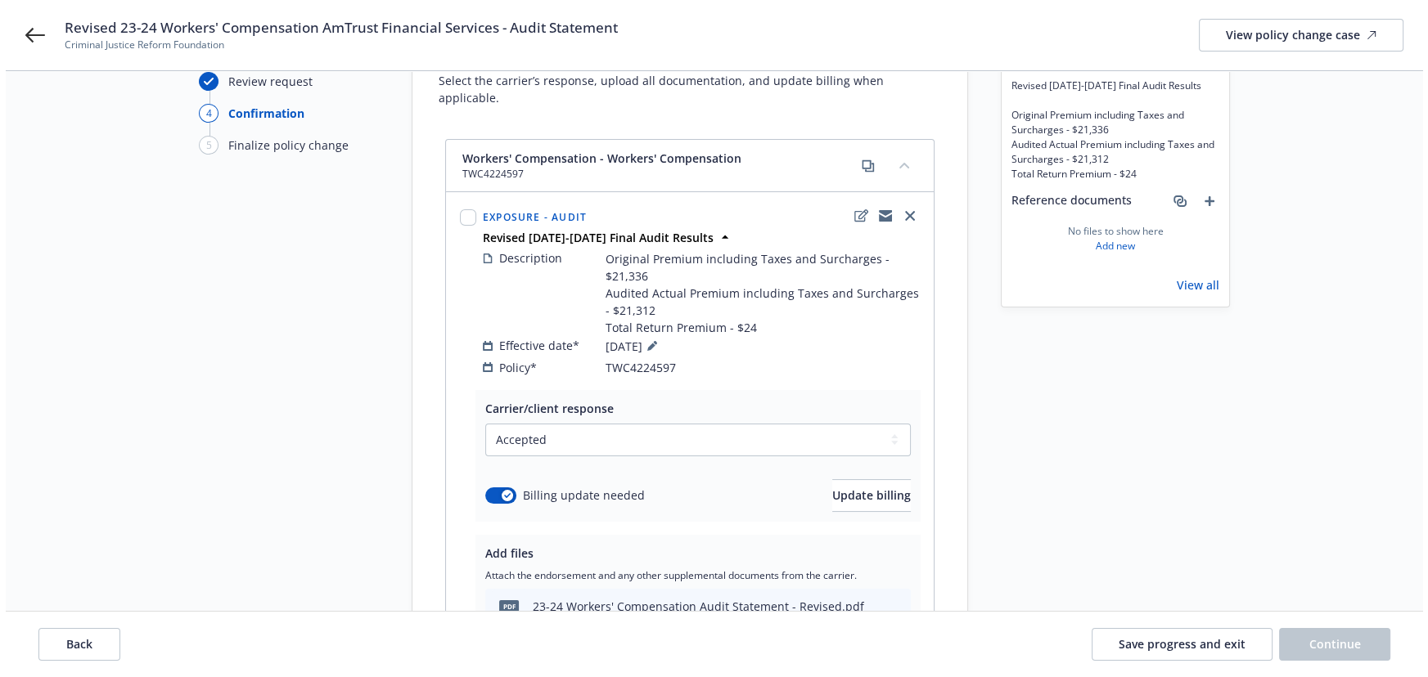
scroll to position [170, 0]
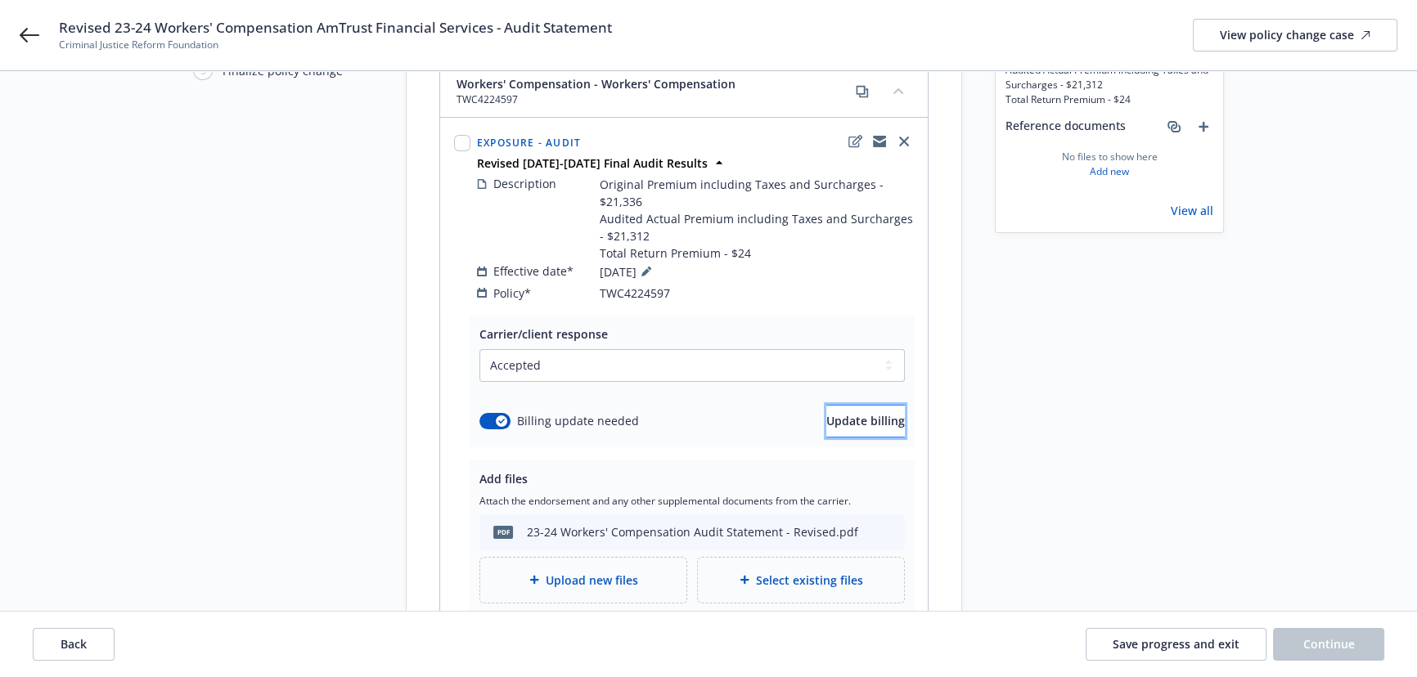
click at [839, 413] on span "Update billing" at bounding box center [865, 421] width 79 height 16
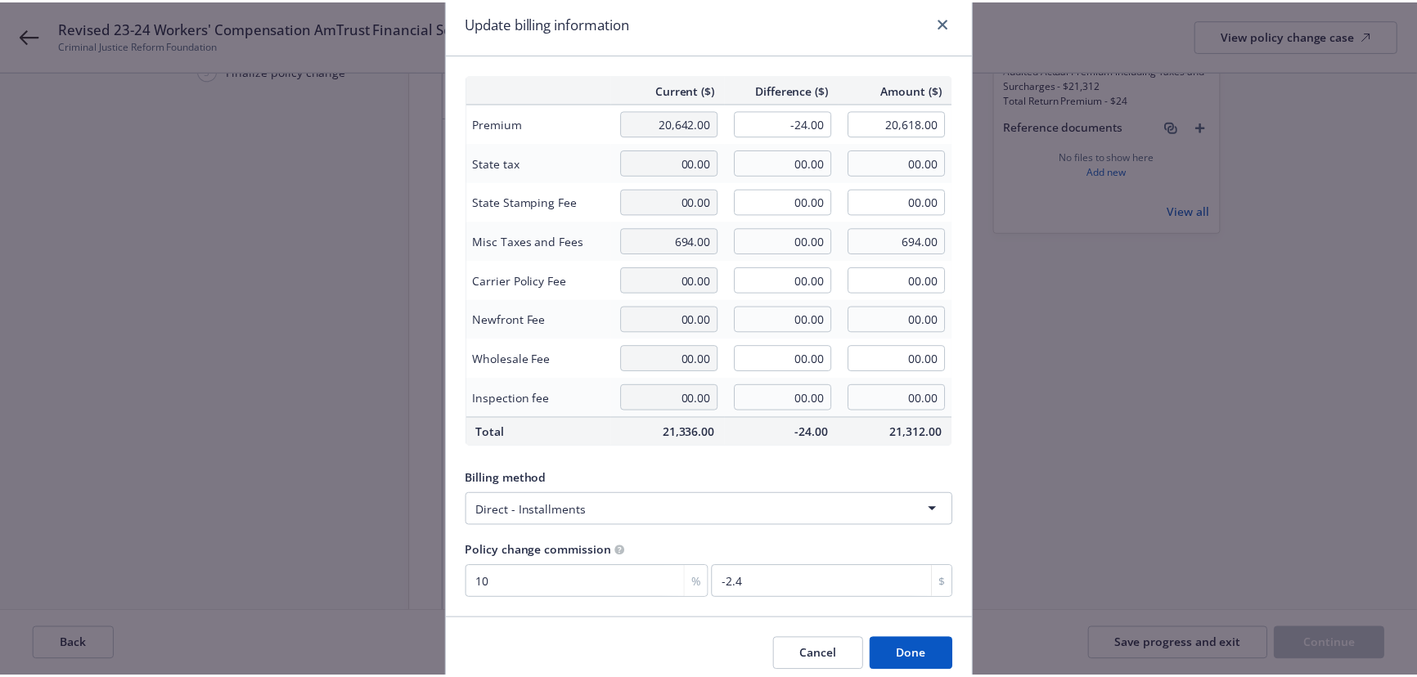
scroll to position [74, 0]
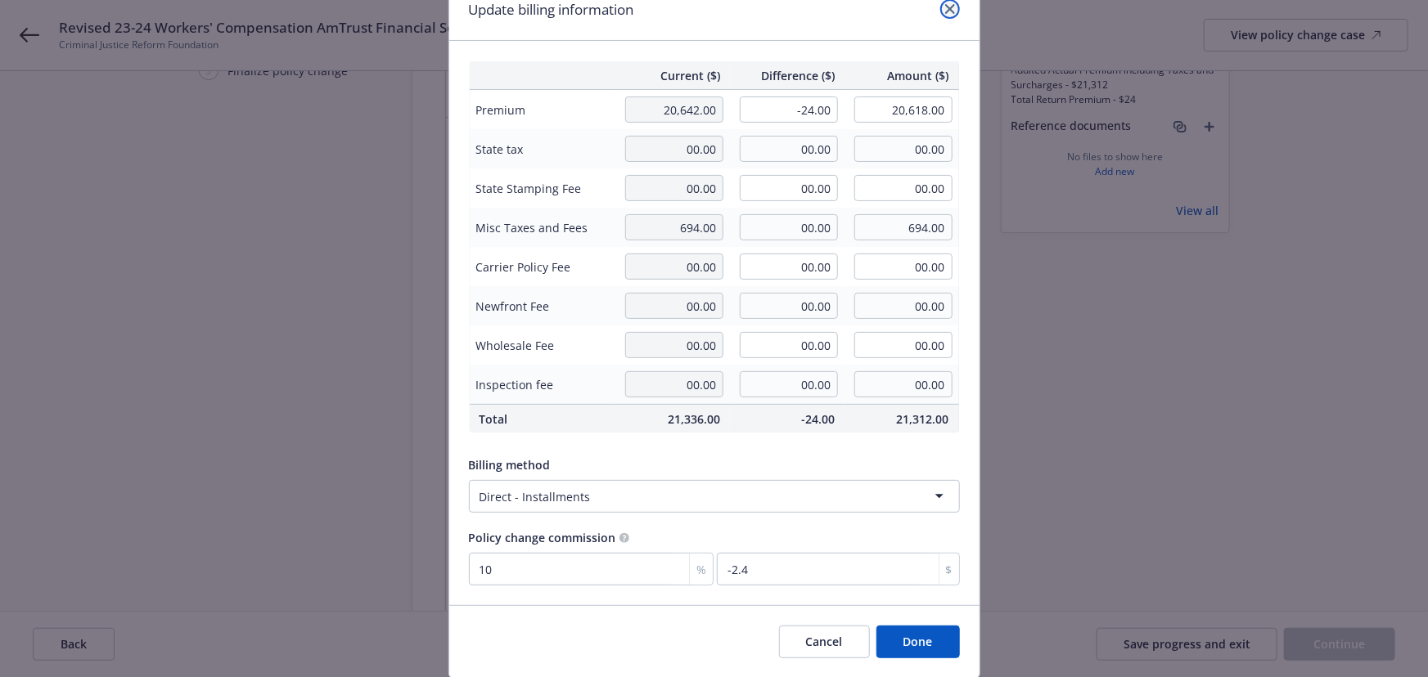
click at [946, 4] on icon "close" at bounding box center [950, 9] width 10 height 10
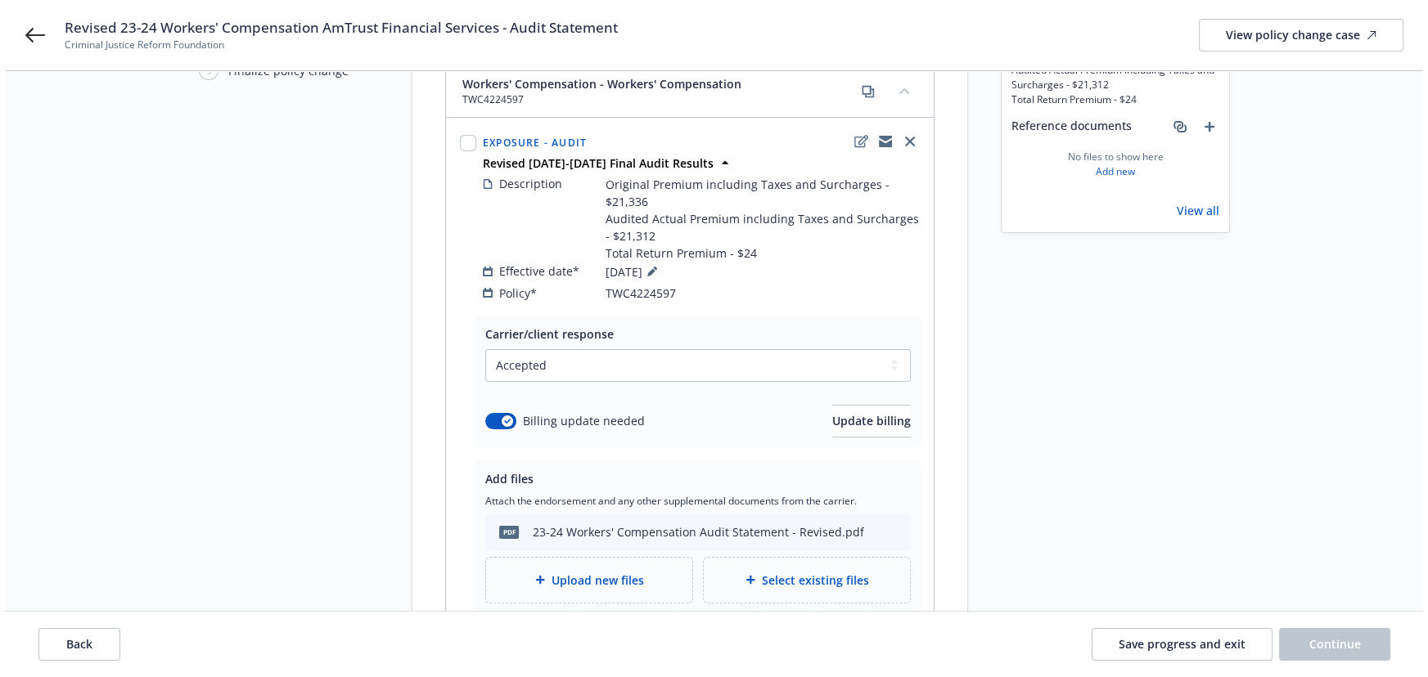
scroll to position [286, 0]
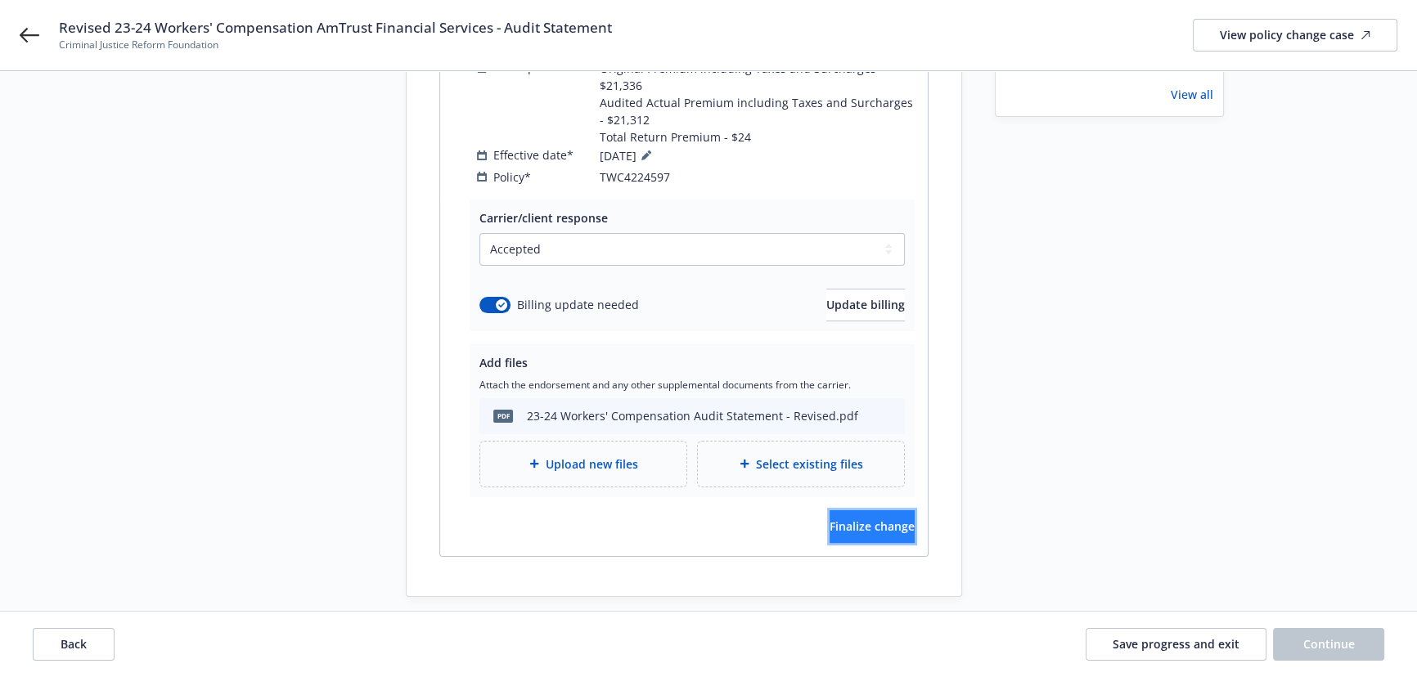
click at [830, 522] on button "Finalize change" at bounding box center [872, 527] width 85 height 33
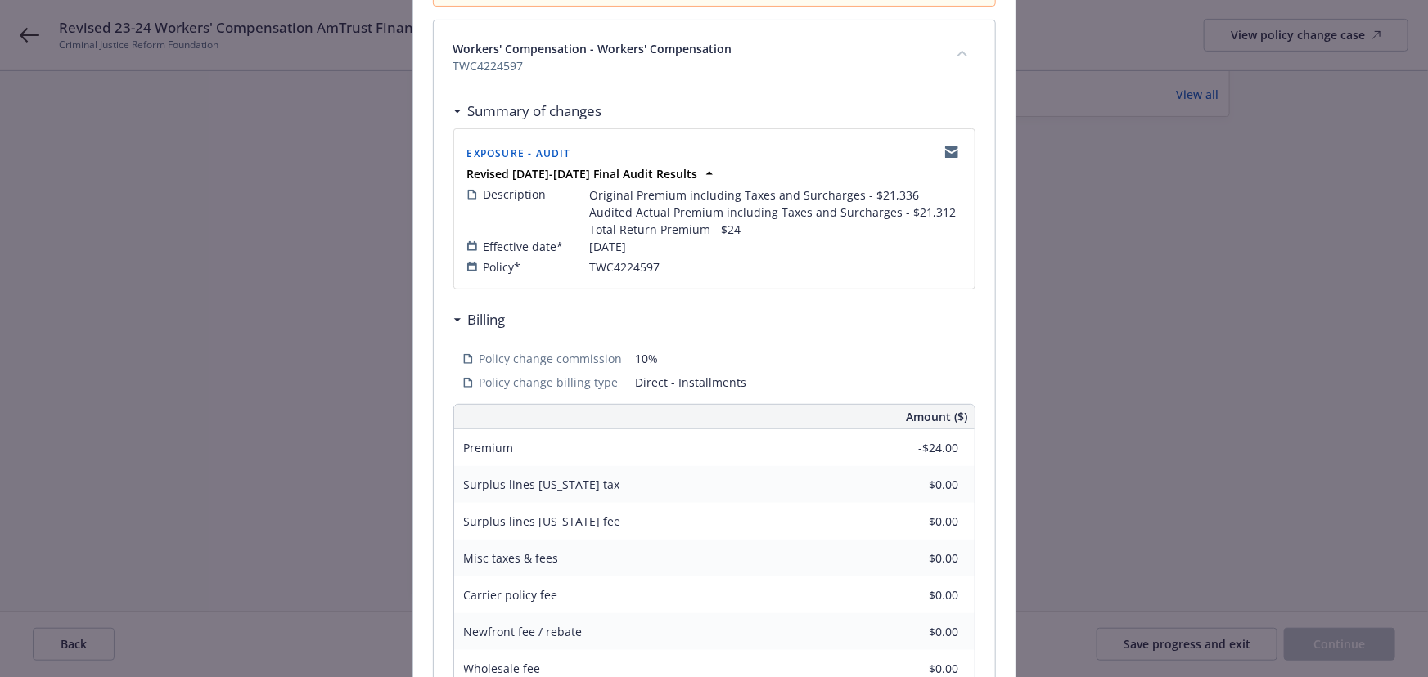
scroll to position [462, 0]
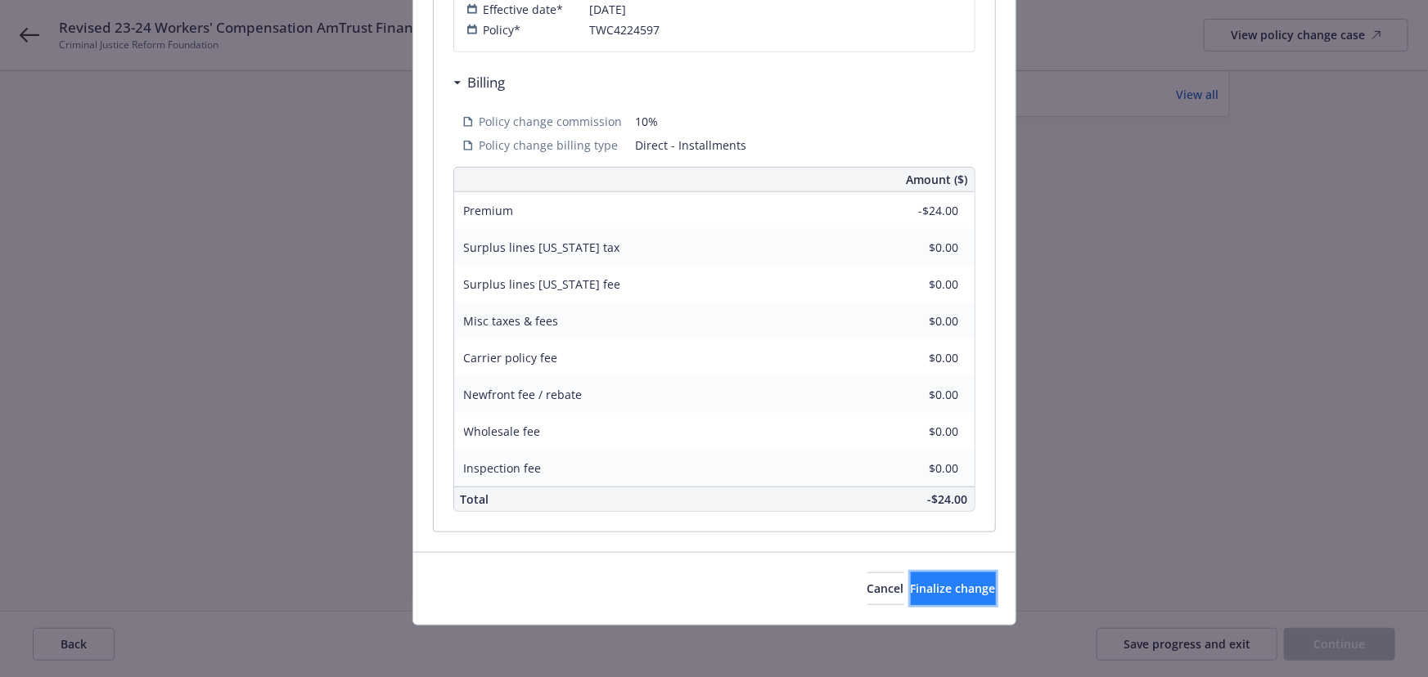
click at [925, 581] on span "Finalize change" at bounding box center [953, 589] width 85 height 16
click at [1330, 645] on div "Review & Finalize change Are you sure you want to finalize these changes? Once …" at bounding box center [714, 338] width 1428 height 677
click at [1328, 647] on div "Review & Finalize change Are you sure you want to finalize these changes? Once …" at bounding box center [714, 338] width 1428 height 677
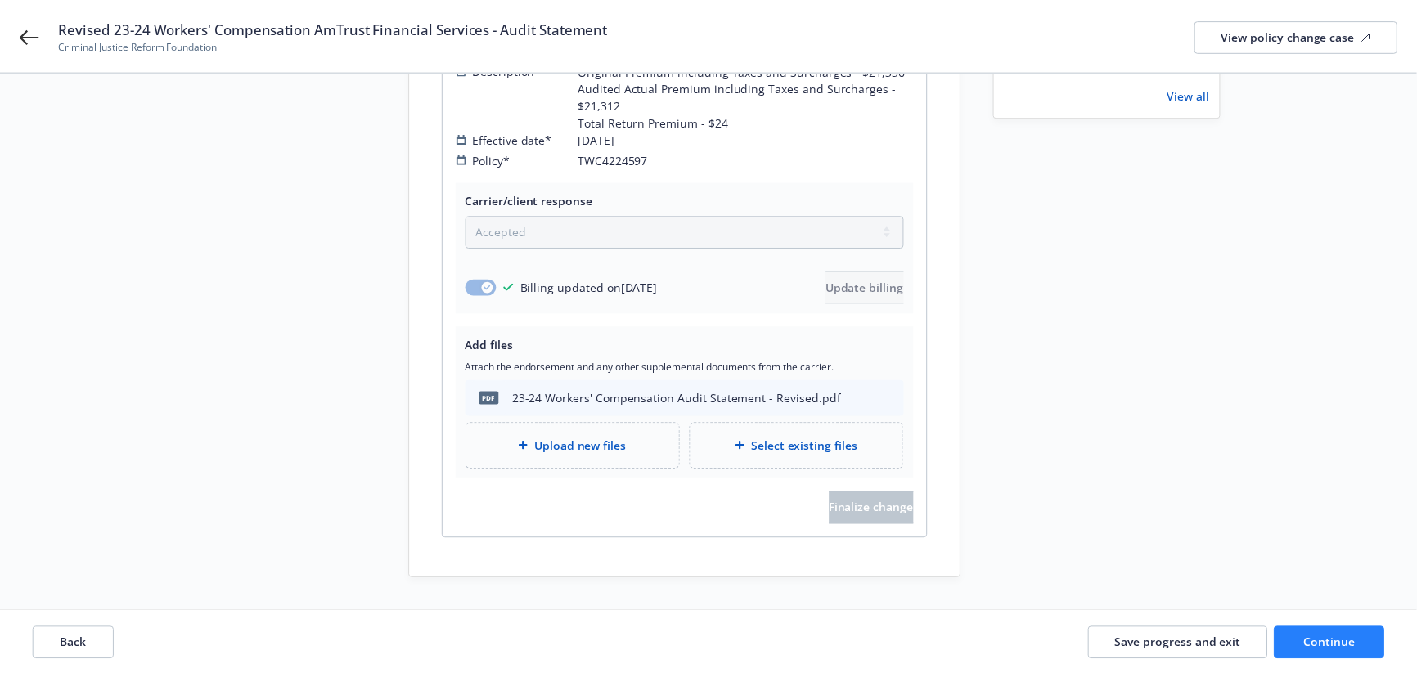
scroll to position [269, 0]
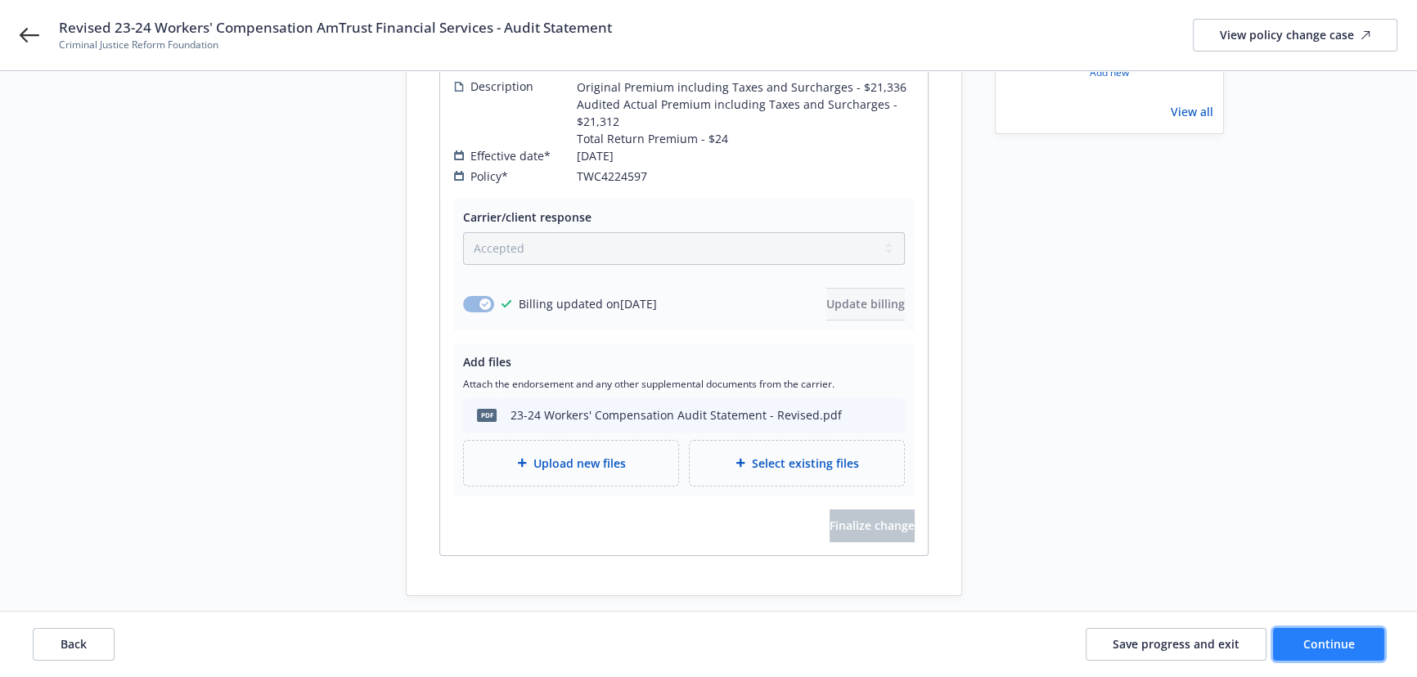
click at [1326, 651] on span "Continue" at bounding box center [1329, 645] width 52 height 16
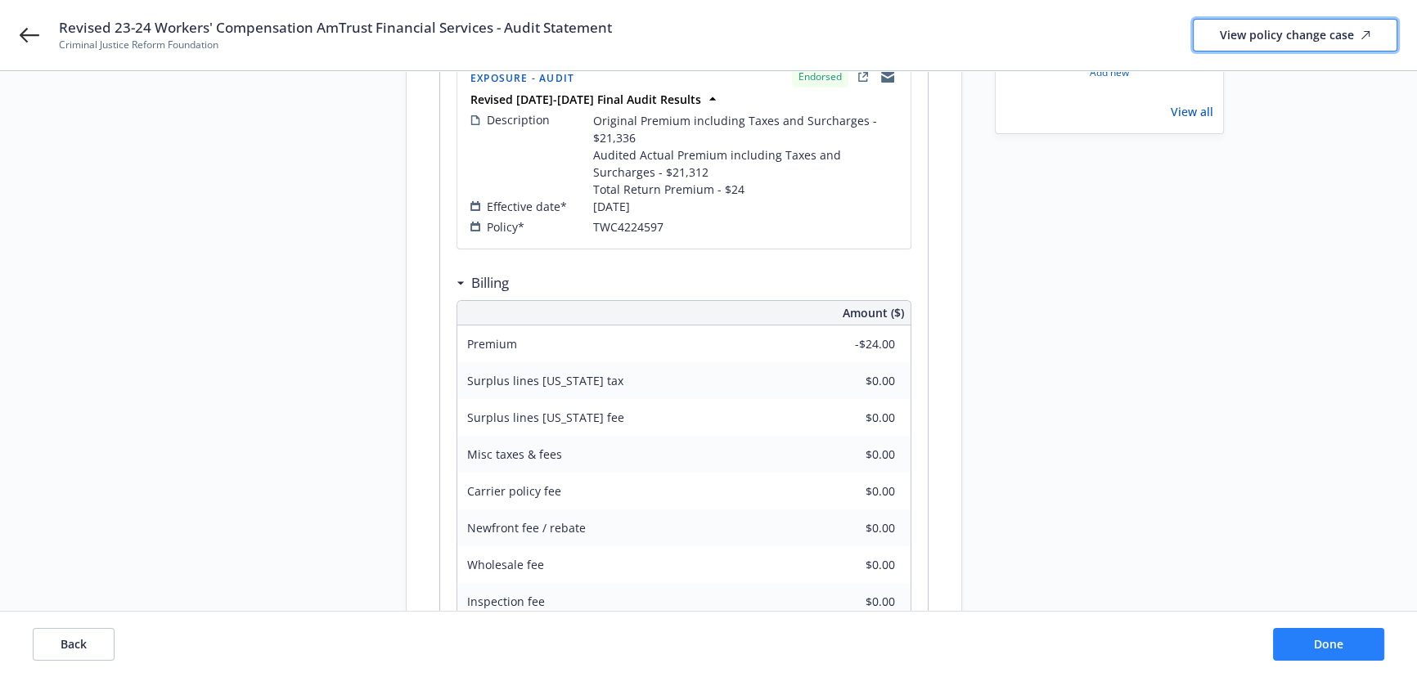
click at [1252, 33] on div "View policy change case" at bounding box center [1295, 35] width 151 height 31
click at [1348, 649] on button "Done" at bounding box center [1328, 644] width 111 height 33
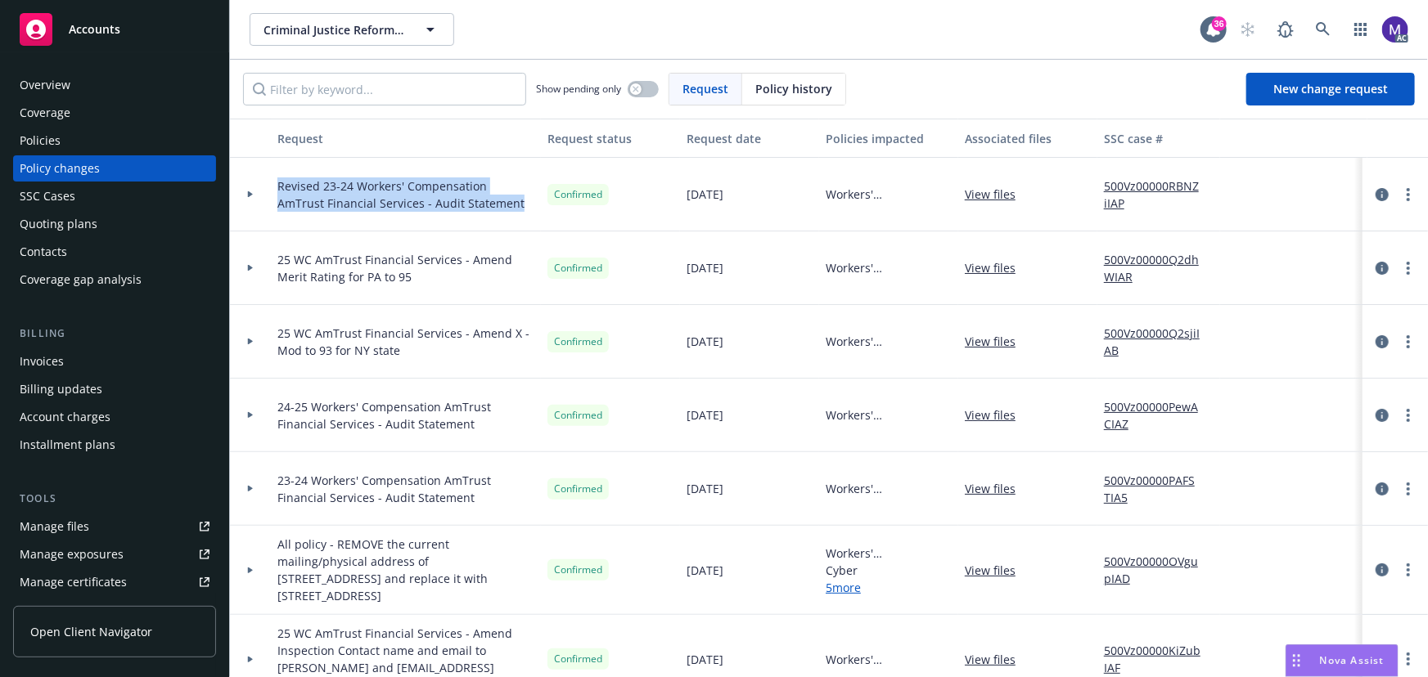
drag, startPoint x: 449, startPoint y: 200, endPoint x: 264, endPoint y: 184, distance: 185.6
click at [264, 184] on div "Revised 23-24 Workers' Compensation AmTrust Financial Services - Audit Statemen…" at bounding box center [1077, 195] width 1694 height 74
click at [262, 196] on div at bounding box center [250, 194] width 28 height 6
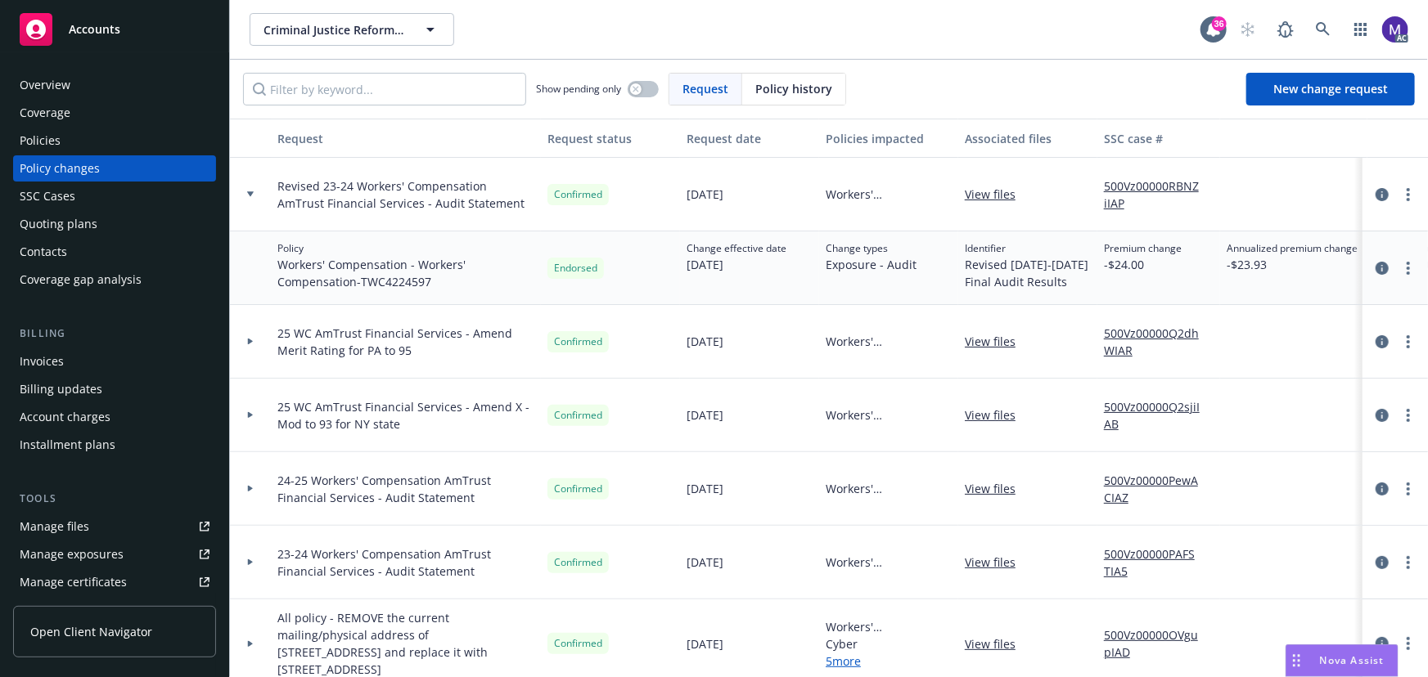
click at [83, 92] on div "Overview" at bounding box center [115, 85] width 190 height 26
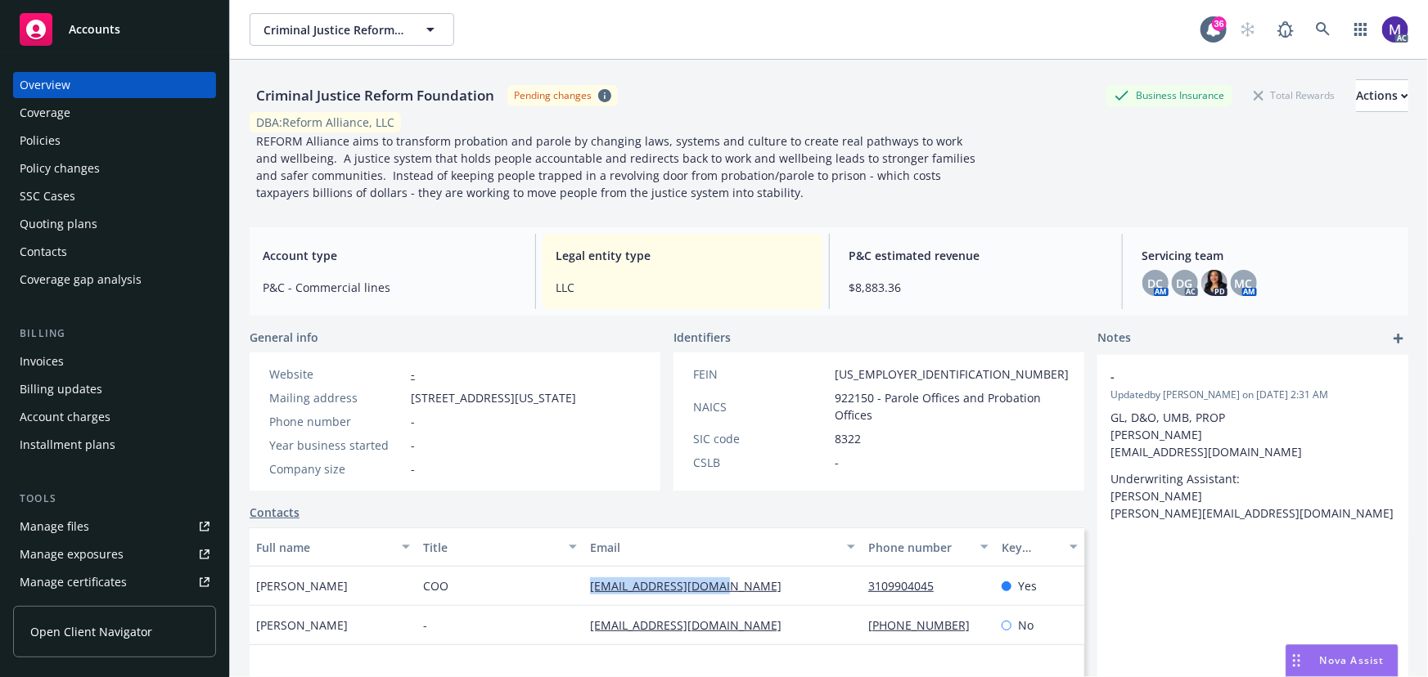
drag, startPoint x: 592, startPoint y: 604, endPoint x: 729, endPoint y: 601, distance: 136.7
click at [729, 601] on div "[EMAIL_ADDRESS][DOMAIN_NAME]" at bounding box center [722, 586] width 278 height 39
copy link "[EMAIL_ADDRESS][DOMAIN_NAME]"
click at [52, 142] on div "Policies" at bounding box center [40, 141] width 41 height 26
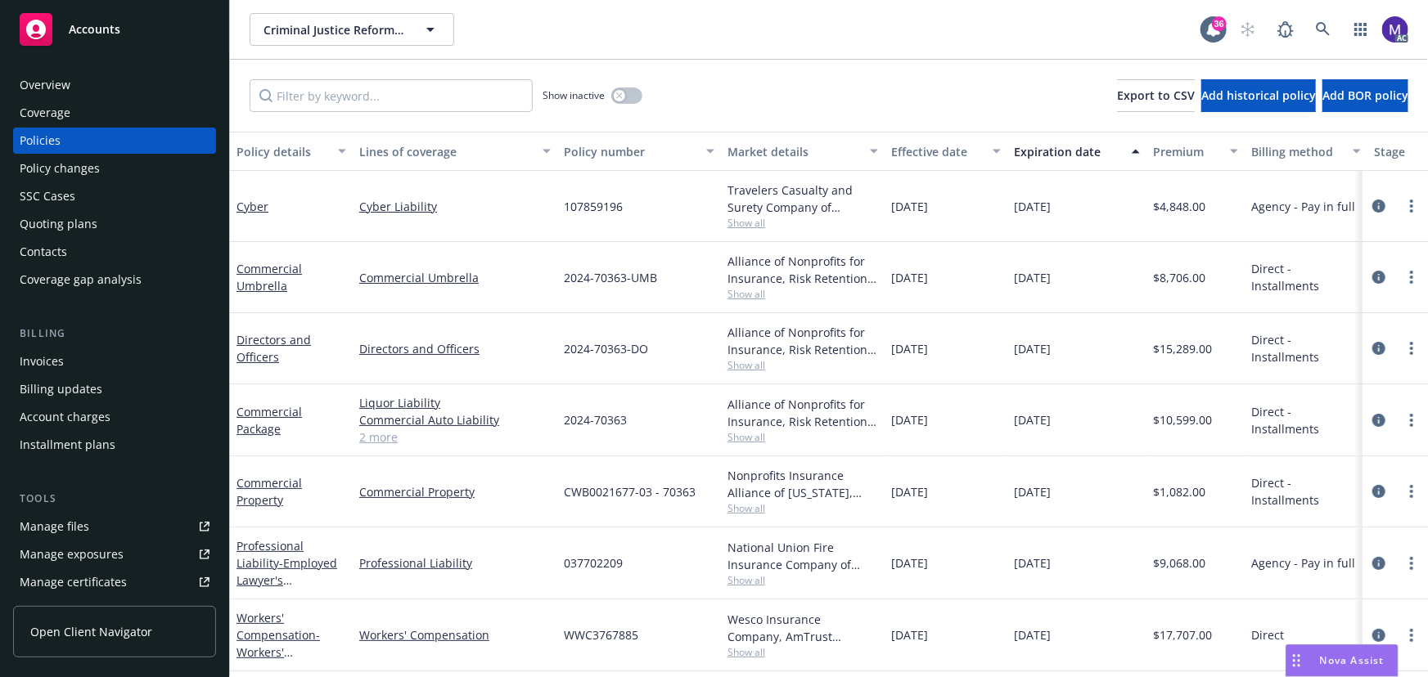
click at [87, 177] on div "Policy changes" at bounding box center [60, 168] width 80 height 26
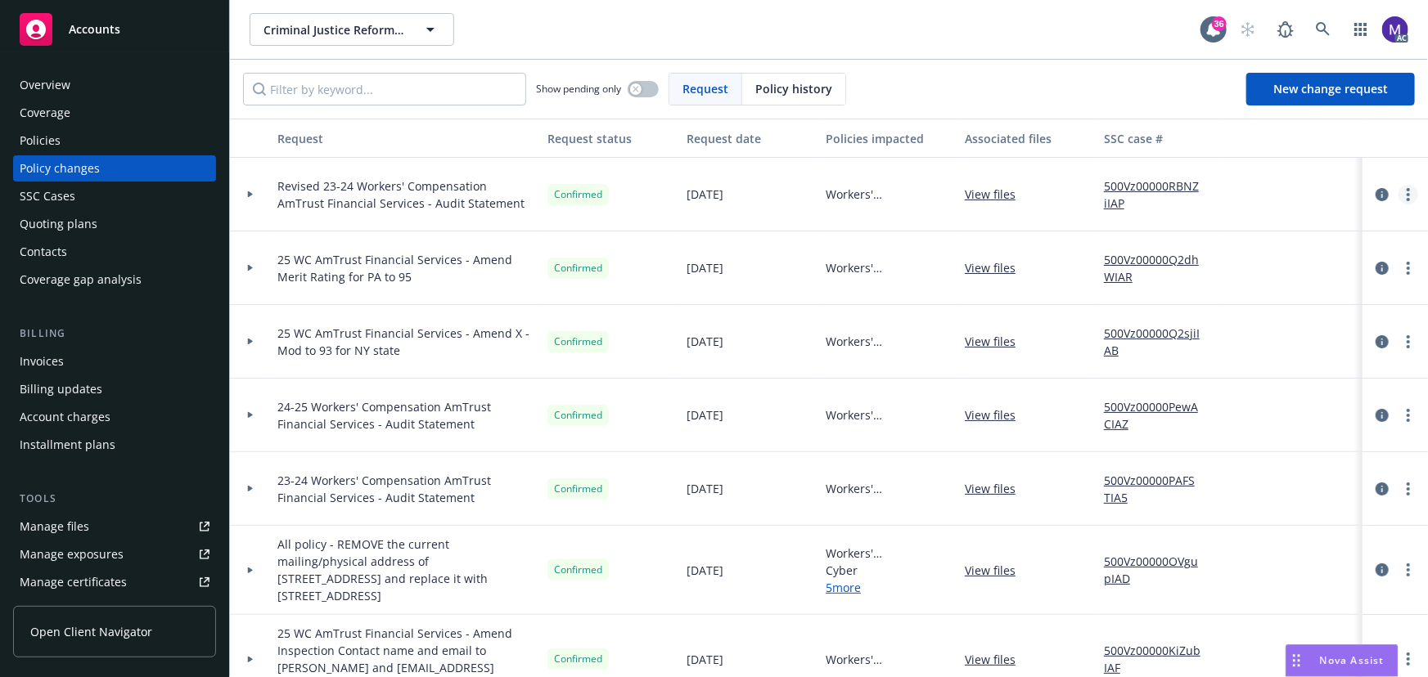
click at [1398, 191] on link "more" at bounding box center [1408, 195] width 20 height 20
click at [1217, 232] on link "Copy logging email" at bounding box center [1266, 227] width 281 height 33
drag, startPoint x: 73, startPoint y: 82, endPoint x: 94, endPoint y: 89, distance: 22.5
click at [73, 82] on div "Overview" at bounding box center [115, 85] width 190 height 26
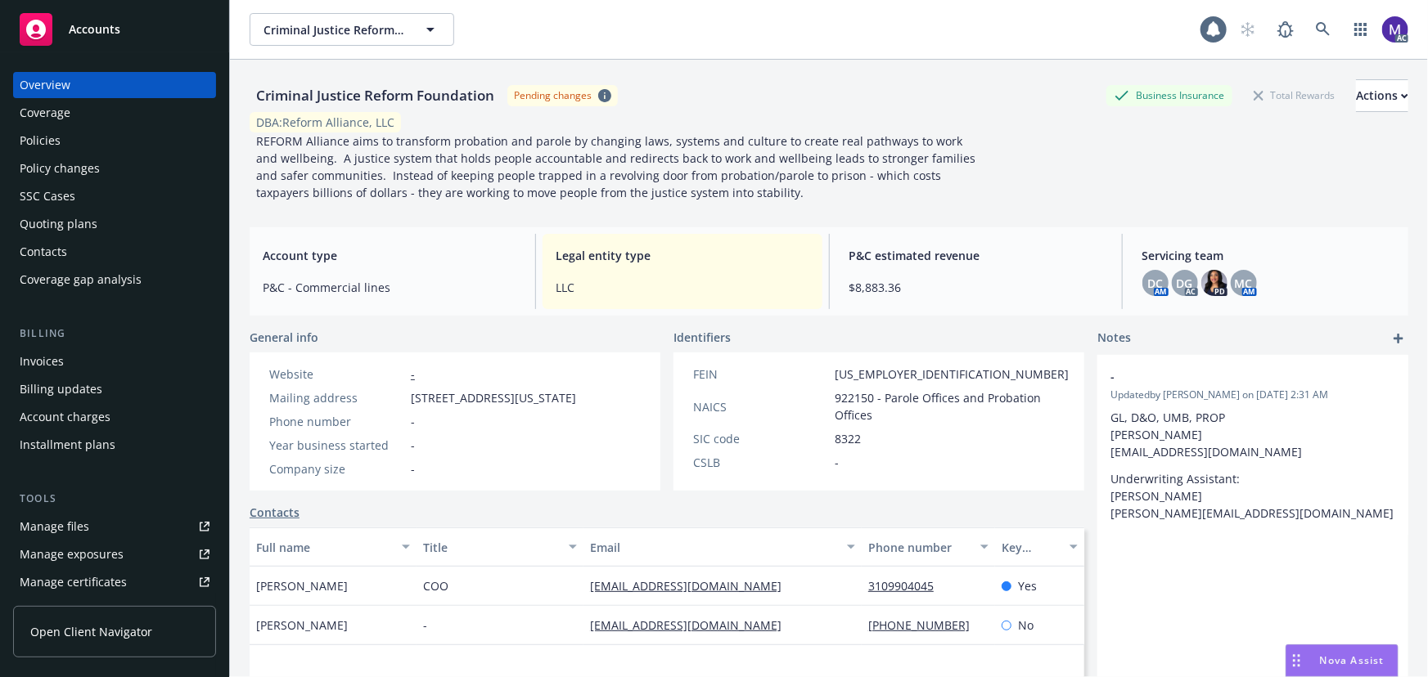
click at [359, 93] on div "Criminal Justice Reform Foundation" at bounding box center [375, 95] width 251 height 21
copy div "Criminal Justice Reform Foundation"
